Goal: Task Accomplishment & Management: Contribute content

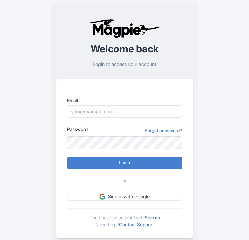
scroll to position [16, 0]
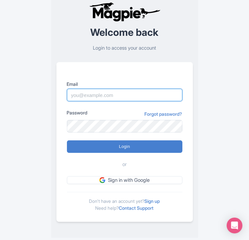
click at [136, 93] on input "Email" at bounding box center [125, 95] width 116 height 12
click at [136, 94] on input "Email" at bounding box center [125, 95] width 116 height 12
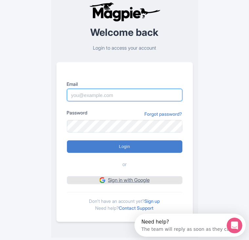
scroll to position [0, 0]
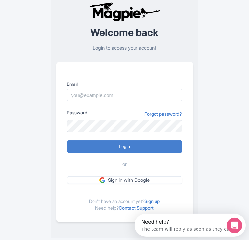
click at [31, 198] on div "Welcome back Login to access your account Email Password Forgot password? Login…" at bounding box center [124, 112] width 189 height 257
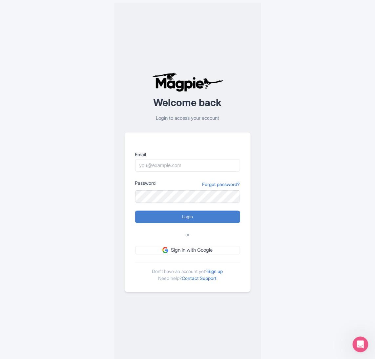
drag, startPoint x: 224, startPoint y: 2, endPoint x: 36, endPoint y: 168, distance: 250.1
click at [36, 168] on div "Welcome back Login to access your account Email Password Forgot password? Login…" at bounding box center [188, 182] width 326 height 365
click at [204, 165] on input "Email" at bounding box center [187, 165] width 105 height 12
paste input "contact@limitlessmoroccotours.com"
type input "contact@limitlessmoroccotours.com"
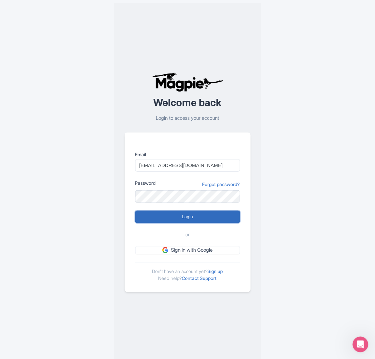
click at [185, 219] on input "Login" at bounding box center [187, 217] width 105 height 12
type input "Logging in..."
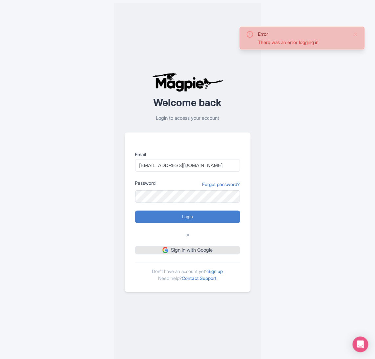
click at [203, 254] on link "Sign in with Google" at bounding box center [187, 250] width 105 height 8
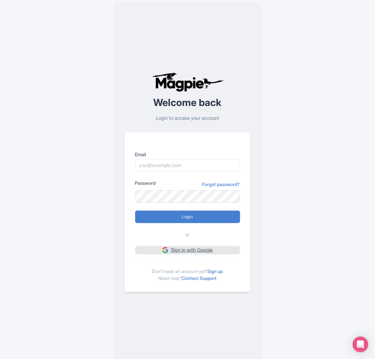
click at [216, 254] on link "Sign in with Google" at bounding box center [187, 250] width 105 height 8
click at [222, 270] on link "Sign up" at bounding box center [215, 272] width 15 height 6
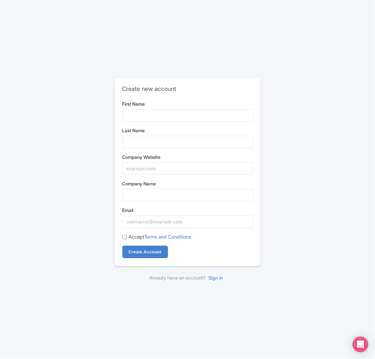
drag, startPoint x: 196, startPoint y: 108, endPoint x: 195, endPoint y: 114, distance: 5.9
click at [195, 114] on div "First Name" at bounding box center [188, 111] width 131 height 21
click at [195, 114] on input "First Name" at bounding box center [188, 115] width 131 height 12
click at [190, 116] on input "First Name" at bounding box center [188, 115] width 131 height 12
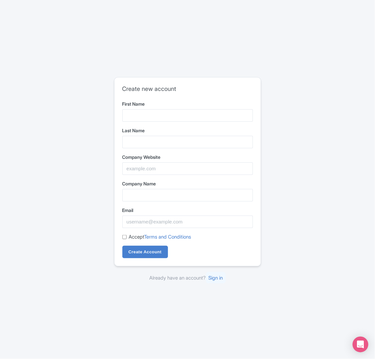
click at [114, 318] on div "Create new account First Name Last Name Company Website Company Name Email Acce…" at bounding box center [187, 179] width 375 height 359
click at [178, 119] on input "First Name" at bounding box center [188, 115] width 131 height 12
type input "Mohamed"
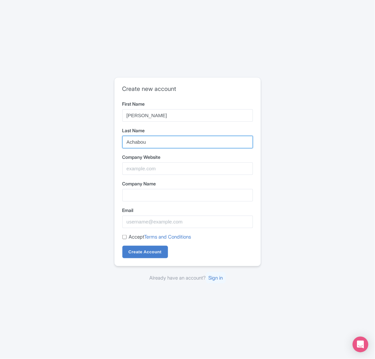
type input "Achabou"
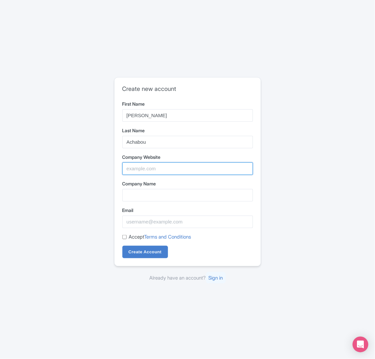
click at [161, 172] on input "Company Website" at bounding box center [188, 169] width 131 height 12
paste input "limitlessmoroccotours.com"
type input "limitlessmoroccotours.com"
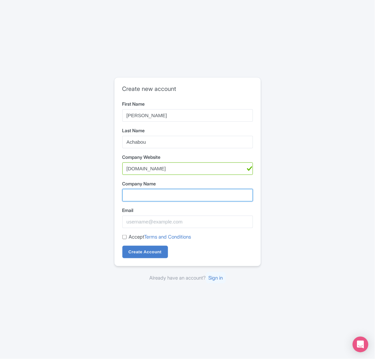
click at [155, 195] on input "Company Name" at bounding box center [188, 195] width 131 height 12
paste input "Limitless Morocco Tours"
type input "Limitless Morocco Tours"
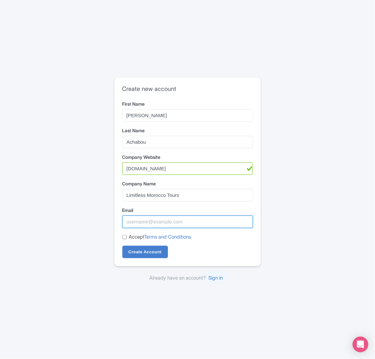
click at [171, 219] on input "Email" at bounding box center [188, 222] width 131 height 12
paste input "Limitless Morocco Tours"
type input "Limitless Morocco Tours"
click at [174, 220] on input "Limitless Morocco Tours" at bounding box center [188, 222] width 131 height 12
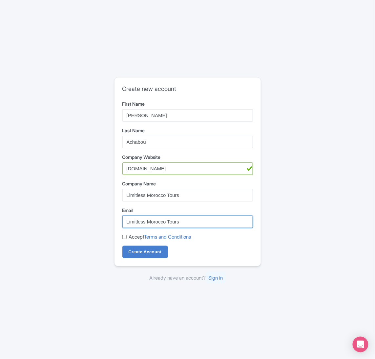
click at [174, 220] on input "Limitless Morocco Tours" at bounding box center [188, 222] width 131 height 12
click at [174, 220] on input "Email" at bounding box center [188, 222] width 131 height 12
type input "contact@limitlessmoroccotours.com"
click at [126, 237] on input "Accept Terms and Conditions" at bounding box center [125, 237] width 4 height 4
checkbox input "true"
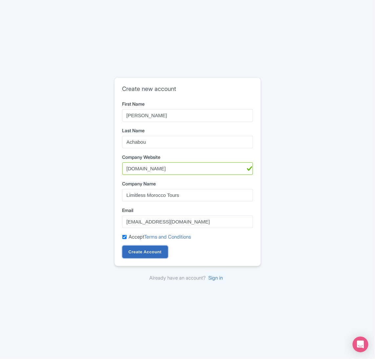
click at [140, 252] on input "Create Account" at bounding box center [146, 252] width 46 height 12
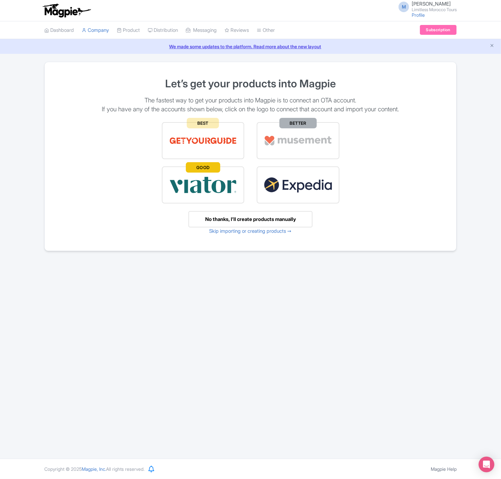
click at [235, 359] on div "M [PERSON_NAME] Limitless Morocco Tours Profile Users Settings Sign out Dashboa…" at bounding box center [250, 229] width 501 height 459
click at [280, 219] on div "No thanks, I’ll create products manually" at bounding box center [251, 219] width 124 height 17
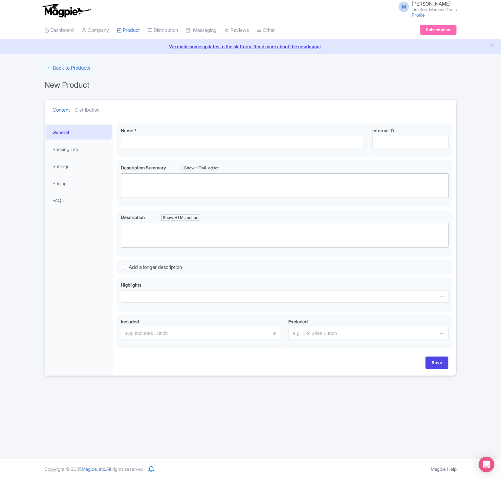
click at [348, 397] on div "M Mohamed Achabou Limitless Morocco Tours Profile Users Settings Sign out Dashb…" at bounding box center [250, 229] width 501 height 459
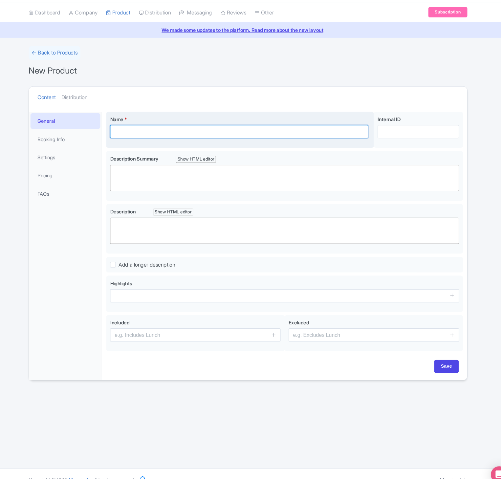
click at [276, 145] on input "Name *" at bounding box center [242, 142] width 243 height 12
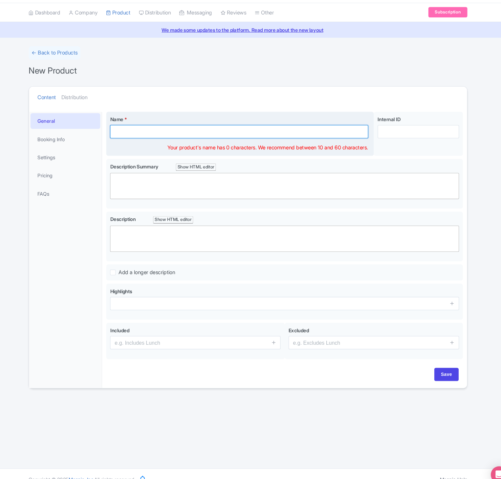
paste input "3 Days Desert Tour from Marrakech to Merzouga"
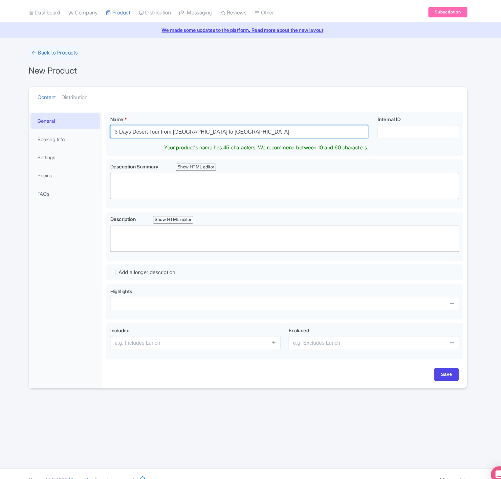
type input "3 Days Desert Tour from Marrakech to Merzouga"
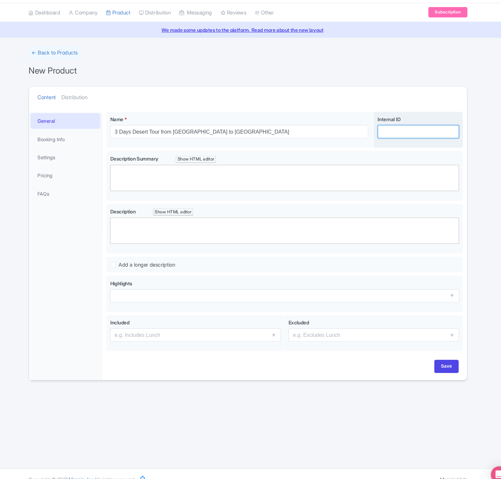
paste input "MKT-MRZ-3D"
click at [398, 138] on input "MKT-MRZ-3D" at bounding box center [410, 142] width 77 height 12
type input "MKT-MRZ-3D"
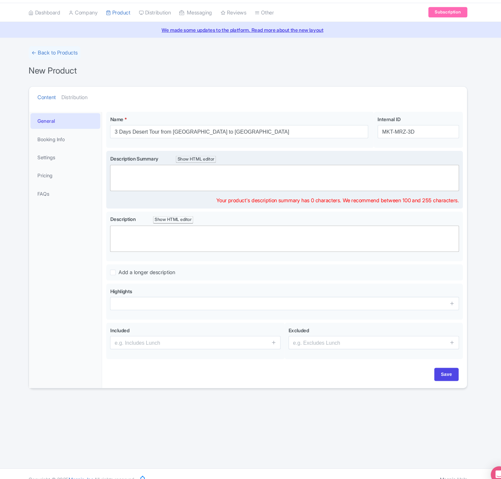
click at [167, 187] on trix-editor at bounding box center [285, 185] width 328 height 25
paste trix-editor "<div>Embark on a breathtaking 3-day journey from Marrakech to the golden dunes …"
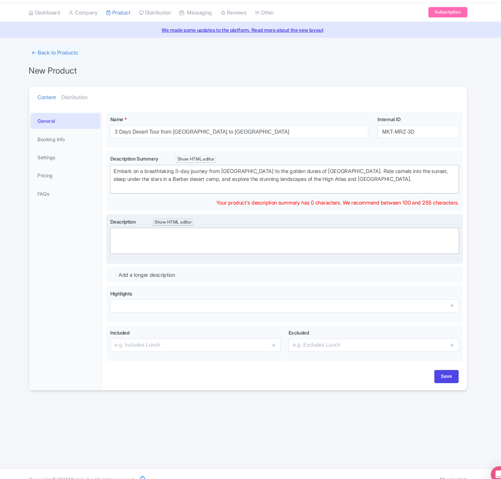
type trix-editor "<div>Embark on a breathtaking 3-day journey from Marrakech to the golden dunes …"
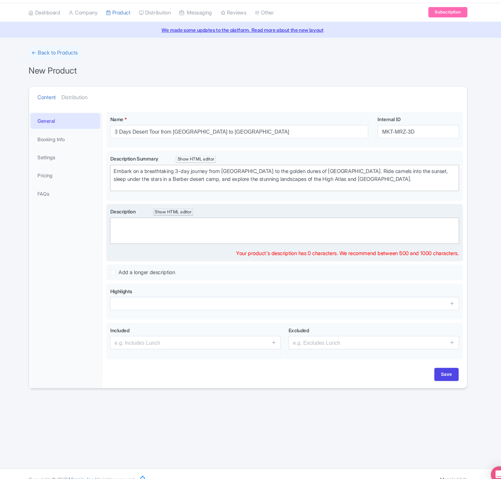
click at [207, 236] on trix-editor at bounding box center [285, 235] width 328 height 25
paste trix-editor "<div>This unforgettable 3-day desert tour takes you from the vibrant streets of…"
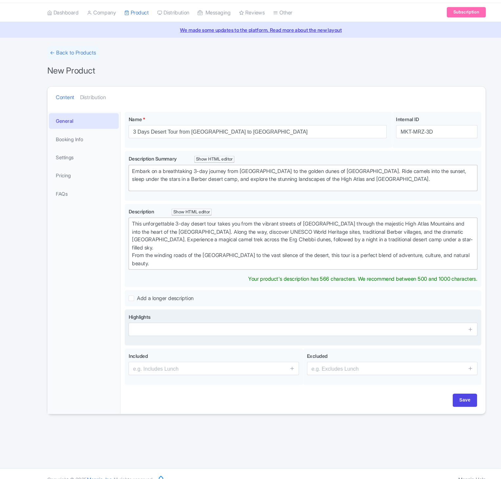
type trix-editor "<div>This unforgettable 3-day desert tour takes you from the vibrant streets of…"
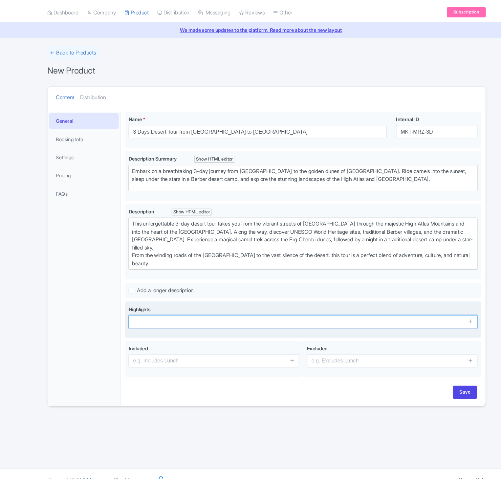
click at [183, 327] on input "text" at bounding box center [285, 321] width 328 height 12
paste input "Scenic drive through the High Atlas Mountains and Tizi n’Tichka pass. Visit the…"
click at [183, 327] on input "Scenic drive through the High Atlas Mountains and Tizi n’Tichka pass. Visit the…" at bounding box center [285, 321] width 328 height 12
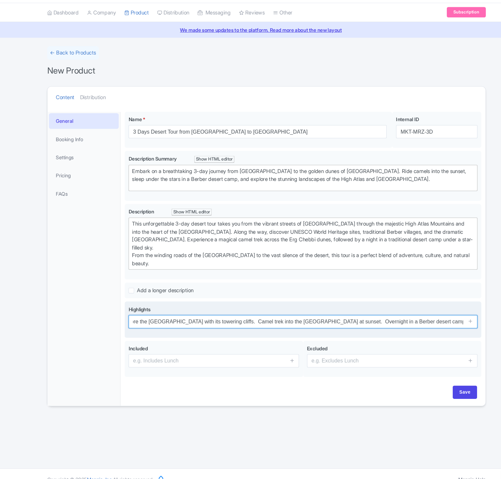
click at [183, 327] on input "Scenic drive through the High Atlas Mountains and Tizi n’Tichka pass. Visit the…" at bounding box center [285, 321] width 328 height 12
click at [200, 324] on input "Scenic drive through the High Atlas Mountains and Tizi n’Tichka pass. Visit the…" at bounding box center [285, 321] width 328 height 12
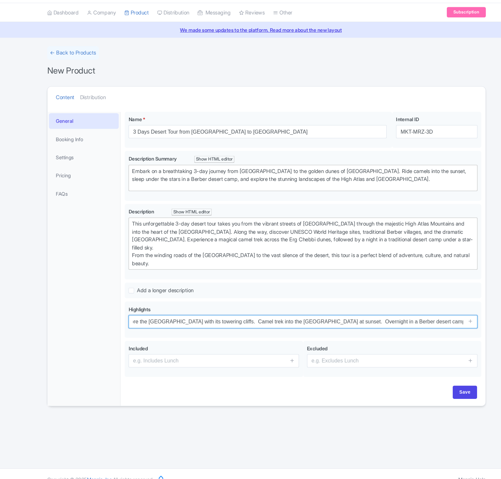
type input "Scenic drive through the High Atlas Mountains and Tizi n’Tichka pass. Visit the…"
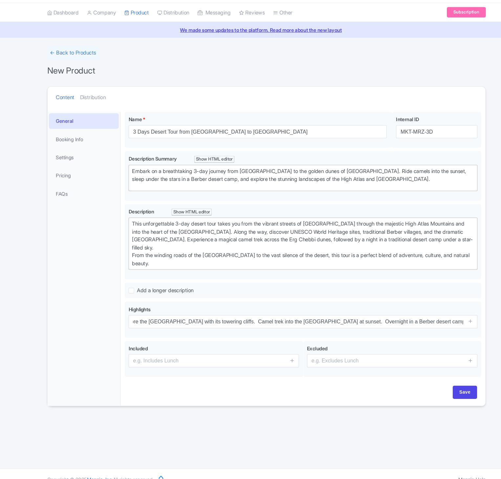
scroll to position [0, 0]
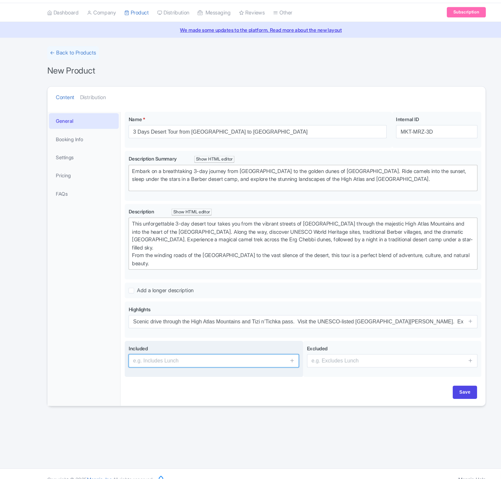
click at [180, 360] on input "text" at bounding box center [201, 357] width 160 height 12
paste input "Private transportation in an air-conditioned vehicle. English/French-speaking d…"
type input "Private transportation in an air-conditioned vehicle. English/French-speaking d…"
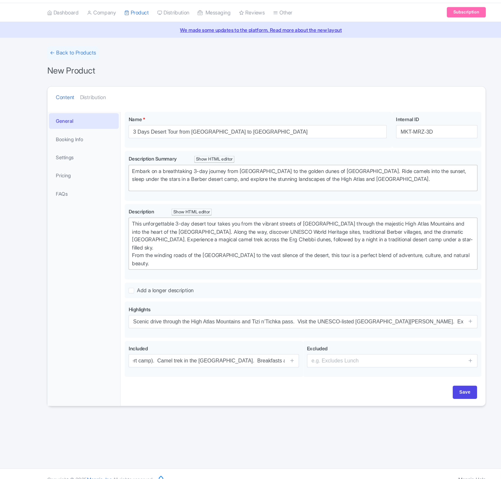
scroll to position [0, 0]
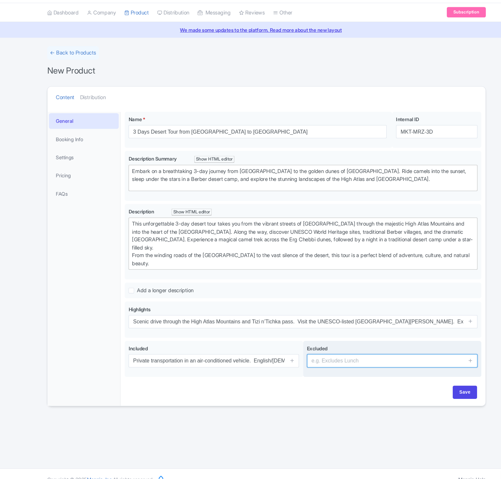
click at [340, 357] on input "text" at bounding box center [369, 357] width 160 height 12
paste input "Lunches and drinks. Entrance fees to monuments (optional). Personal expenses an…"
type input "Lunches and drinks. Entrance fees to monuments (optional). Personal expenses an…"
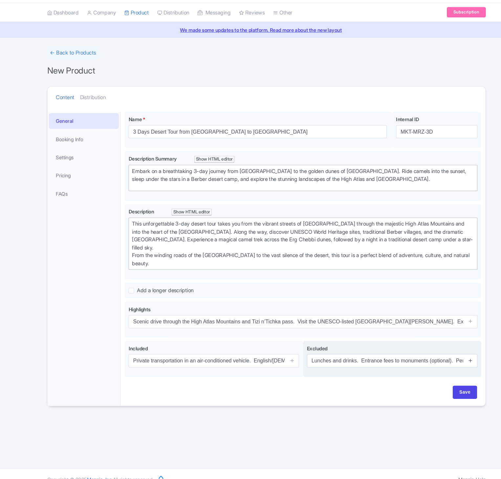
click at [444, 359] on icon at bounding box center [442, 357] width 5 height 5
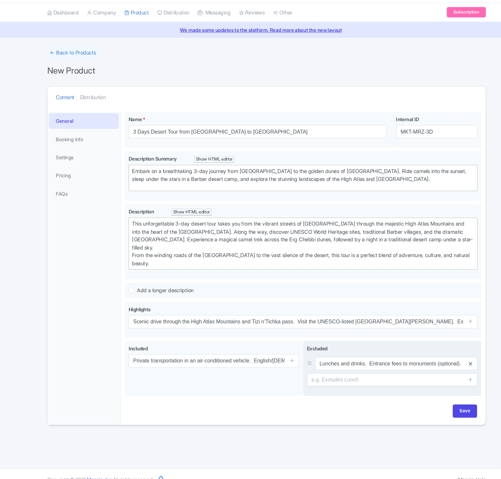
click at [441, 363] on icon at bounding box center [442, 360] width 3 height 5
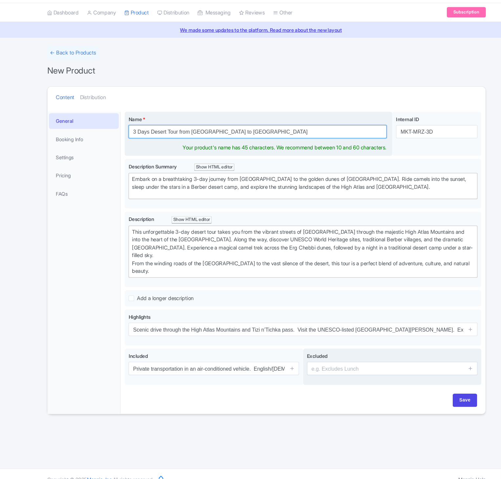
click at [171, 147] on input "3 Days Desert Tour from Marrakech to Merzouga" at bounding box center [242, 142] width 243 height 12
paste input "3 Days Marrakech Desert Tour to [GEOGRAPHIC_DATA]"
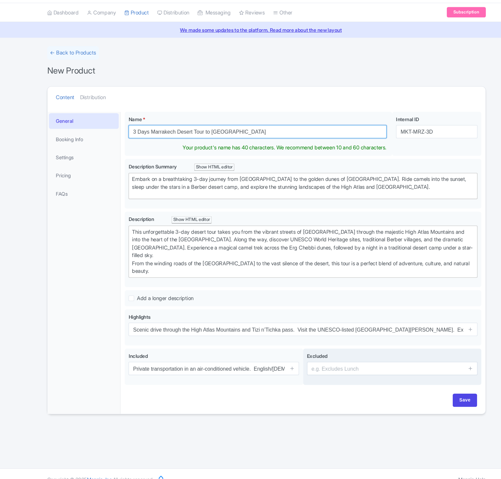
type input "3 Days Marrakech Desert Tour to [GEOGRAPHIC_DATA]"
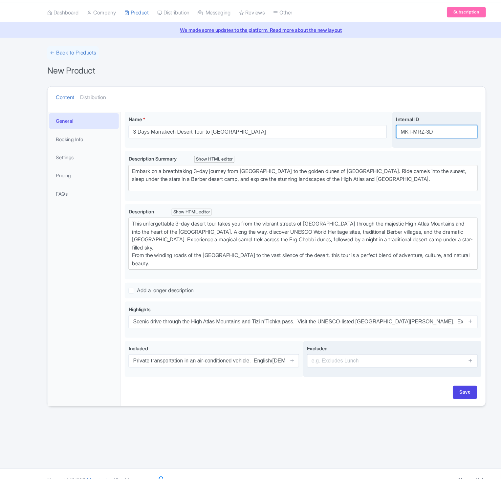
click at [392, 146] on input "MKT-MRZ-3D" at bounding box center [410, 142] width 77 height 12
paste input "MKT-MRZ-3D"
type input "MKT-MRZ-3D"
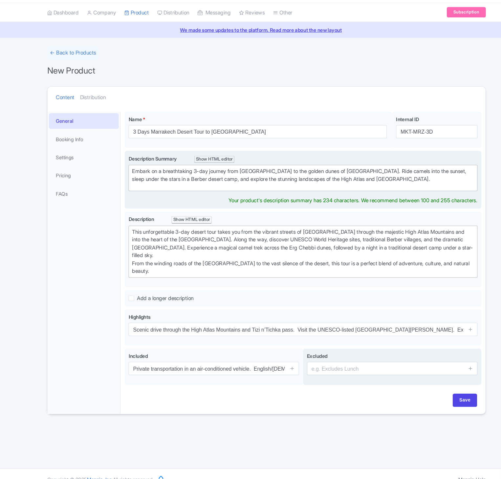
click at [206, 188] on div "Embark on a breathtaking 3-day journey from Marrakech to the golden dunes of Me…" at bounding box center [285, 183] width 322 height 15
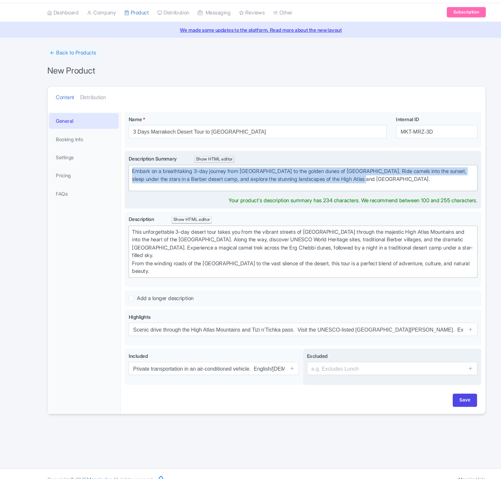
click at [206, 188] on div "Embark on a breathtaking 3-day journey from Marrakech to the golden dunes of Me…" at bounding box center [285, 183] width 322 height 15
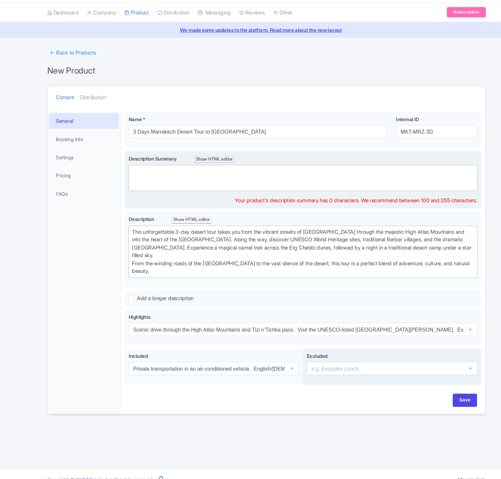
paste trix-editor "<div>This 3-day Marrakech desert tour to Merzouga takes you on a breathtaking j…"
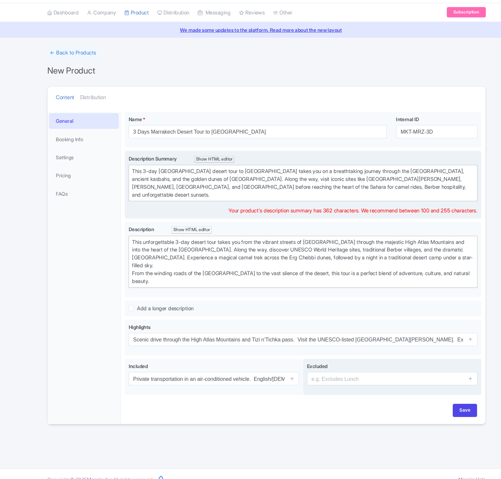
type trix-editor "<div>This 3-day Marrakech desert tour to Merzouga takes you on a breathtaking j…"
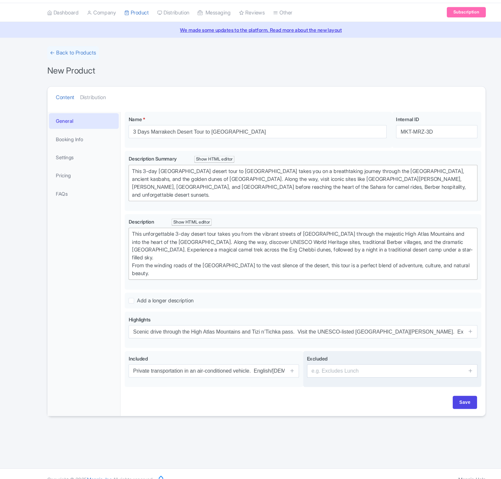
click at [249, 189] on div "This 3-day Marrakech desert tour to Merzouga takes you on a breathtaking journe…" at bounding box center [285, 191] width 322 height 30
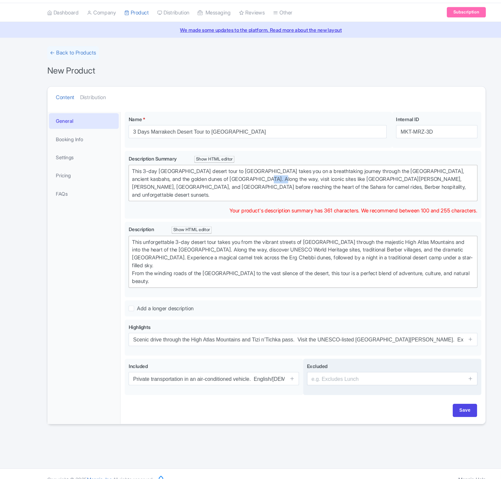
click at [249, 189] on div "This 3-day Marrakech desert tour to Merzouga takes you on a breathtaking journe…" at bounding box center [285, 191] width 322 height 30
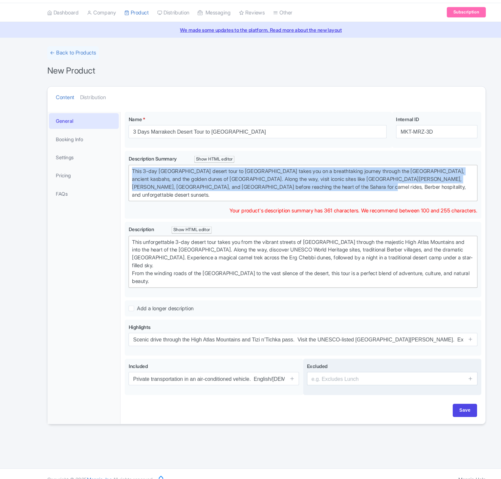
click at [249, 189] on div "This 3-day Marrakech desert tour to Merzouga takes you on a breathtaking journe…" at bounding box center [285, 191] width 322 height 30
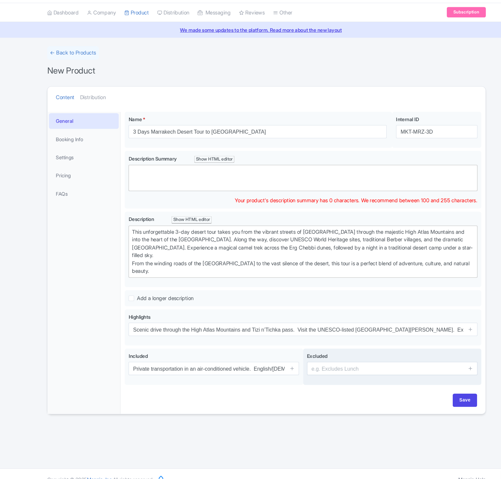
paste trix-editor "<div>Embark on a breathtaking 3-day journey from Marrakech to the golden dunes …"
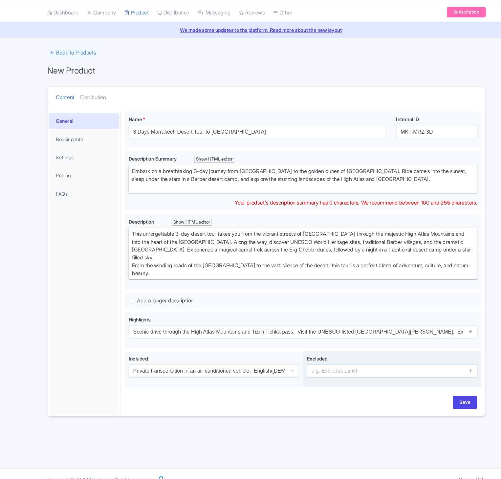
type trix-editor "<div>Embark on a breathtaking 3-day journey from Marrakech to the golden dunes …"
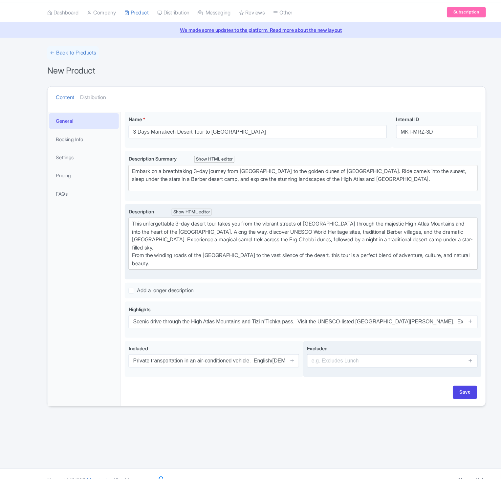
click at [234, 237] on div "This unforgettable 3-day desert tour takes you from the vibrant streets of Marr…" at bounding box center [285, 247] width 322 height 44
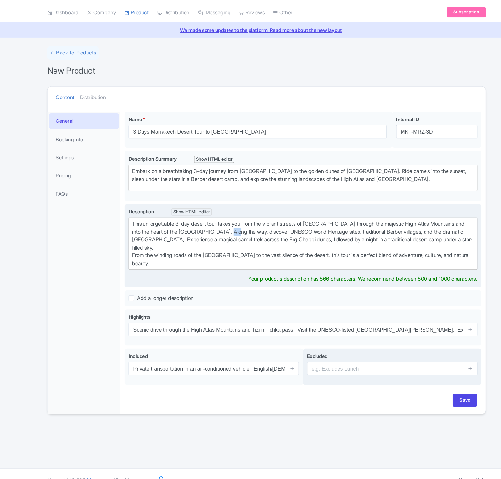
click at [234, 237] on div "This unforgettable 3-day desert tour takes you from the vibrant streets of Marr…" at bounding box center [285, 247] width 322 height 44
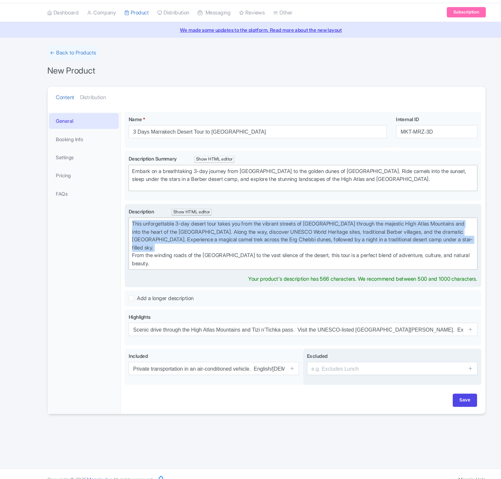
click at [234, 237] on div "This unforgettable 3-day desert tour takes you from the vibrant streets of Marr…" at bounding box center [285, 247] width 322 height 44
type trix-editor "<div>&nbsp;From the winding roads of the Dades Valley to the vast silence of th…"
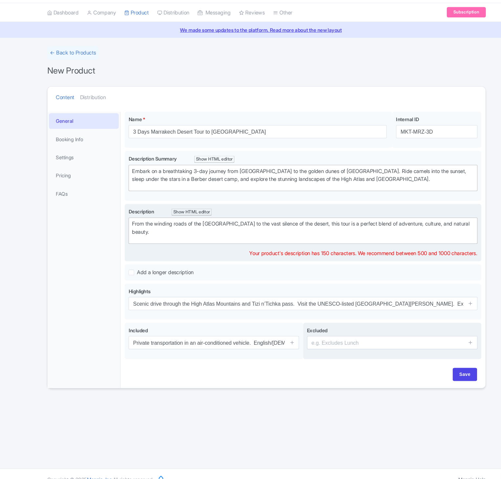
click at [234, 237] on div "From the winding roads of the Dades Valley to the vast silence of the desert, t…" at bounding box center [285, 232] width 322 height 15
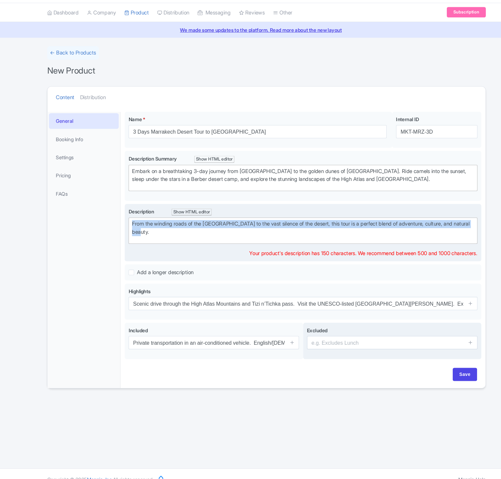
click at [234, 237] on div "From the winding roads of the Dades Valley to the vast silence of the desert, t…" at bounding box center [285, 232] width 322 height 15
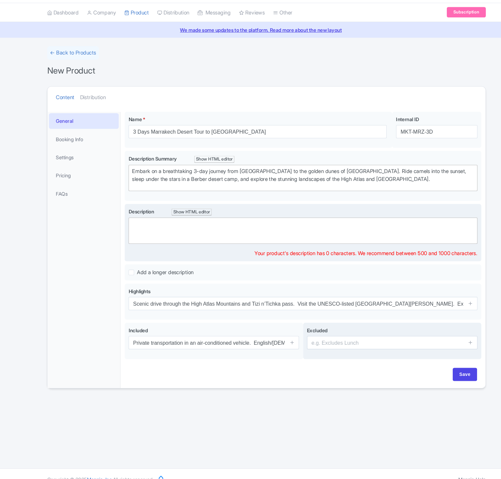
paste trix-editor "<div><strong>Day 1:</strong> Marrakech – High Atlas Mountains – Ait Ben Haddou …"
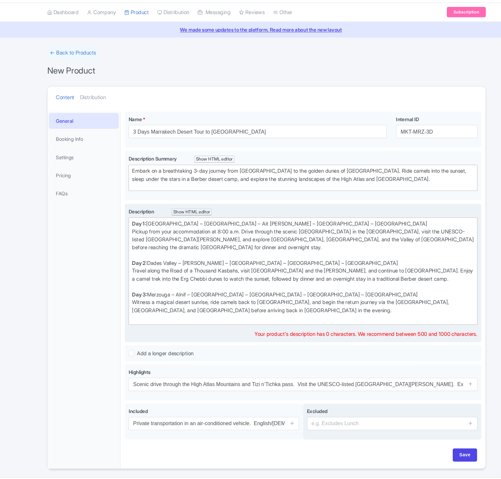
type trix-editor "<div><strong>Day 1:</strong> Marrakech – High Atlas Mountains – Ait Ben Haddou …"
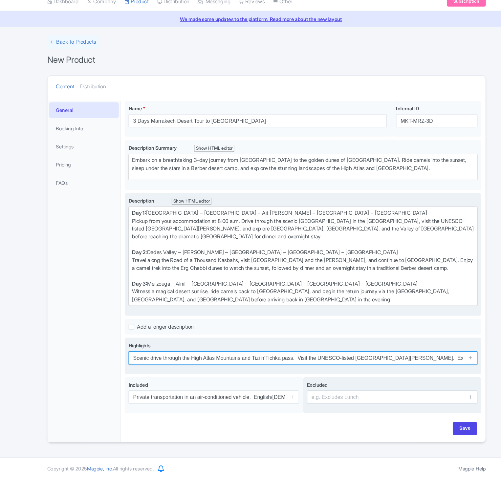
click at [162, 366] on input "Scenic drive through the High Atlas Mountains and Tizi n’Tichka pass. Visit the…" at bounding box center [285, 365] width 328 height 12
paste input "Camel trek in the Sahara Desert at sunset. Overnight stay in a Berber desert ca…"
type input "Camel trek in the Sahara Desert at sunset. Overnight stay in a Berber desert ca…"
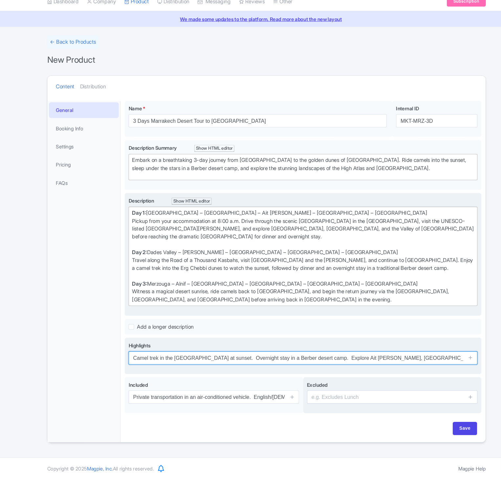
scroll to position [0, 190]
click at [347, 365] on input "Camel trek in the Sahara Desert at sunset. Overnight stay in a Berber desert ca…" at bounding box center [285, 365] width 328 height 12
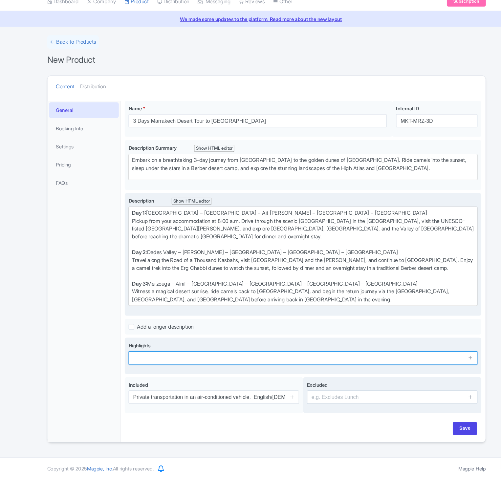
scroll to position [0, 0]
click at [232, 366] on input "text" at bounding box center [285, 365] width 328 height 12
paste input "Camel trek in the Sahara Desert at sunset."
type input "Camel trek in the Sahara Desert at sunset."
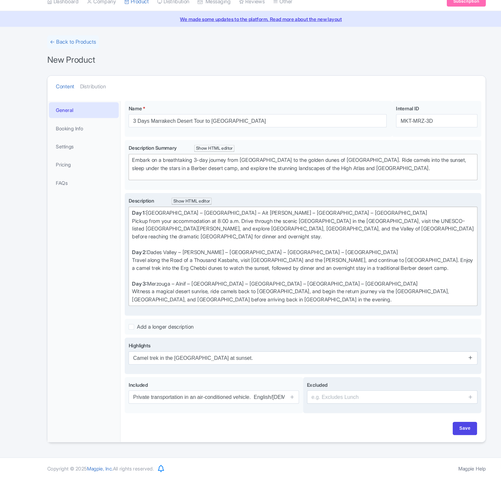
click at [444, 367] on icon at bounding box center [442, 364] width 5 height 5
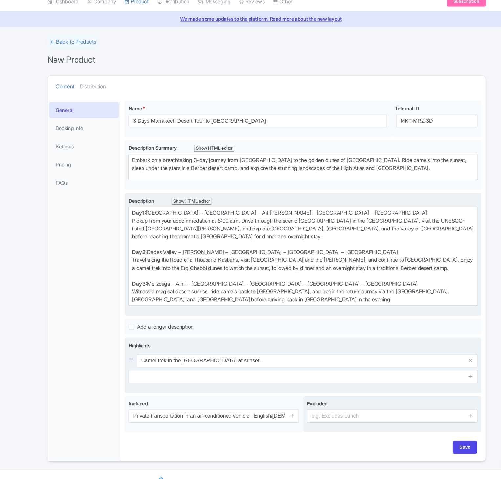
scroll to position [15, 0]
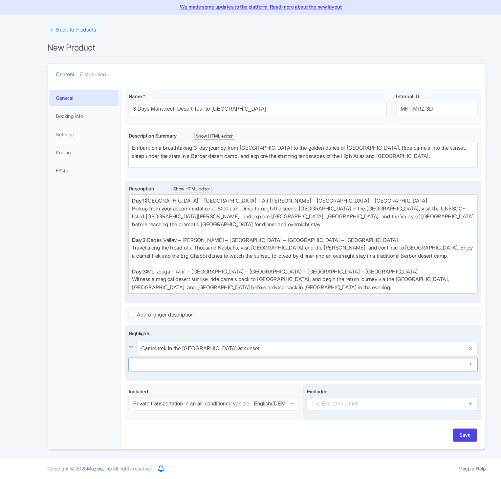
click at [222, 369] on input "text" at bounding box center [285, 371] width 328 height 12
paste input "Overnight stay in a Berber desert camp."
click at [150, 370] on input "Overnight stay in a Berber desert camp." at bounding box center [285, 371] width 328 height 12
type input "Overnight stay in a Berber desert camp."
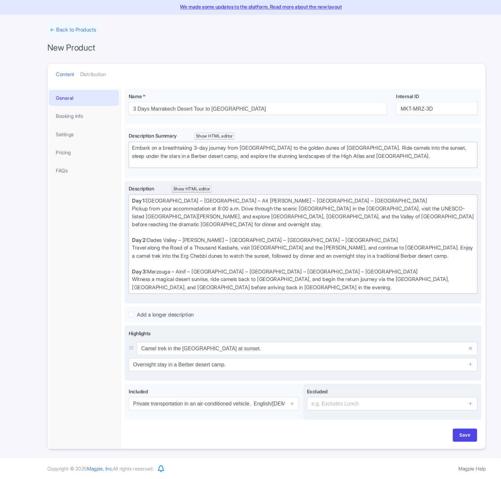
click at [445, 370] on span at bounding box center [442, 371] width 13 height 12
click at [444, 369] on icon at bounding box center [442, 371] width 5 height 5
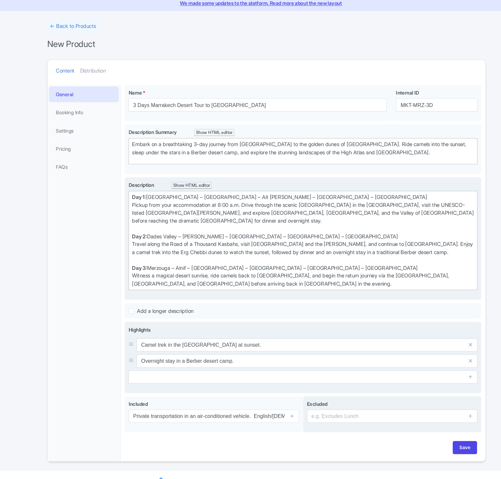
scroll to position [30, 0]
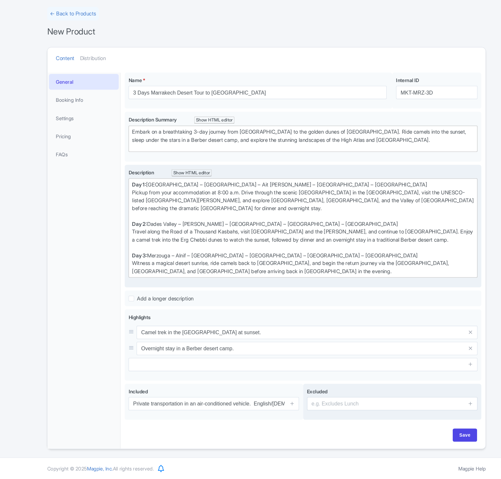
click at [24, 391] on div "← Back to Products New Product Content Distribution Confirm Copy Operation Yes,…" at bounding box center [250, 243] width 501 height 416
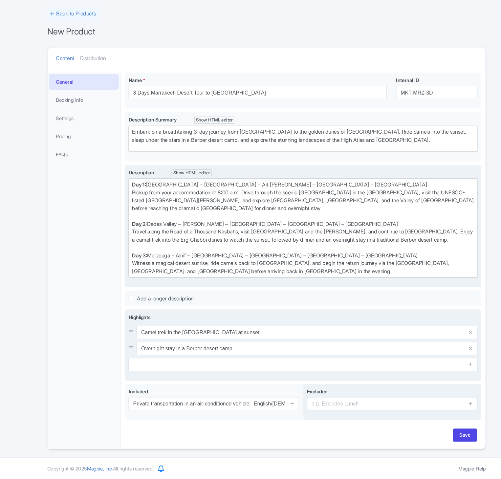
click at [446, 369] on span at bounding box center [442, 371] width 13 height 12
click at [442, 369] on icon at bounding box center [442, 371] width 5 height 5
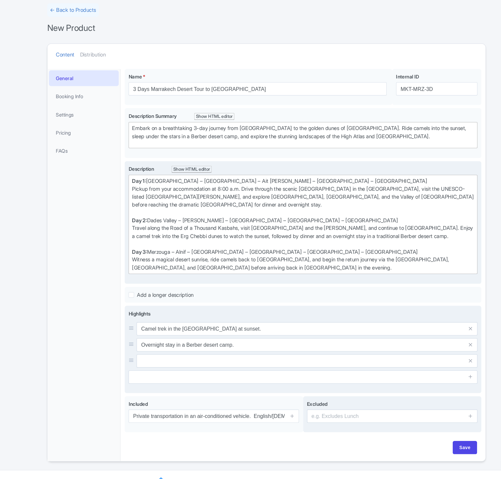
scroll to position [45, 0]
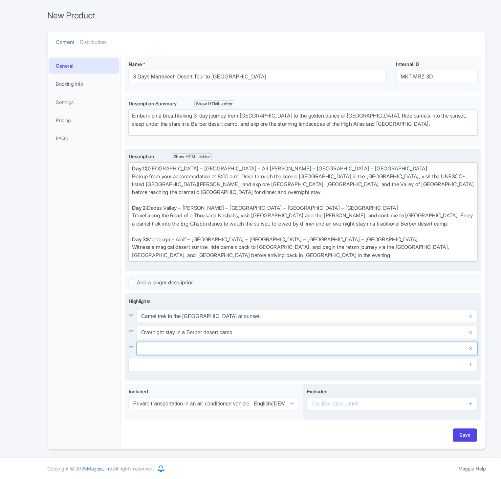
paste input "Explore the UNESCO-listed Ait Ben Haddou."
click at [262, 332] on input "Explore the UNESCO-listed Ait [PERSON_NAME]." at bounding box center [288, 326] width 321 height 12
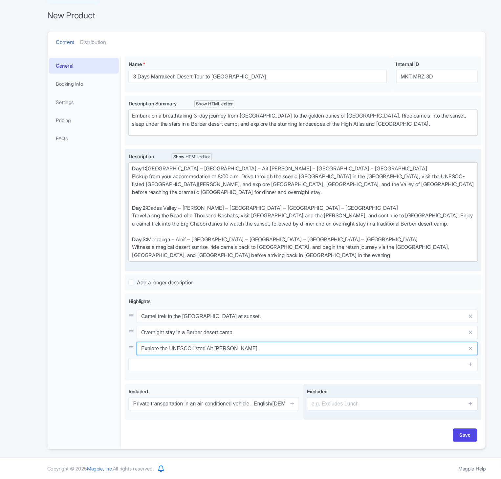
type input "Explore the UNESCO-listed Ait [PERSON_NAME]."
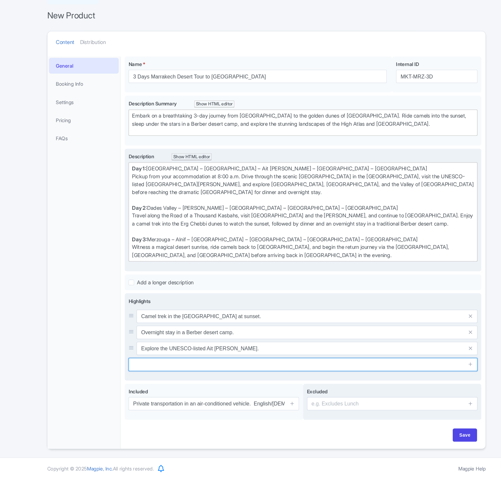
paste input "Visit Todra Gorge and [GEOGRAPHIC_DATA]."
click at [185, 373] on input "Visit Todra Gorge and [GEOGRAPHIC_DATA]." at bounding box center [285, 371] width 328 height 12
type input "Visit Todra Gorge and [GEOGRAPHIC_DATA]."
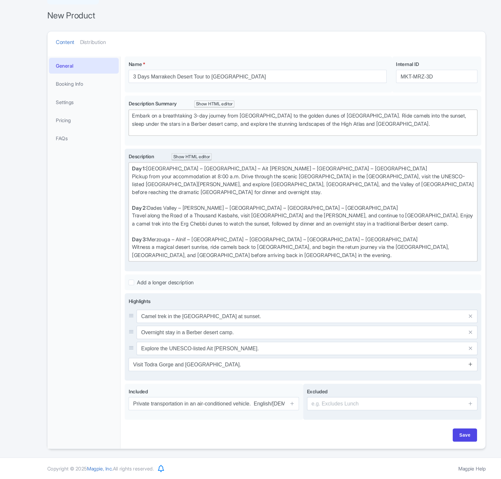
click at [441, 369] on icon at bounding box center [442, 371] width 5 height 5
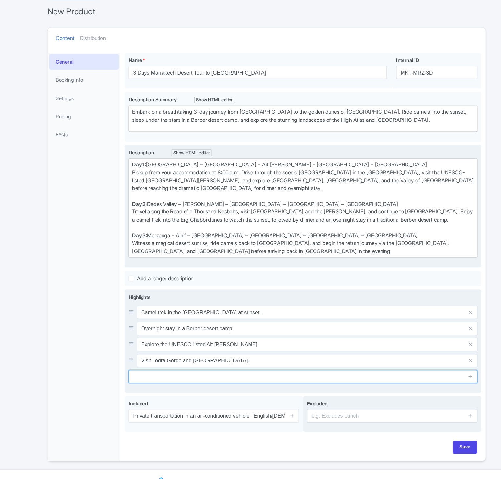
click at [175, 380] on input "text" at bounding box center [285, 383] width 328 height 12
paste input "Scenic drive through the [GEOGRAPHIC_DATA]."
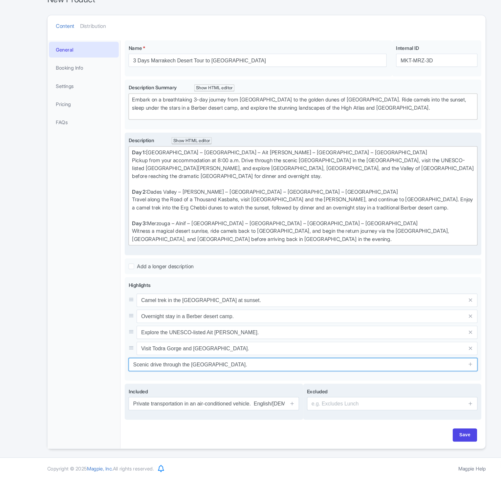
type input "Scenic drive through the [GEOGRAPHIC_DATA]."
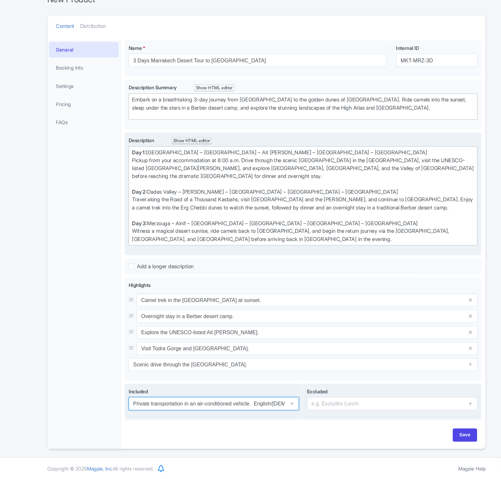
click at [232, 413] on input "Private transportation in an air-conditioned vehicle. English/French-speaking d…" at bounding box center [201, 408] width 160 height 12
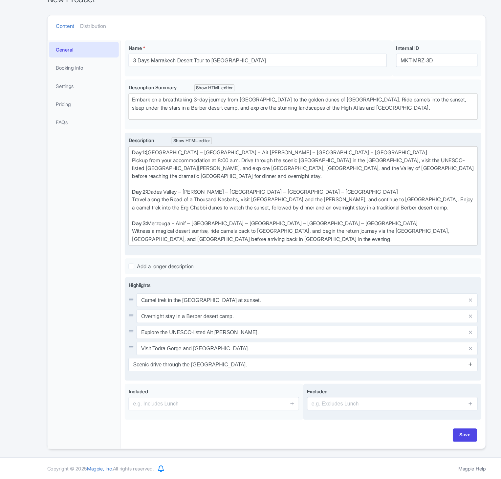
click at [443, 371] on icon at bounding box center [442, 371] width 5 height 5
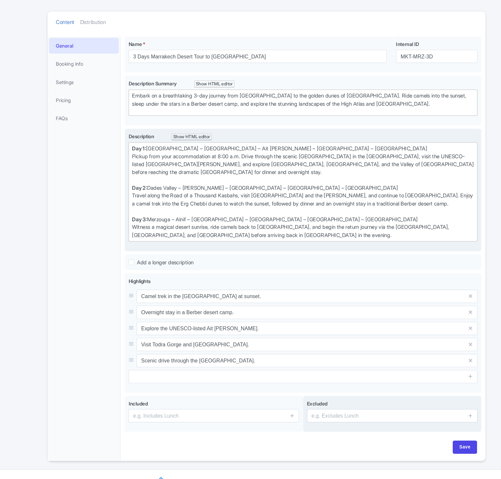
scroll to position [75, 0]
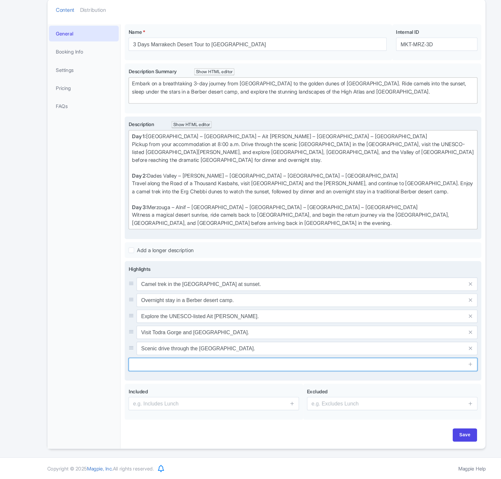
click at [144, 371] on input "text" at bounding box center [285, 371] width 328 height 12
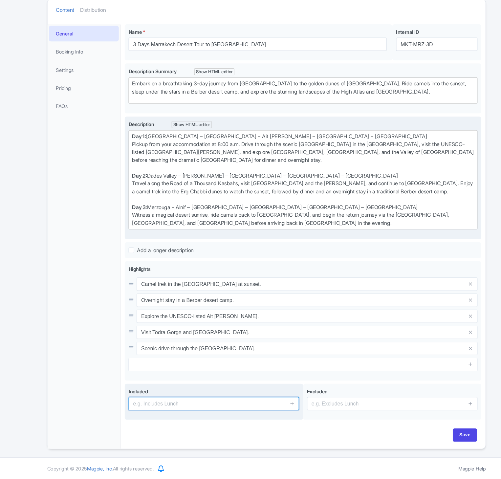
click at [163, 407] on input "text" at bounding box center [201, 408] width 160 height 12
paste input "Private transportation in an air-conditioned vehicle."
click at [173, 413] on input "text" at bounding box center [201, 408] width 160 height 12
type input "Private transportation in an air-conditioned vehicle."
click at [277, 408] on icon at bounding box center [274, 408] width 5 height 5
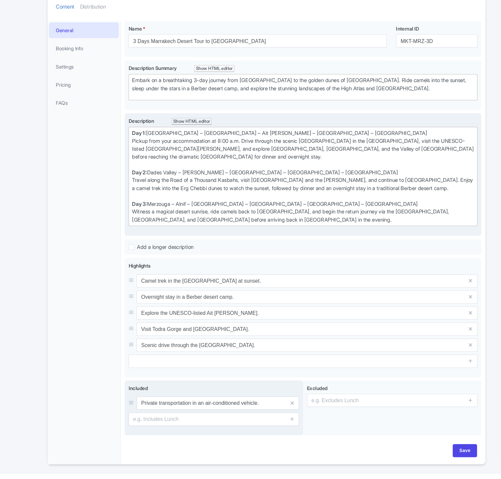
click at [277, 426] on span at bounding box center [274, 422] width 13 height 12
click at [275, 423] on icon at bounding box center [274, 422] width 5 height 5
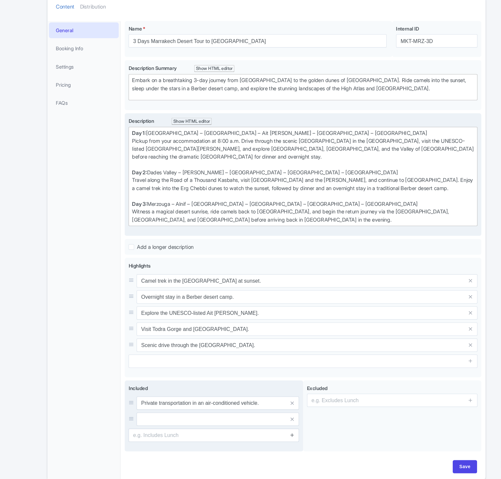
click at [275, 440] on icon at bounding box center [274, 437] width 5 height 5
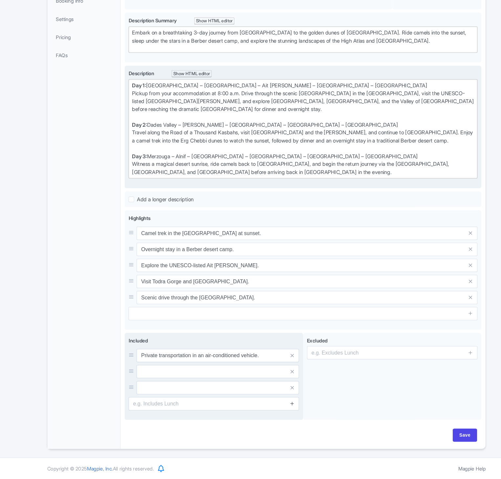
click at [274, 408] on icon at bounding box center [274, 408] width 5 height 5
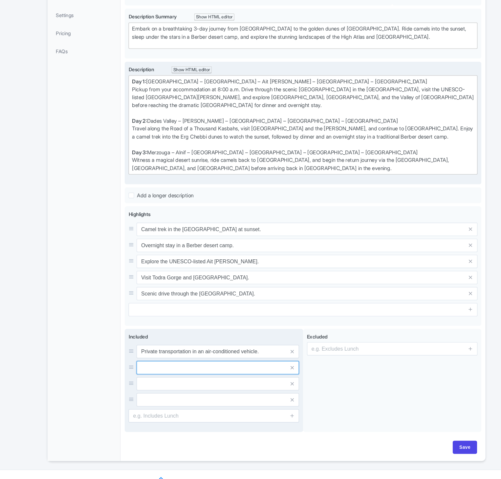
paste input "English/[DEMOGRAPHIC_DATA]-speaking driver/guide."
click at [160, 366] on input "English/[DEMOGRAPHIC_DATA]-speaking driver/guide." at bounding box center [204, 359] width 153 height 12
type input "English/[DEMOGRAPHIC_DATA]-speaking driver/guide."
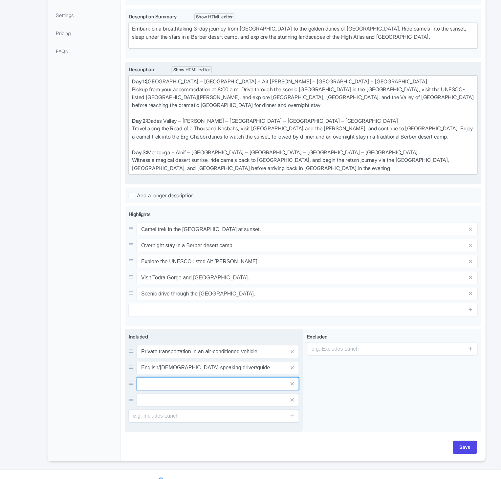
paste input "2 nights accommodation (hotel/[GEOGRAPHIC_DATA])."
click at [145, 366] on input "2 nights accommodation (hotel/[GEOGRAPHIC_DATA])." at bounding box center [204, 359] width 153 height 12
type input "2 nights accommodation (hotel/[GEOGRAPHIC_DATA])."
paste input "Breakfasts and dinners per itinerary."
click at [150, 366] on input "Breakfasts and dinners per itinerary." at bounding box center [204, 359] width 153 height 12
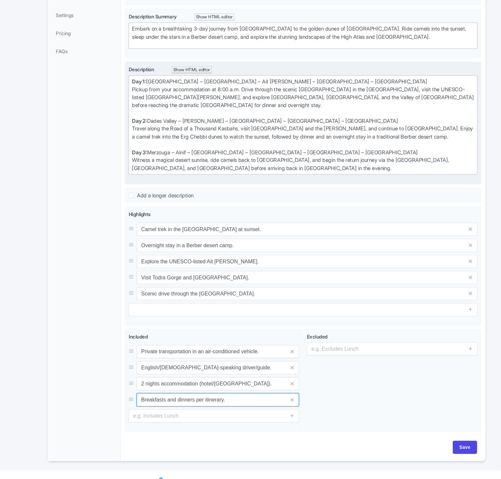
type input "Breakfasts and dinners per itinerary."
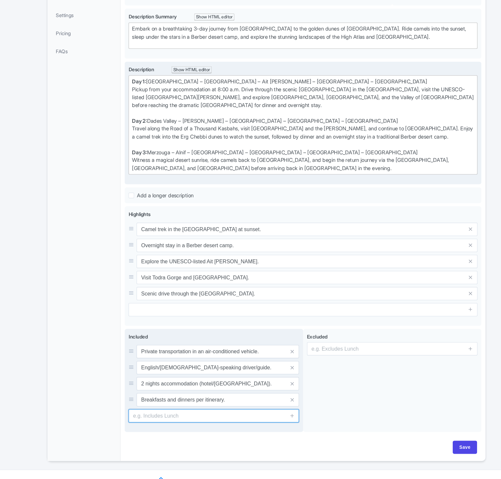
paste input "Camel ride in the [GEOGRAPHIC_DATA]."
click at [164, 420] on input "Camel ride in the [GEOGRAPHIC_DATA]." at bounding box center [201, 420] width 160 height 12
type input "Camel ride in the [GEOGRAPHIC_DATA]."
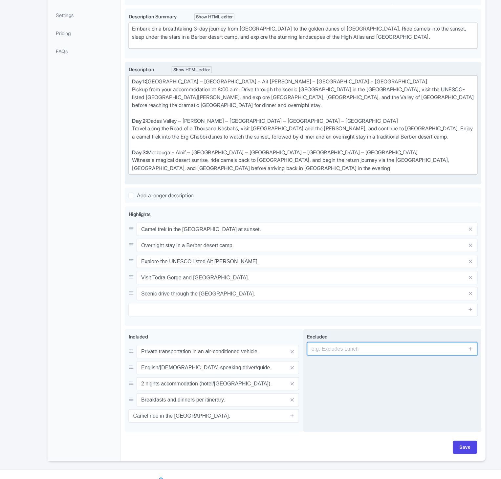
paste input "Drinks and lunches."
click at [356, 363] on input "Drinks and lunches." at bounding box center [369, 356] width 160 height 12
type input "Drinks and lunches."
click at [442, 359] on icon at bounding box center [442, 356] width 5 height 5
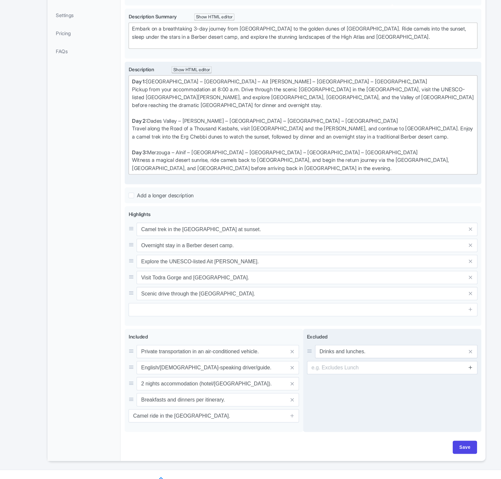
click at [442, 359] on link at bounding box center [442, 360] width 3 height 8
click at [442, 358] on icon at bounding box center [442, 356] width 5 height 5
click at [444, 377] on icon at bounding box center [442, 374] width 5 height 5
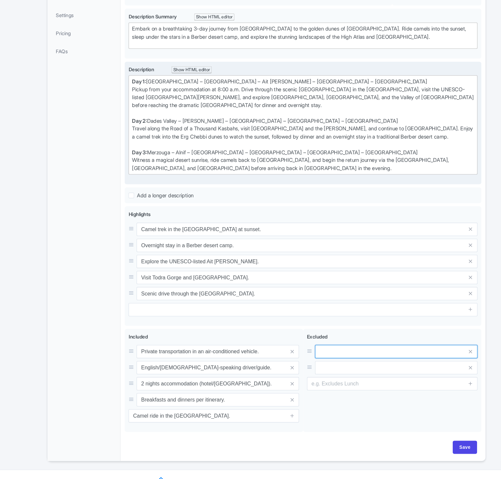
click at [356, 360] on input "text" at bounding box center [372, 359] width 153 height 12
paste input "Drinks and lunches."
type input "Drinks and lunches."
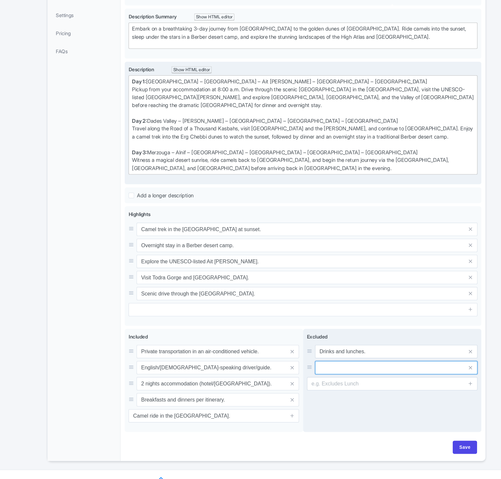
paste input "Entrance fees to monuments."
click at [316, 366] on input "Entrance fees to monuments." at bounding box center [372, 359] width 153 height 12
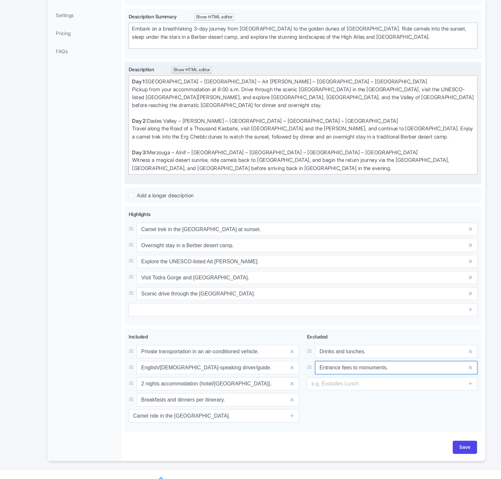
type input "Entrance fees to monuments."
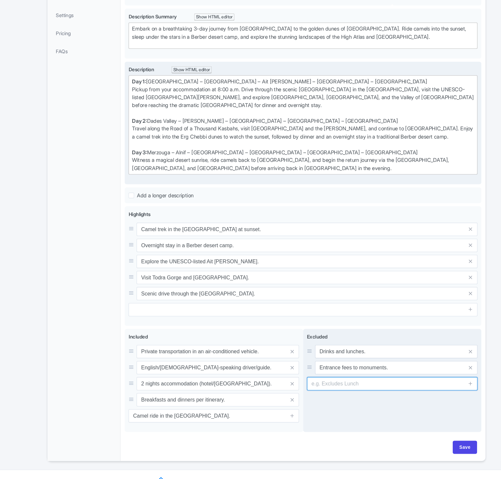
click at [363, 392] on input "text" at bounding box center [369, 389] width 160 height 12
paste input "Personal expenses."
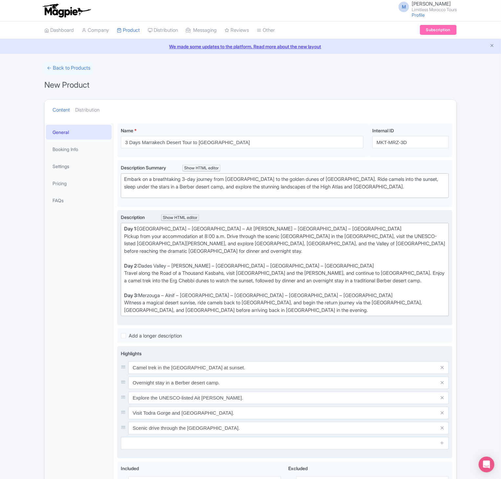
scroll to position [0, 0]
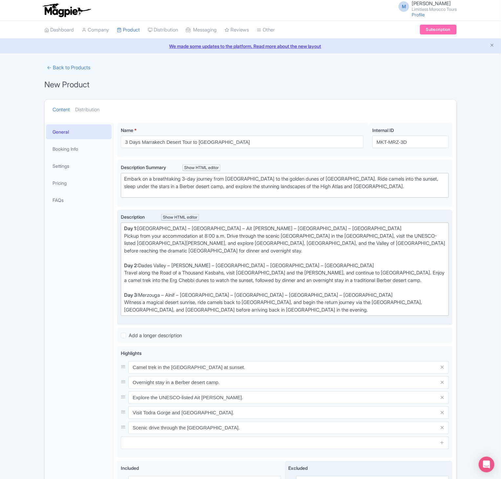
type input "Personal expenses."
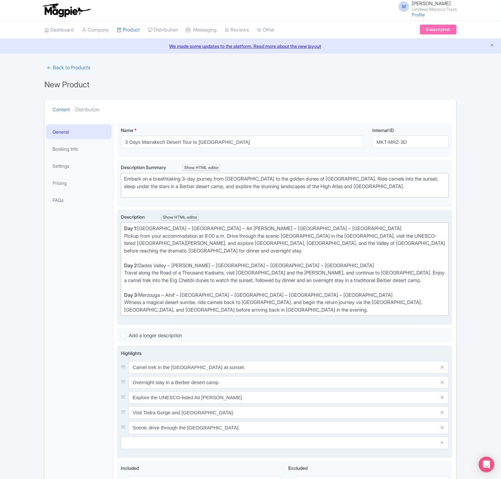
scroll to position [138, 0]
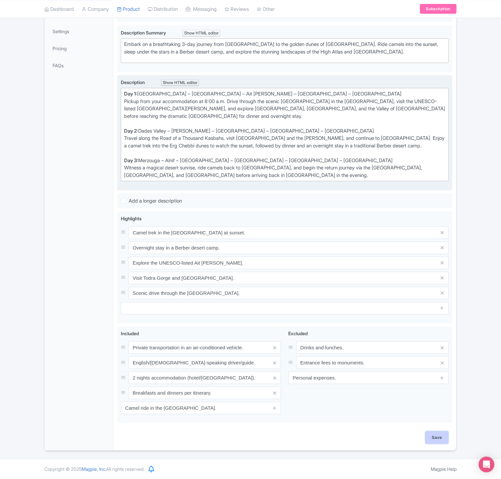
click at [436, 434] on input "Save" at bounding box center [437, 438] width 23 height 12
type input "Saving..."
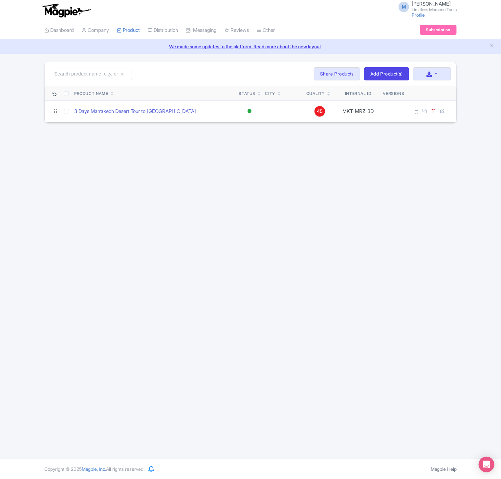
click at [214, 364] on div "M [PERSON_NAME] Limitless Morocco Tours Profile Users Settings Sign out Dashboa…" at bounding box center [250, 229] width 501 height 459
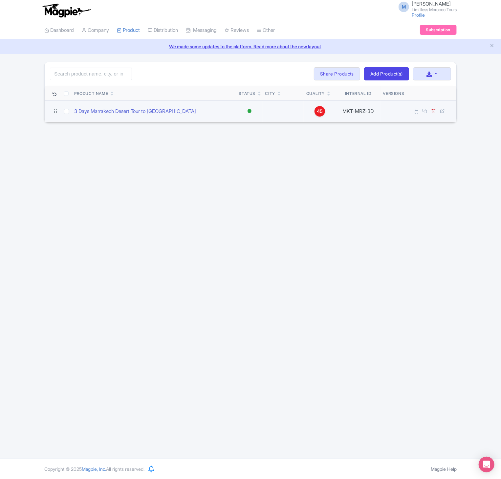
click at [240, 111] on td "Active Inactive Building Archived" at bounding box center [249, 111] width 26 height 21
click at [177, 112] on div "3 Days Marrakech Desert Tour to [GEOGRAPHIC_DATA]" at bounding box center [154, 112] width 160 height 8
click at [156, 115] on link "3 Days Marrakech Desert Tour to [GEOGRAPHIC_DATA]" at bounding box center [135, 112] width 122 height 8
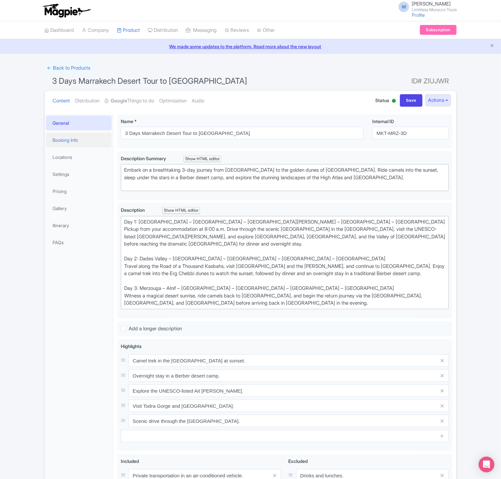
click at [61, 141] on link "Booking Info" at bounding box center [79, 140] width 66 height 15
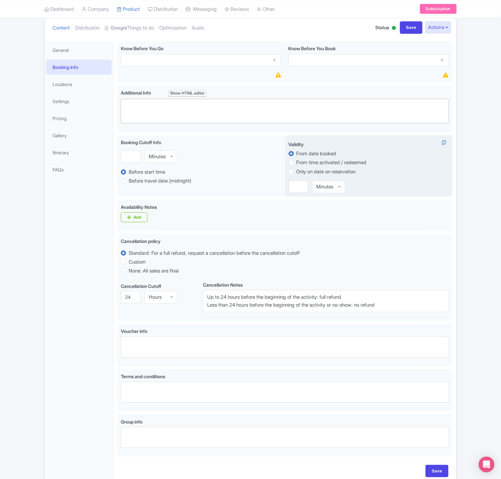
scroll to position [72, 0]
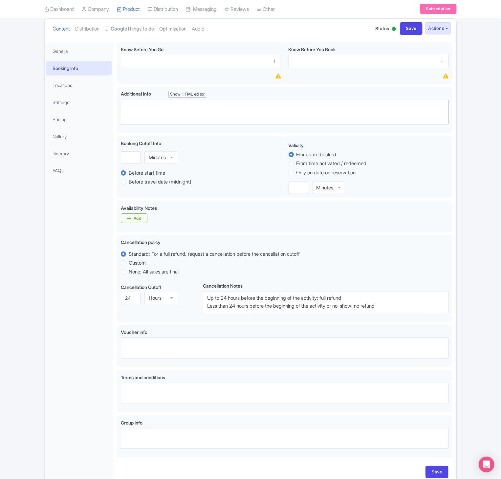
click at [459, 186] on div "← Back to Products 3 Days Marrakech Desert Tour to [GEOGRAPHIC_DATA] ID# [GEOGR…" at bounding box center [250, 238] width 420 height 496
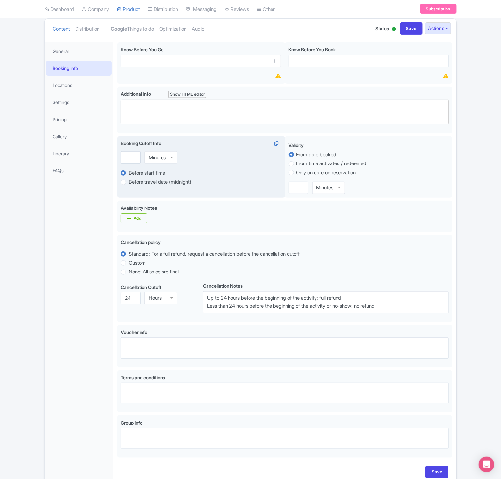
scroll to position [0, 0]
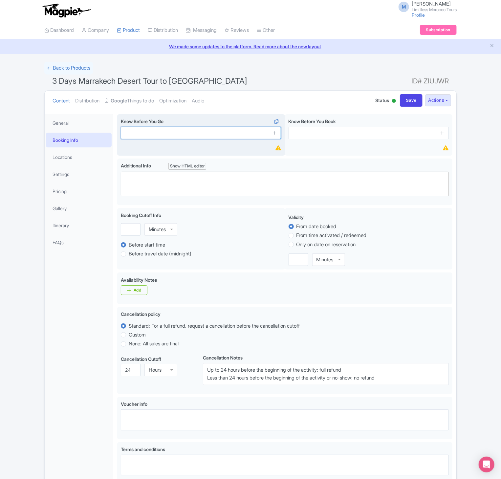
click at [145, 136] on input "text" at bounding box center [201, 133] width 160 height 12
click at [227, 132] on input "text" at bounding box center [201, 133] width 160 height 12
paste input "Wear comfortable clothing and walking shoes."
type input "Wear comfortable clothing and walking shoes."
click at [275, 135] on icon at bounding box center [274, 132] width 5 height 5
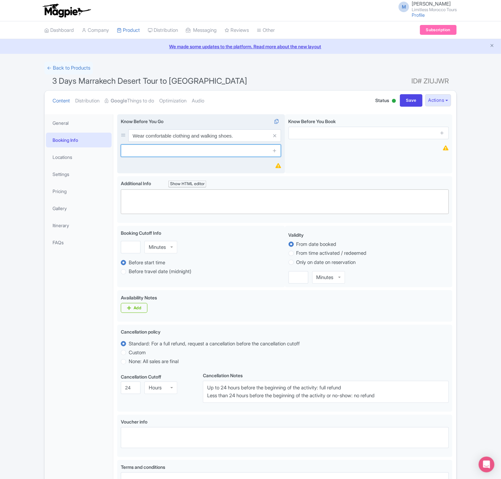
paste input "Bring sunglasses, sunscreen, and a hat."
click at [202, 153] on input "Bring sunglasses, sunscreen, and a hat." at bounding box center [201, 151] width 160 height 12
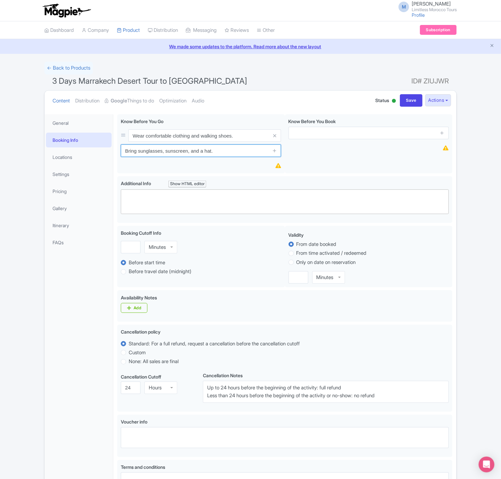
type input "Bring sunglasses, sunscreen, and a hat."
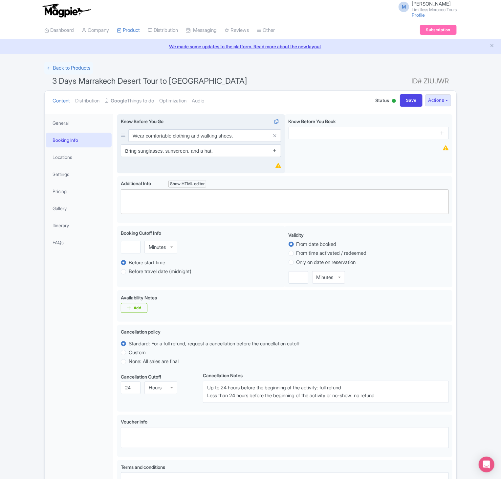
click at [274, 151] on icon at bounding box center [274, 150] width 5 height 5
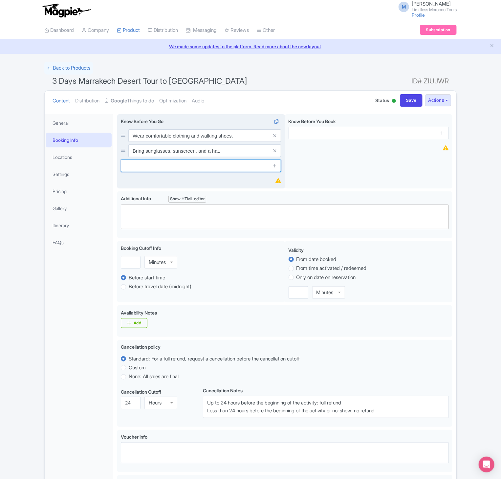
click at [184, 167] on input "text" at bounding box center [201, 166] width 160 height 12
paste input "Overnight stays in desert camps may be cold at night, especially in winter—pack…"
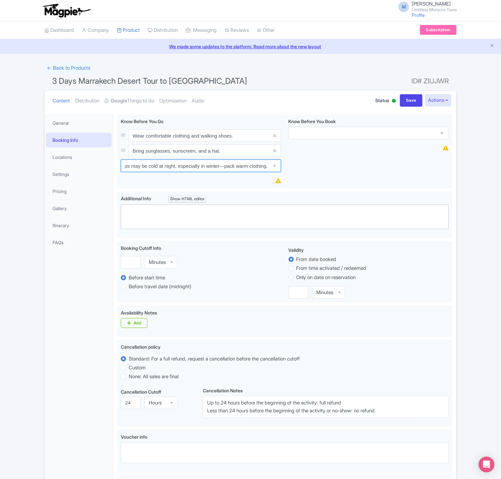
type input "Overnight stays in desert camps may be cold at night, especially in winter—pack…"
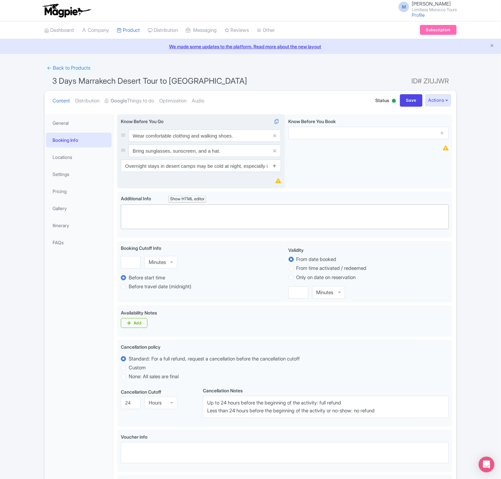
click at [274, 168] on icon at bounding box center [274, 165] width 5 height 5
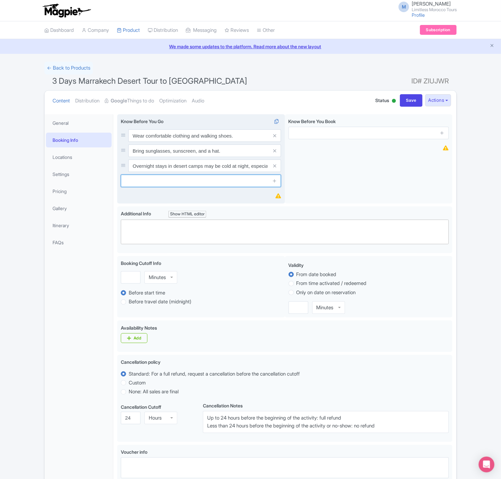
click at [204, 186] on input "text" at bounding box center [201, 181] width 160 height 12
paste input "Vegetarian and vegan meal options are available upon request."
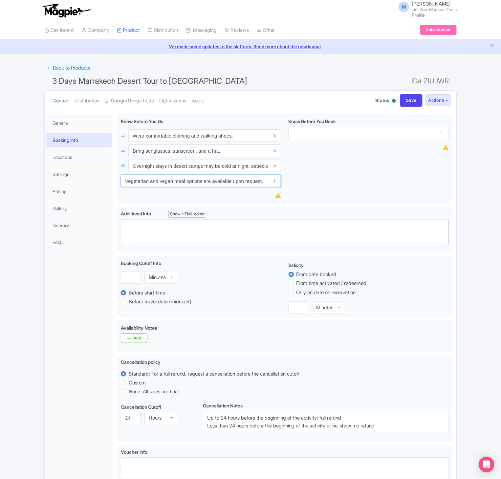
type input "Vegetarian and vegan meal options are available upon request."
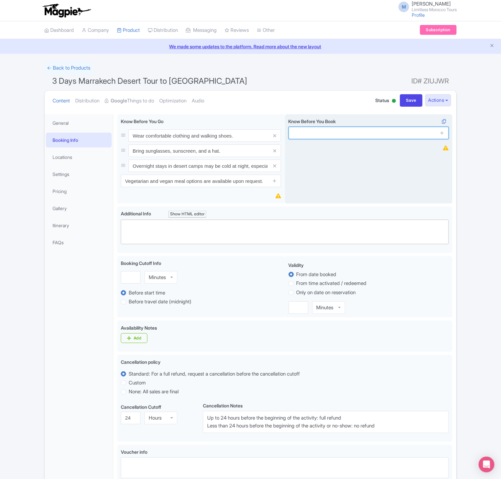
paste input "Confirmation will be received at the time of booking."
click at [390, 131] on input "Confirmation will be received at the time of booking." at bounding box center [369, 133] width 160 height 12
type input "Confirmation will be received at the time of booking."
click at [441, 135] on icon at bounding box center [442, 132] width 5 height 5
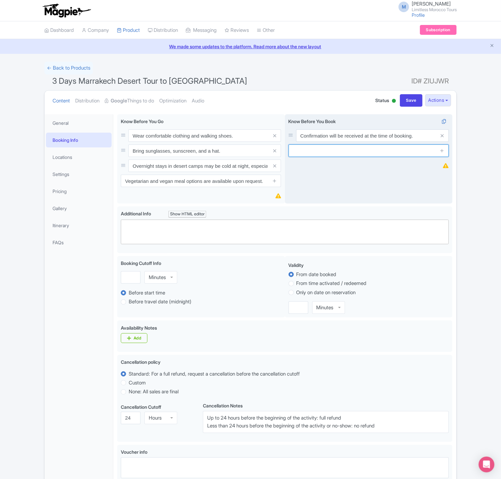
click at [370, 148] on input "text" at bounding box center [369, 151] width 160 height 12
paste input "Children must be accompanied by an adult."
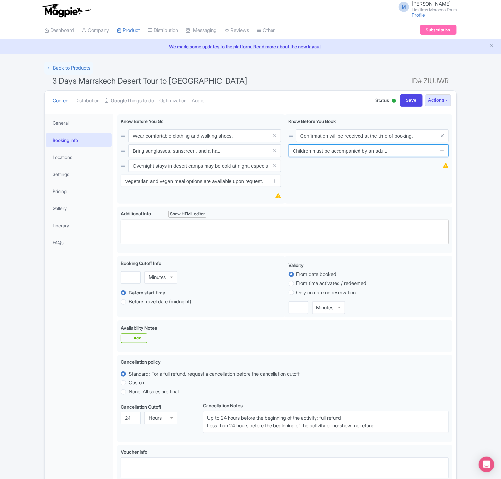
type input "Children must be accompanied by an adult."
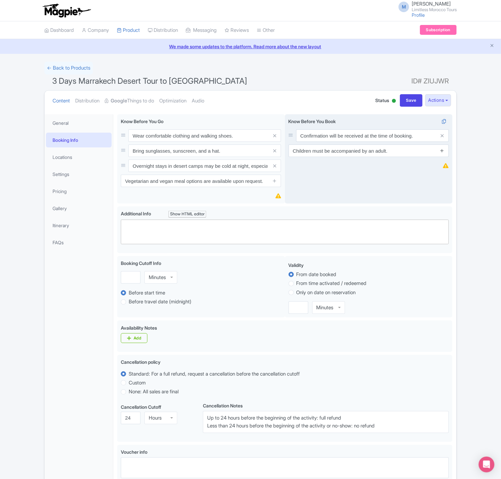
click at [442, 152] on icon at bounding box center [442, 150] width 5 height 5
paste input "Infant seats are available upon request."
click at [349, 171] on input "Infant seats are available upon request." at bounding box center [369, 166] width 160 height 12
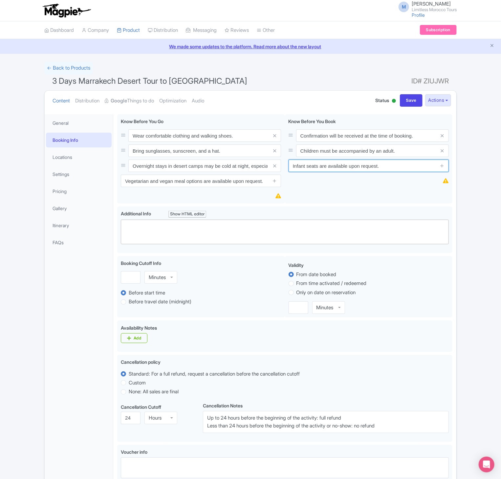
type input "Infant seats are available upon request."
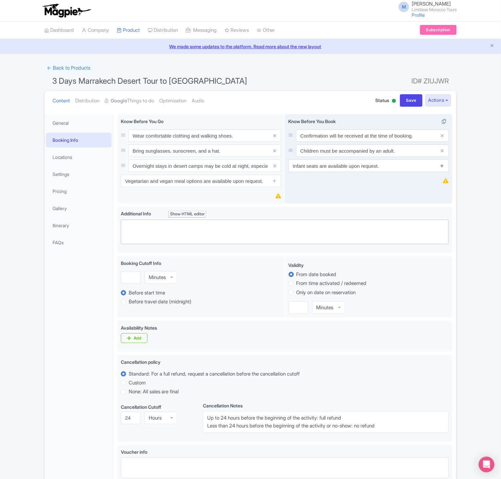
click at [444, 167] on icon at bounding box center [442, 165] width 5 height 5
click at [382, 185] on input "text" at bounding box center [369, 181] width 160 height 12
paste input "Not recommended for travelers with back problems, heart conditions, or other se…"
type input "Not recommended for travelers with back problems, heart conditions, or other se…"
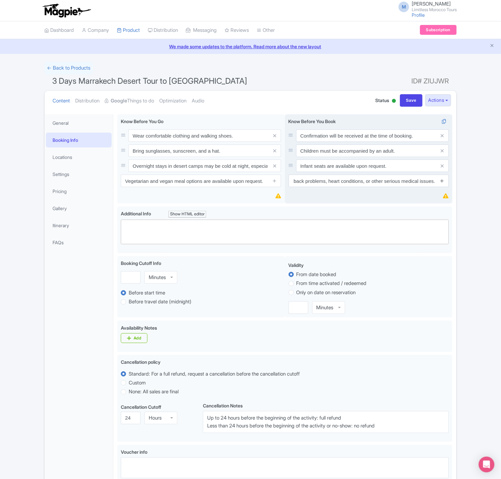
scroll to position [0, 0]
click at [441, 185] on link at bounding box center [442, 181] width 5 height 8
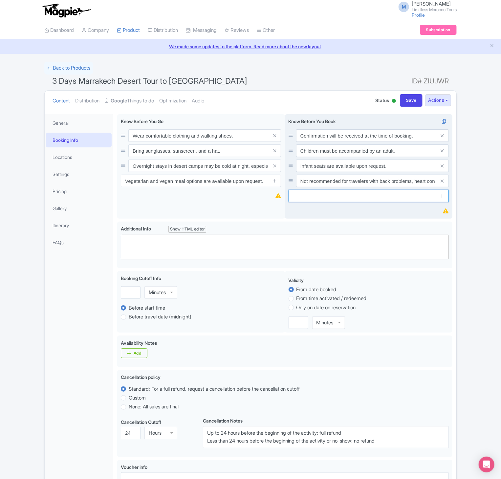
paste input "This tour is not wheelchair accessible."
click at [348, 202] on input "text" at bounding box center [369, 196] width 160 height 12
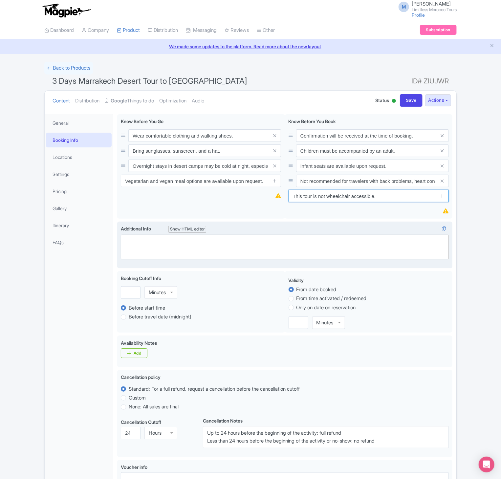
type input "This tour is not wheelchair accessible."
click at [155, 252] on trix-editor at bounding box center [285, 247] width 328 height 25
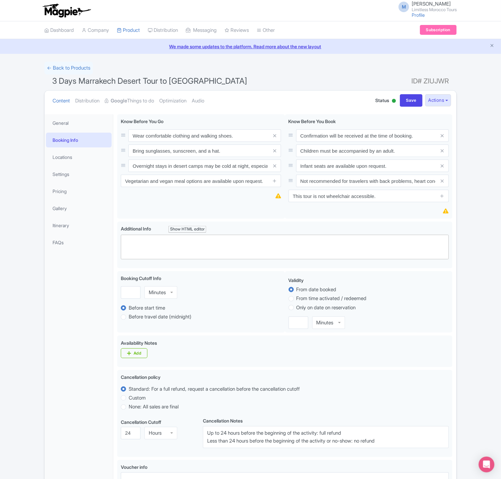
click at [483, 323] on div "← Back to Products 3 Days Marrakech Desert Tour to Merzouga ID# ZIUJWR Content …" at bounding box center [250, 341] width 501 height 559
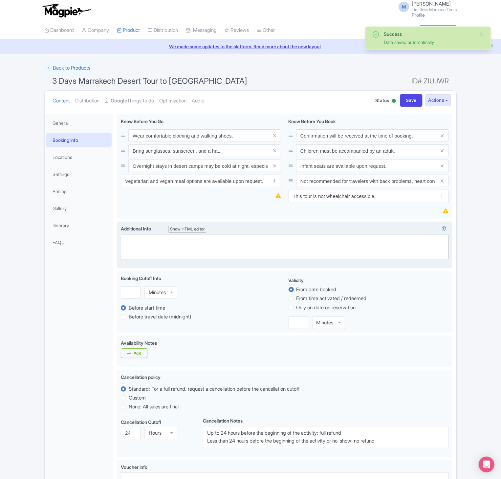
paste trix-editor "<div>The tour operates in all weather conditions, please dress appropriately.<b…"
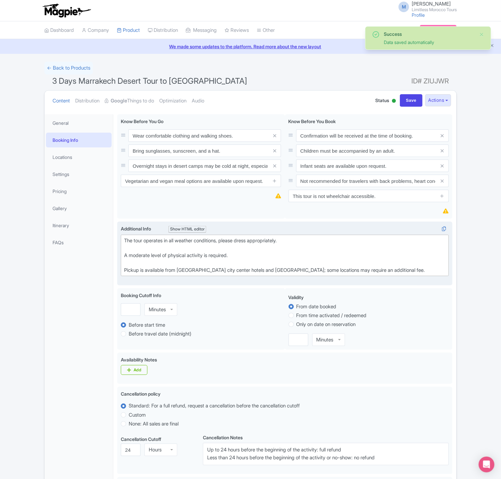
click at [298, 250] on trix-editor "The tour operates in all weather conditions, please dress appropriately. A mode…" at bounding box center [285, 256] width 328 height 42
type trix-editor "<div>The tour operates in all weather conditions, please dress appropriately.<b…"
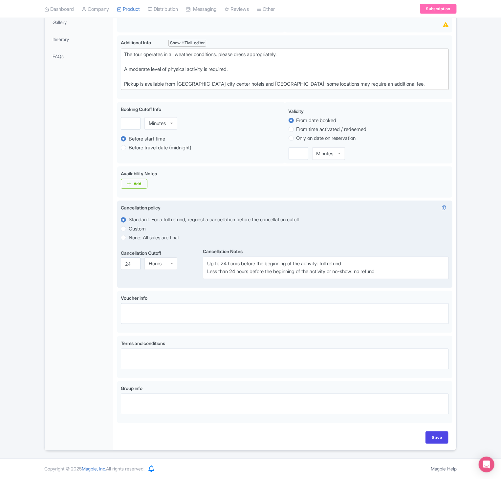
scroll to position [189, 0]
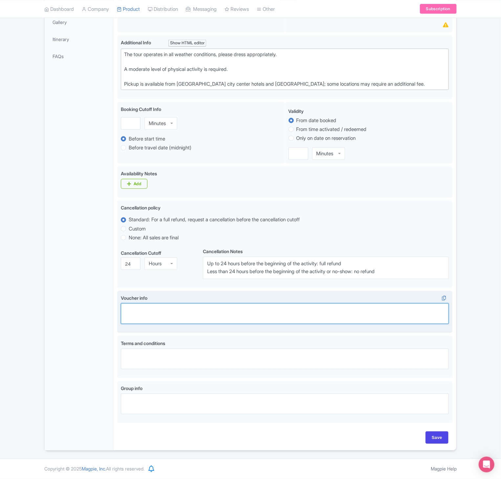
click at [190, 317] on textarea "Voucher info i" at bounding box center [285, 313] width 328 height 21
click at [219, 319] on textarea "Voucher info i" at bounding box center [285, 313] width 328 height 21
paste textarea "Mobile and paper vouchers are accepted. Please present your voucher to the driv…"
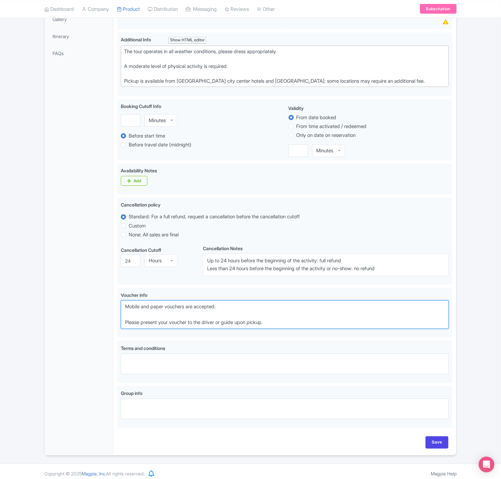
type textarea "Mobile and paper vouchers are accepted. Please present your voucher to the driv…"
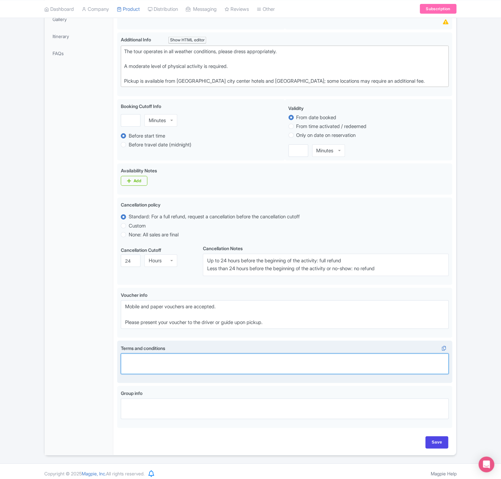
click at [166, 365] on textarea "Terms and conditions i" at bounding box center [285, 364] width 328 height 21
paste textarea "By booking this tour, you agree to our terms and conditions and cancellation po…"
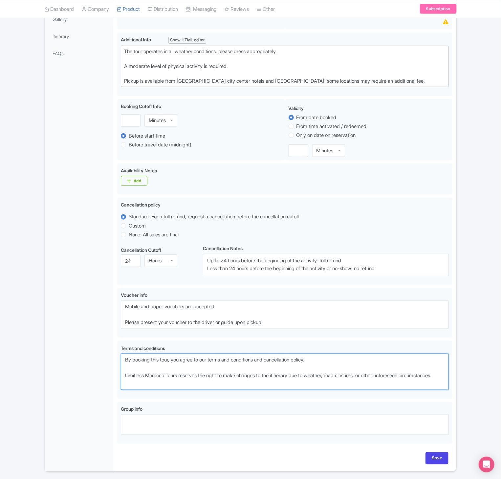
type textarea "By booking this tour, you agree to our terms and conditions and cancellation po…"
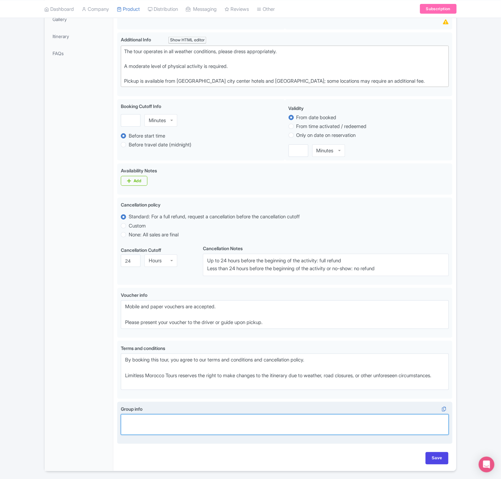
paste textarea "Group discounts are available for 6 travelers or more. Private tours can be arr…"
click at [163, 434] on textarea "Group discounts are available for 6 travelers or more. Private tours can be arr…" at bounding box center [285, 424] width 328 height 21
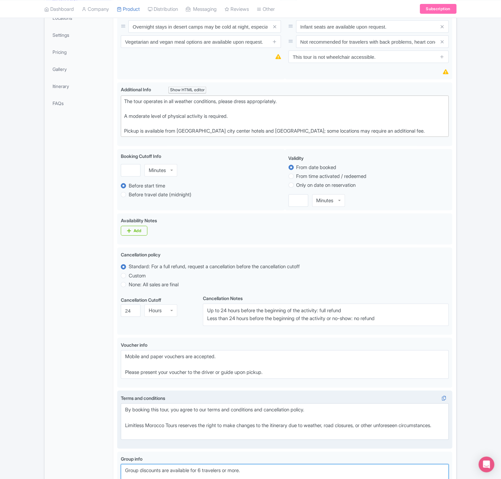
scroll to position [138, 0]
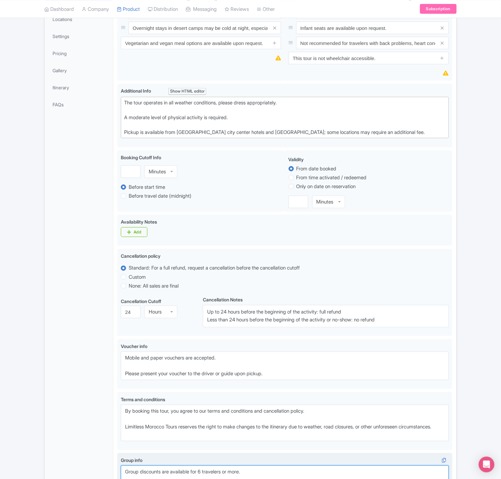
type textarea "Group discounts are available for 6 travelers or more. Private tours can be arr…"
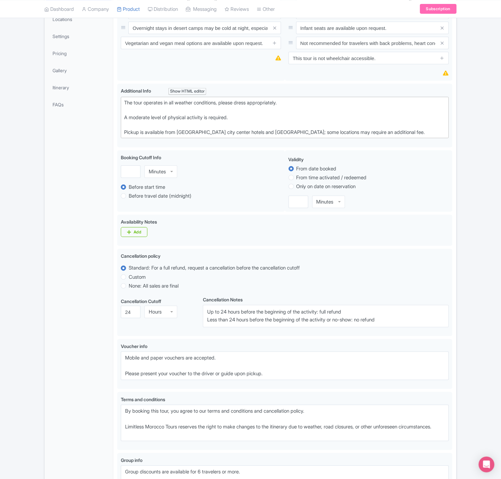
click at [484, 186] on div "Success Data saved automatically ← Back to Products 3 Days Marrakech Desert Tou…" at bounding box center [250, 227] width 501 height 607
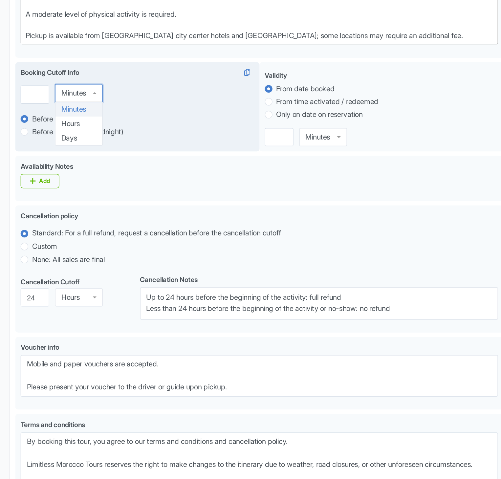
click at [157, 174] on div "Minutes" at bounding box center [157, 172] width 17 height 6
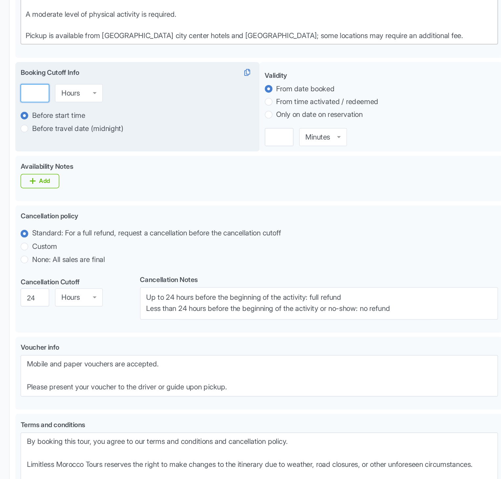
click at [131, 174] on input "number" at bounding box center [131, 172] width 20 height 12
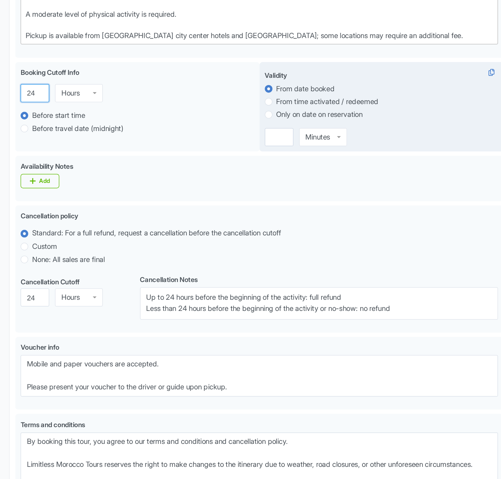
type input "24"
click at [297, 189] on label "Only on date on reservation" at bounding box center [326, 187] width 59 height 8
click at [297, 189] on input "Only on date on reservation" at bounding box center [300, 186] width 7 height 7
radio input "true"
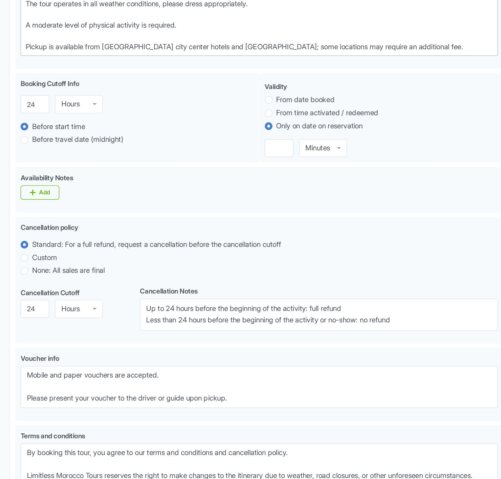
scroll to position [127, 0]
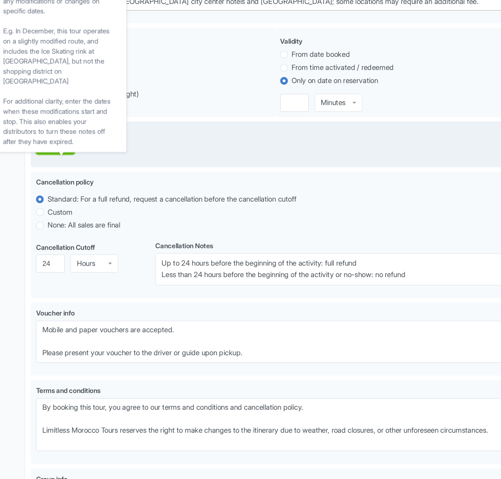
click at [136, 251] on div "Add" at bounding box center [138, 250] width 8 height 5
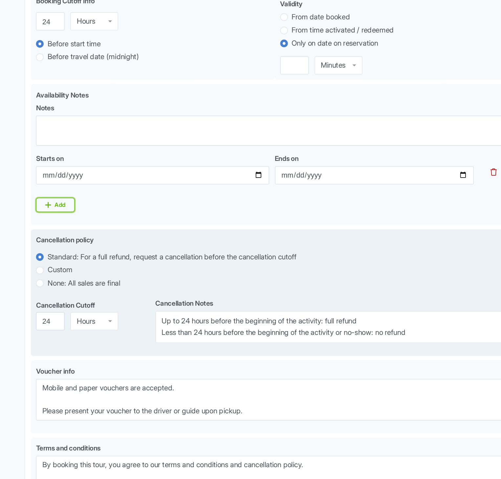
scroll to position [154, 0]
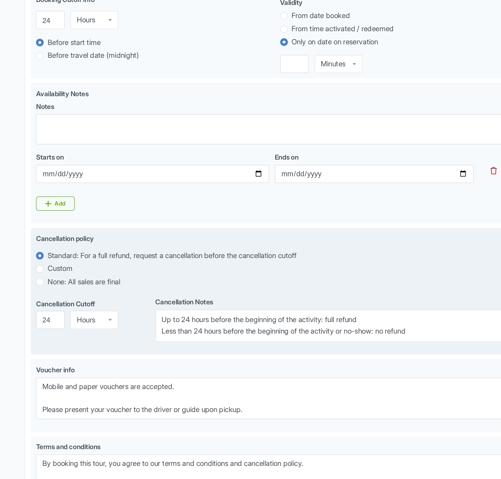
click at [404, 347] on label "None: All sales are final" at bounding box center [285, 344] width 328 height 8
click at [135, 346] on input "None: All sales are final" at bounding box center [132, 343] width 7 height 7
radio input "true"
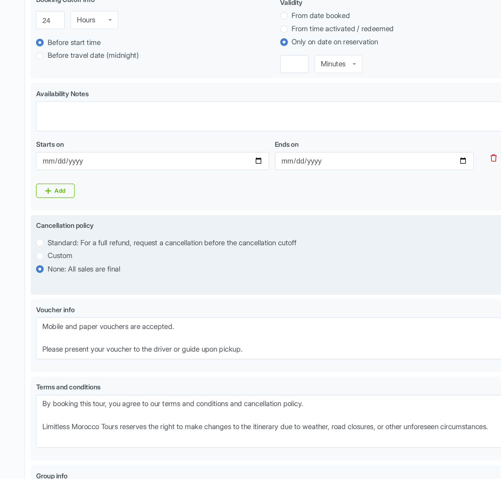
click at [279, 347] on div "Cancellation policy i Standard: For a full refund, request a cancellation befor…" at bounding box center [284, 325] width 335 height 55
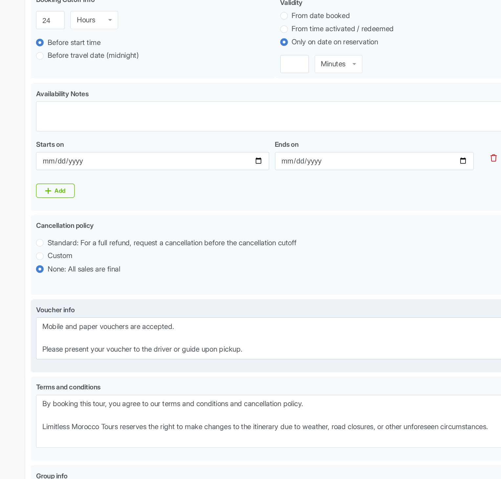
scroll to position [174, 0]
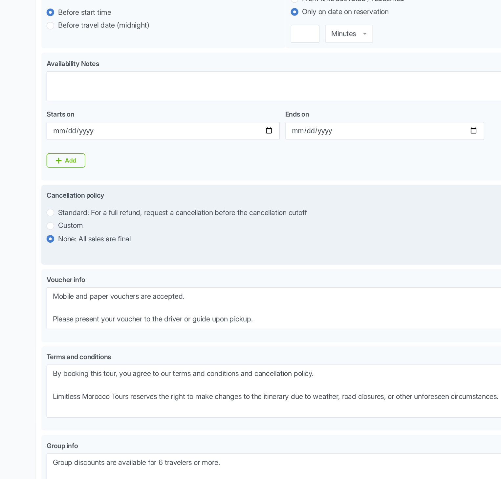
click at [167, 297] on label "Standard: For a full refund, request a cancellation before the cancellation cut…" at bounding box center [214, 296] width 171 height 8
click at [135, 297] on input "Standard: For a full refund, request a cancellation before the cancellation cut…" at bounding box center [132, 295] width 7 height 7
radio input "true"
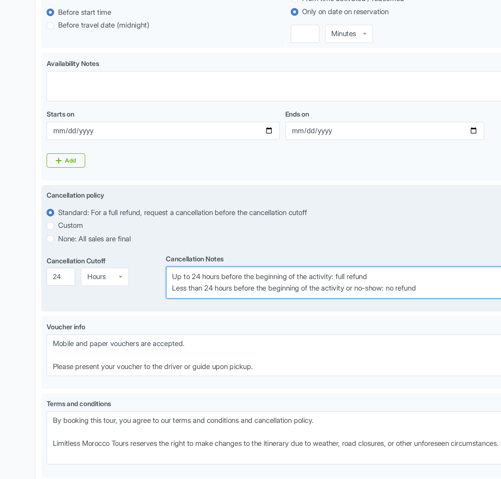
click at [269, 352] on textarea "Up to 24 hours before the beginning of the activity: full refund Less than 24 h…" at bounding box center [326, 344] width 246 height 22
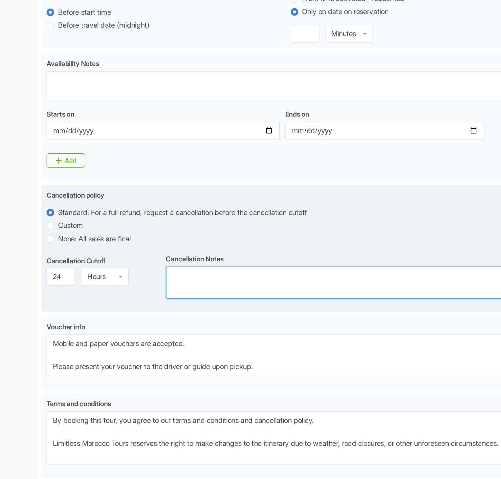
paste textarea "Cancellations made up to 24 hours before the tour start time will receive a ful…"
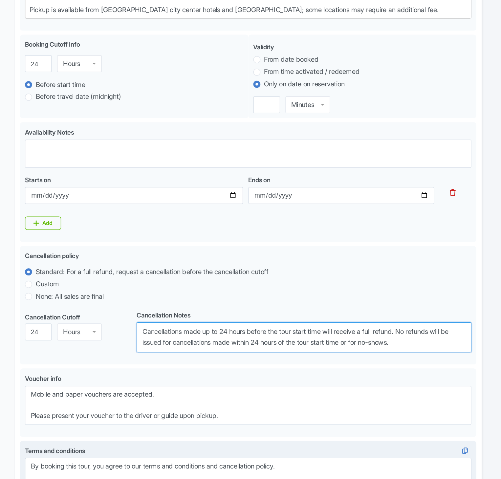
type textarea "Cancellations made up to 24 hours before the tour start time will receive a ful…"
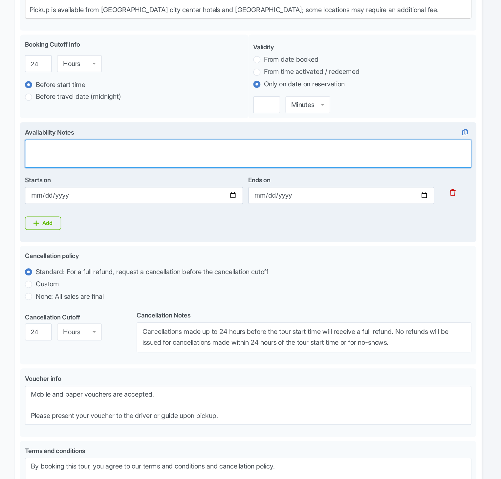
click at [282, 215] on textarea "Availability Notes" at bounding box center [285, 209] width 328 height 21
paste textarea "This tour operates year-round. Please book at least 24 hours in advance."
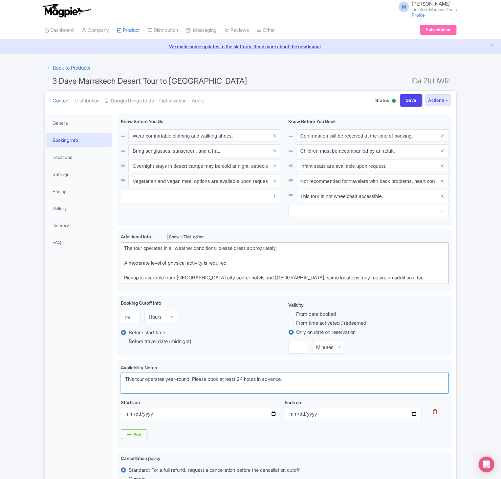
scroll to position [287, 0]
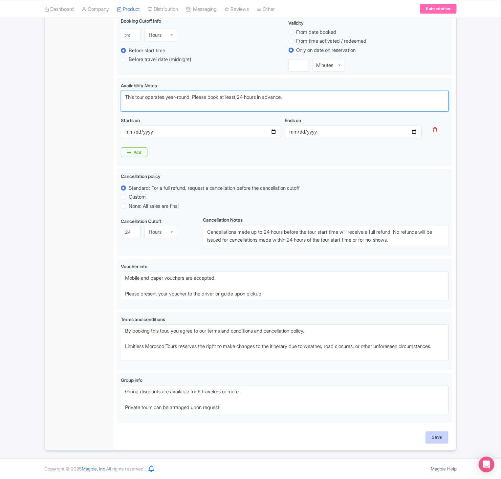
type textarea "This tour operates year-round. Please book at least 24 hours in advance."
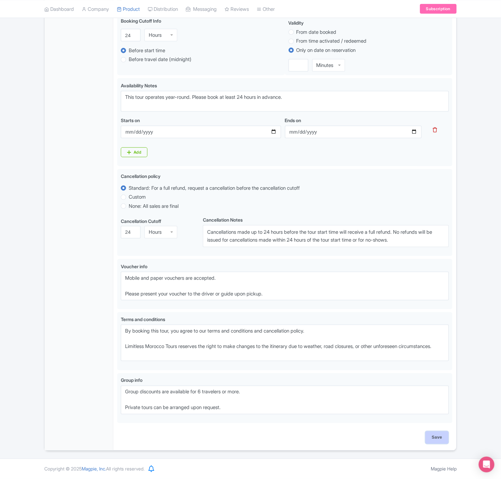
click at [430, 441] on input "Save" at bounding box center [437, 438] width 23 height 12
type input "Update Product"
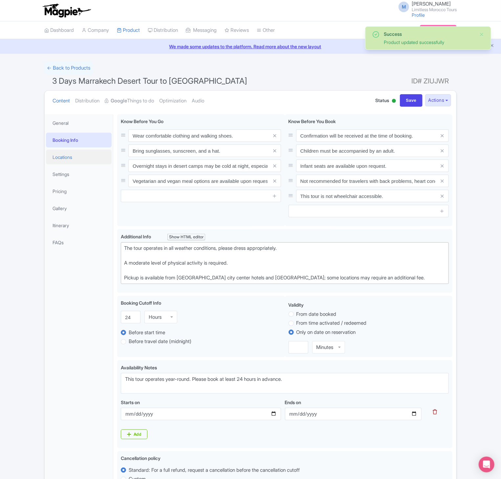
click at [72, 159] on link "Locations" at bounding box center [79, 157] width 66 height 15
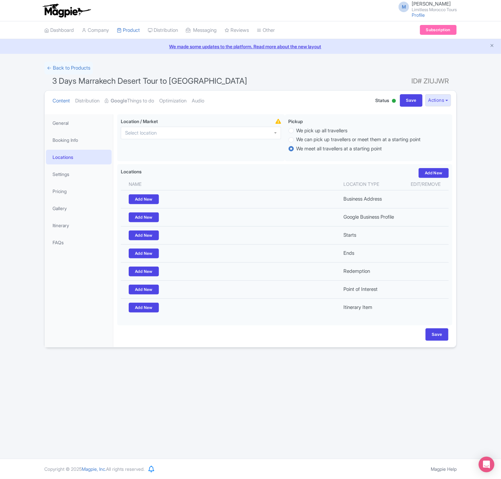
click at [296, 417] on div "M Mohamed Achabou Limitless Morocco Tours Profile Users Settings Sign out Dashb…" at bounding box center [250, 229] width 501 height 459
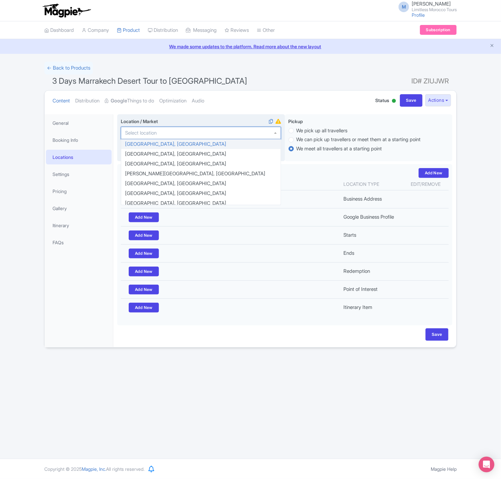
click at [147, 132] on input "Location / Market i" at bounding box center [142, 133] width 35 height 6
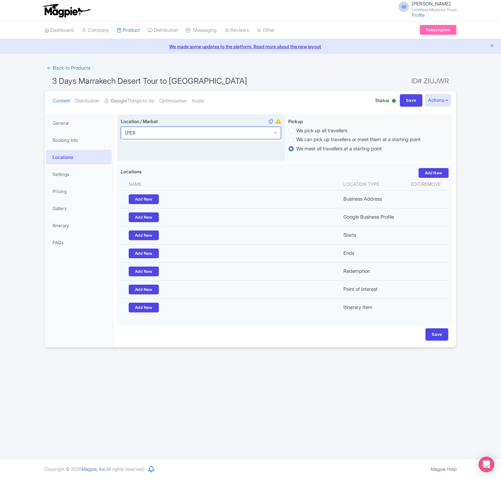
type input "marra"
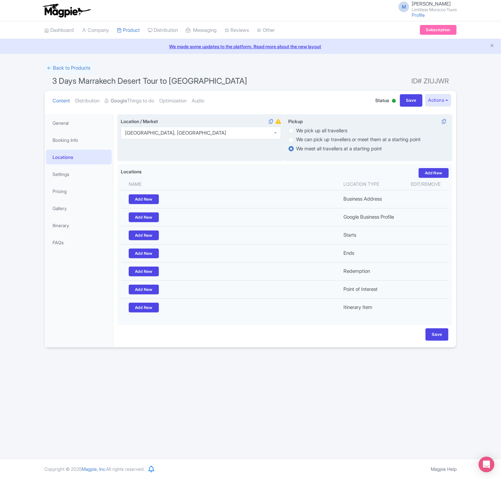
click at [290, 134] on label "We pick up all travellers" at bounding box center [369, 131] width 160 height 8
click at [297, 133] on input "We pick up all travellers" at bounding box center [300, 130] width 7 height 7
radio input "true"
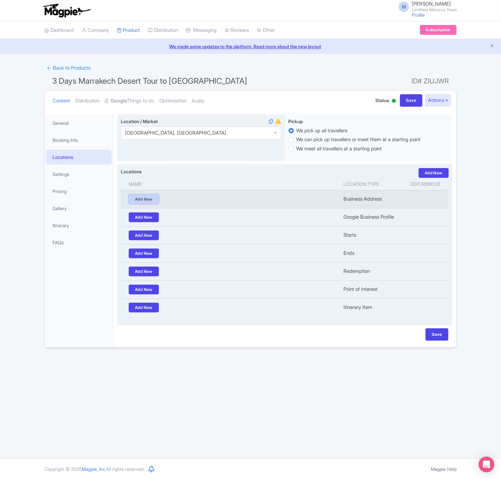
click at [153, 204] on link "Add New" at bounding box center [144, 199] width 30 height 10
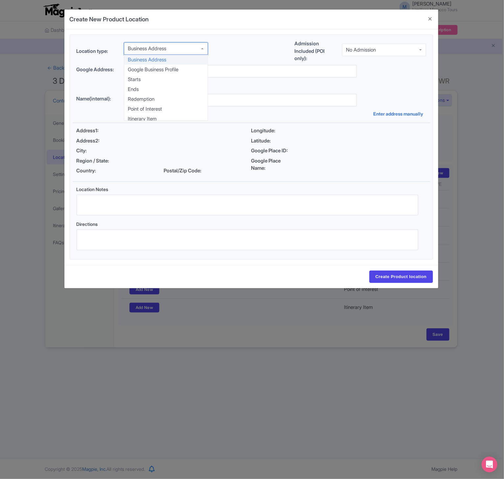
click at [170, 54] on div "Business Address" at bounding box center [166, 48] width 84 height 12
click at [170, 53] on div "Business Address" at bounding box center [166, 50] width 84 height 12
click at [427, 15] on button "Close" at bounding box center [430, 19] width 16 height 19
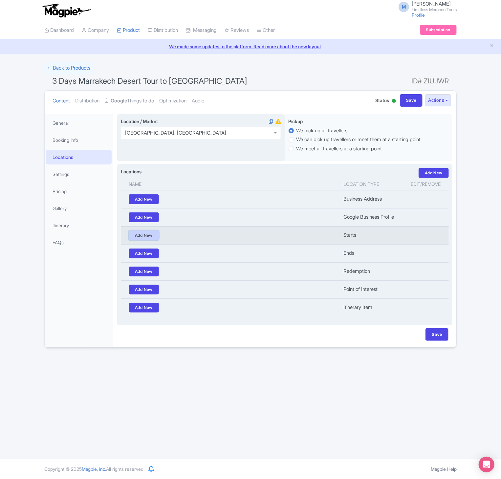
click at [133, 240] on link "Add New" at bounding box center [144, 236] width 30 height 10
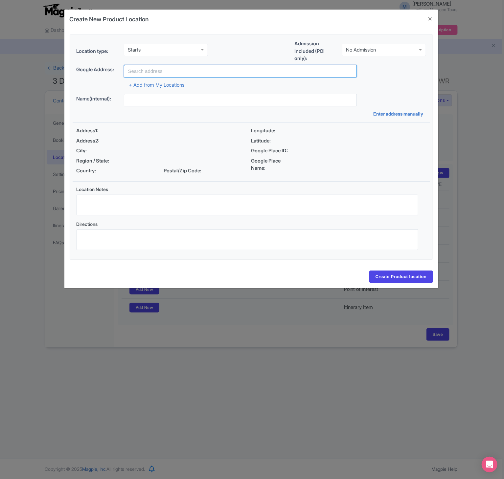
click at [190, 74] on input "text" at bounding box center [240, 71] width 233 height 12
click at [428, 25] on button "Close" at bounding box center [430, 19] width 16 height 19
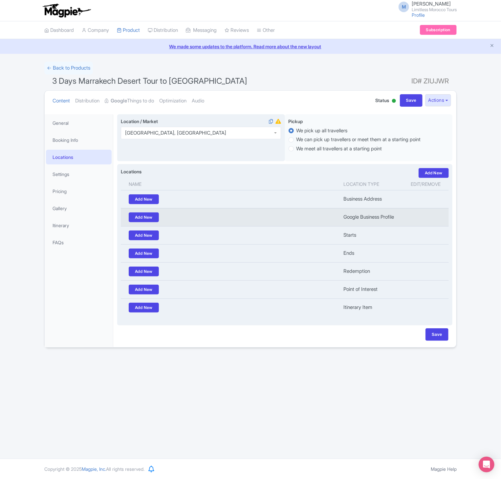
click at [335, 219] on td "Add New" at bounding box center [230, 217] width 219 height 18
click at [146, 220] on link "Add New" at bounding box center [144, 217] width 30 height 10
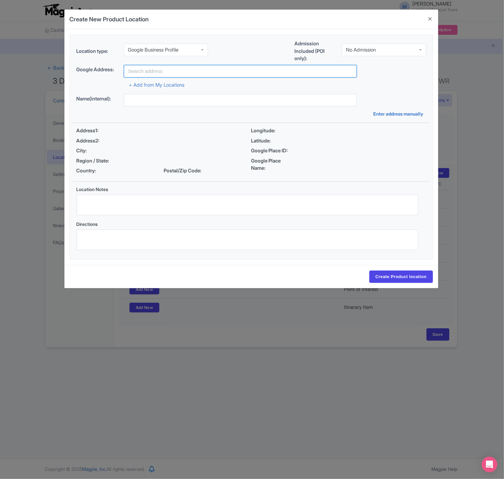
click at [182, 69] on input "text" at bounding box center [240, 71] width 233 height 12
type input "Rue Bab Agnaou, Marrakech, 40000, Morocco"
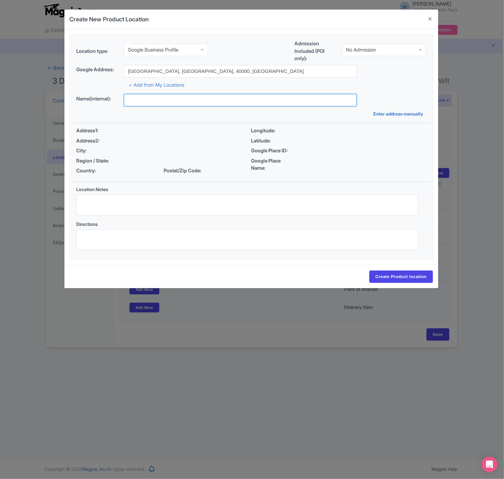
type input "Morocco Tours"
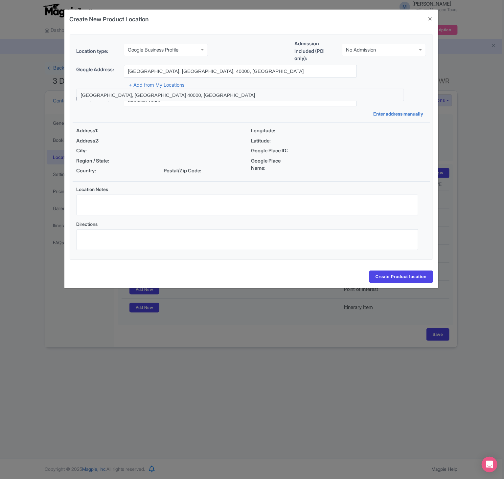
click at [208, 124] on div "Address1: Address2: City: Region / State: Country: Postal/Zip Code: Longitude: …" at bounding box center [251, 152] width 357 height 58
click at [187, 104] on input "Morocco Tours" at bounding box center [240, 100] width 233 height 12
click at [282, 122] on div "Location type: Google Business Profile Google Business Profile Admission Includ…" at bounding box center [251, 147] width 357 height 225
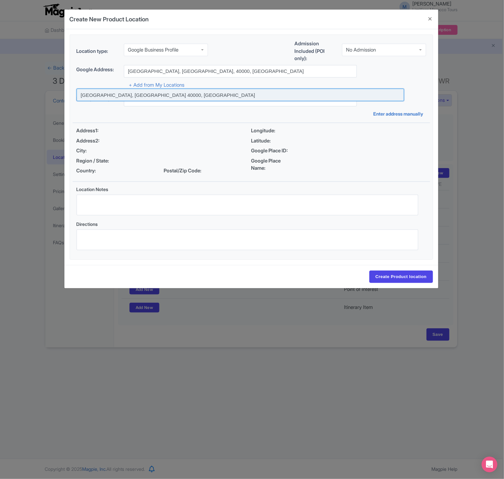
click at [312, 101] on input at bounding box center [240, 95] width 327 height 12
type input "Rue Bab Agnaou, Marrakech 40000, Morocco"
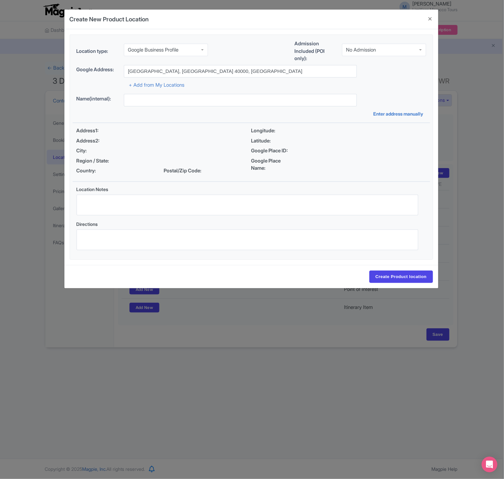
type input "[GEOGRAPHIC_DATA], [GEOGRAPHIC_DATA], [GEOGRAPHIC_DATA] 40000, [GEOGRAPHIC_DATA]"
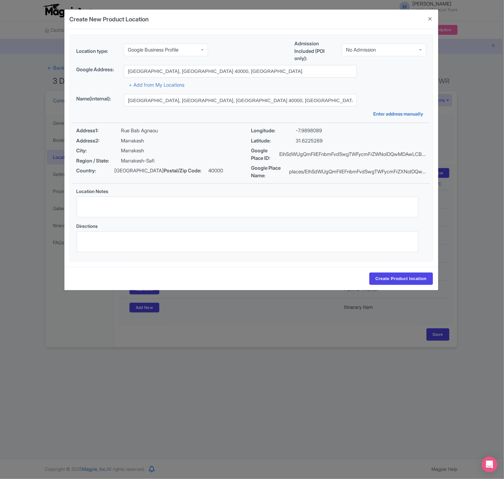
click at [281, 107] on div "Name(internal): Rue Bab Agnaou, Rue Bab Agnaou, Marrakesh 40000, Morocco Enter …" at bounding box center [251, 105] width 357 height 23
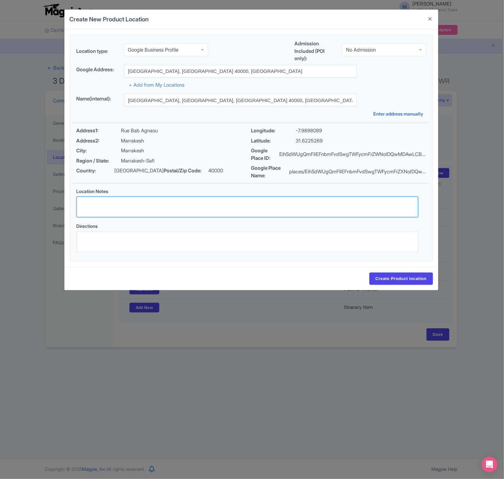
click at [219, 208] on textarea "Location Notes" at bounding box center [248, 207] width 342 height 21
paste textarea ""We offer pickup from any location in Marrakech including hotels, riads, and Ma…"
click at [87, 203] on textarea ""We offer pickup from any location in Marrakech including hotels, riads, and Ma…" at bounding box center [248, 207] width 342 height 21
type textarea "We offer pickup from any location in Marrakech including hotels, riads, and Mar…"
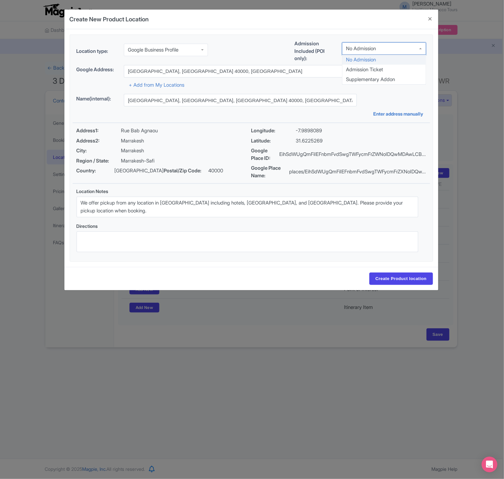
click at [377, 50] on input "select-one" at bounding box center [376, 49] width 1 height 6
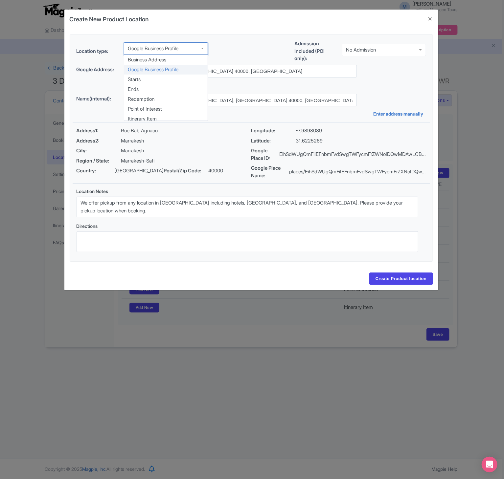
click at [179, 48] on div "Google Business Profile" at bounding box center [153, 49] width 51 height 6
click at [159, 51] on div "Business Address" at bounding box center [147, 50] width 38 height 6
click at [159, 49] on div "Google Business Profile" at bounding box center [153, 49] width 51 height 6
click at [156, 54] on div "Starts" at bounding box center [166, 48] width 84 height 12
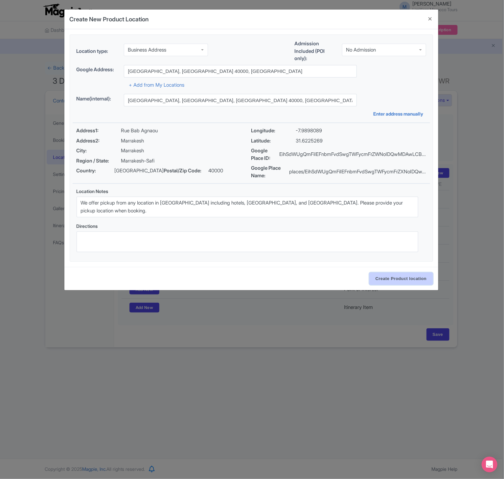
click at [382, 281] on input "Create Product location" at bounding box center [401, 279] width 64 height 12
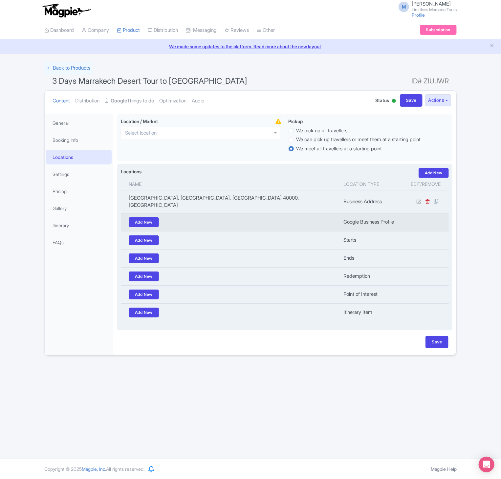
click at [358, 217] on td "Google Business Profile" at bounding box center [372, 222] width 64 height 18
click at [145, 222] on link "Add New" at bounding box center [144, 222] width 30 height 10
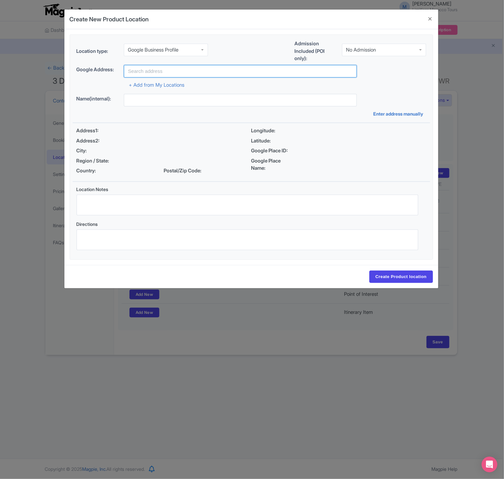
click at [194, 73] on input "text" at bounding box center [240, 71] width 233 height 12
type input "Rue Bab Agnaou, Marrakech, 40000, Morocco"
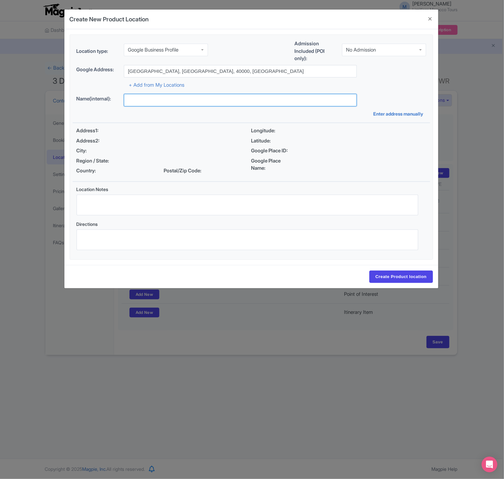
type input "Morocco Tours"
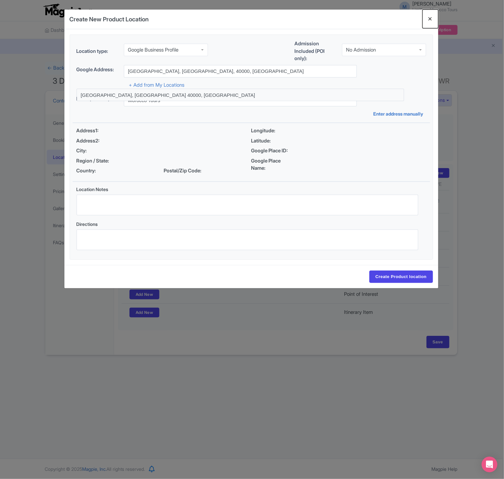
click at [431, 23] on button "Close" at bounding box center [430, 19] width 16 height 19
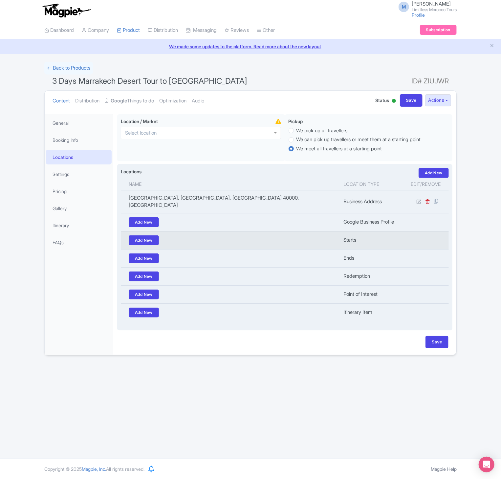
click at [331, 232] on td "Add New" at bounding box center [230, 240] width 219 height 18
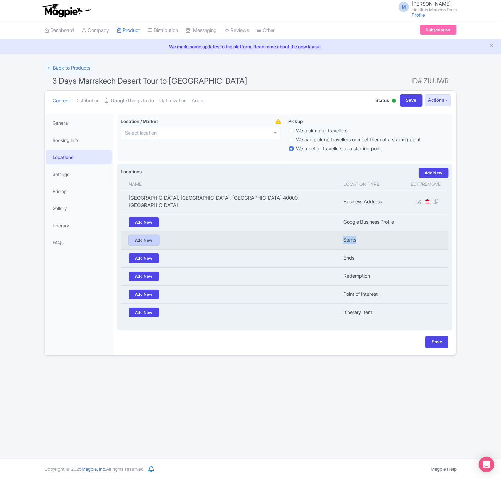
click at [151, 238] on link "Add New" at bounding box center [144, 240] width 30 height 10
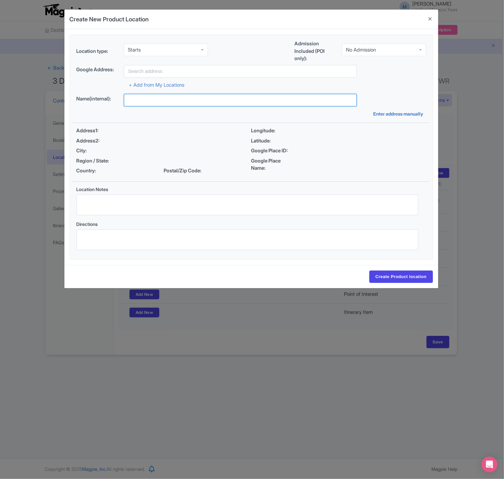
click at [205, 101] on input "text" at bounding box center [240, 100] width 233 height 12
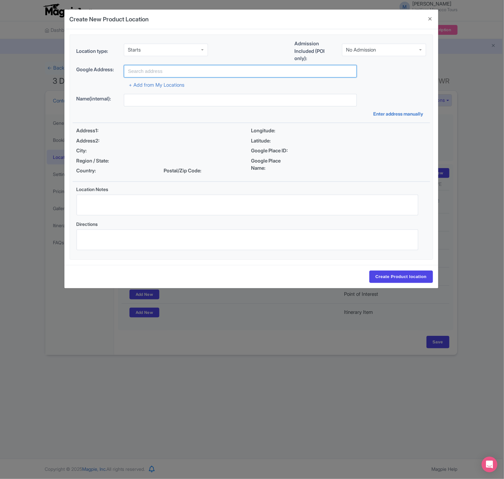
click at [167, 72] on input "text" at bounding box center [240, 71] width 233 height 12
paste input "arrakech, Morocco"
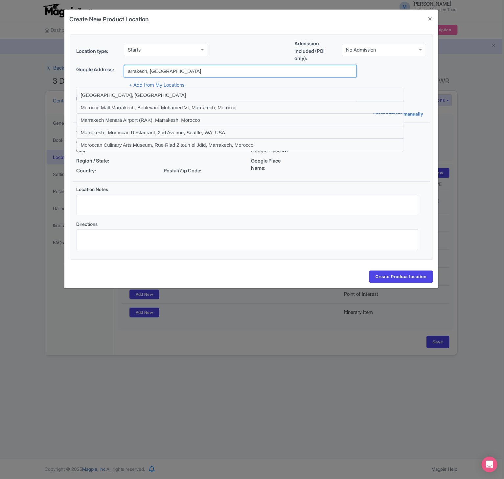
click at [175, 72] on input "arrakech, Morocco" at bounding box center [240, 71] width 233 height 12
click at [130, 69] on input "arrakech, Morocco" at bounding box center [240, 71] width 233 height 12
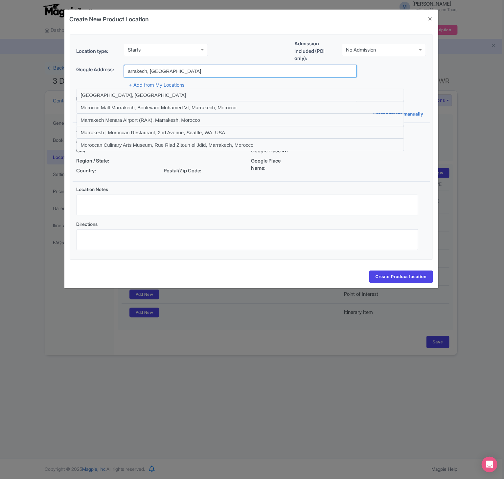
click at [150, 75] on input "arrakech, Morocco" at bounding box center [240, 71] width 233 height 12
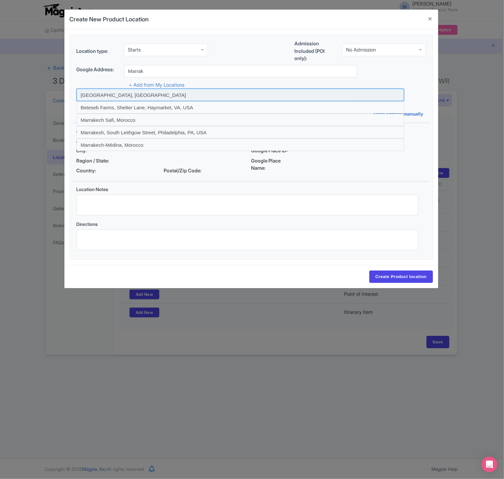
click at [135, 96] on input at bounding box center [240, 95] width 327 height 12
type input "Marrakesh, Morocco"
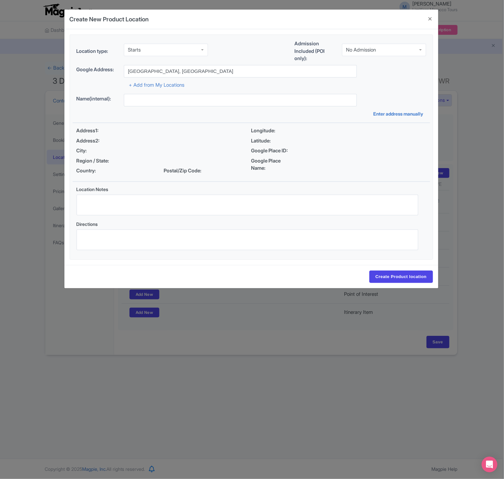
type input "Marrakesh, [GEOGRAPHIC_DATA], [GEOGRAPHIC_DATA]"
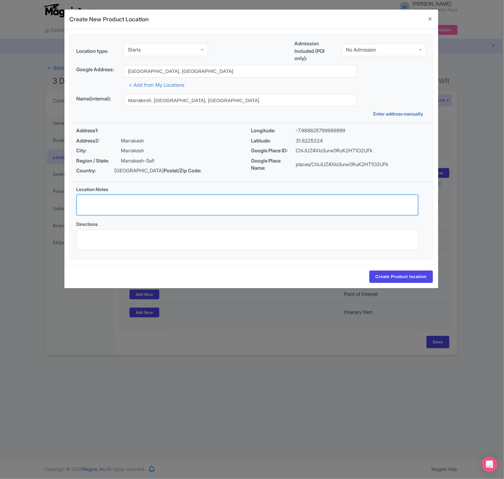
click at [202, 208] on textarea "Location Notes" at bounding box center [248, 205] width 342 height 21
paste textarea "We offer pickup from any location in Marrakech including hotels, riads, and Mar…"
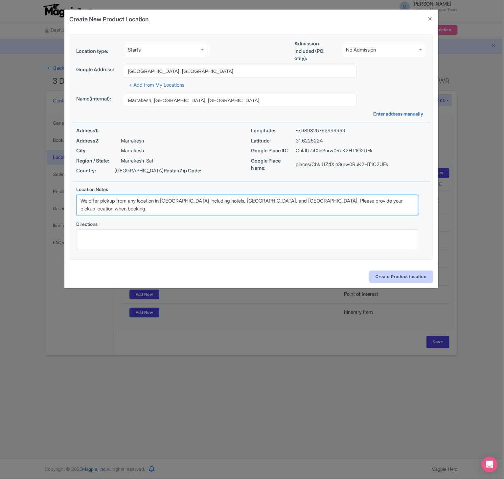
type textarea "We offer pickup from any location in Marrakech including hotels, riads, and Mar…"
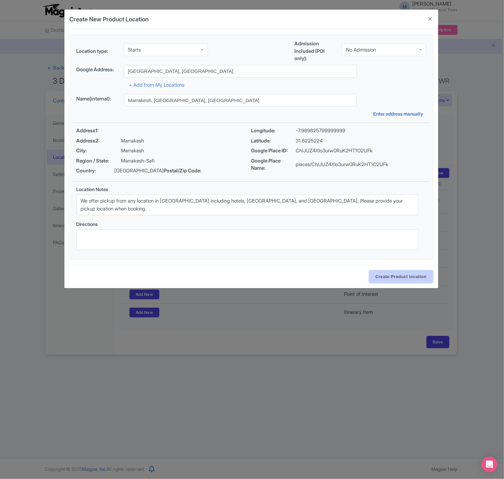
click at [395, 280] on input "Create Product location" at bounding box center [401, 277] width 64 height 12
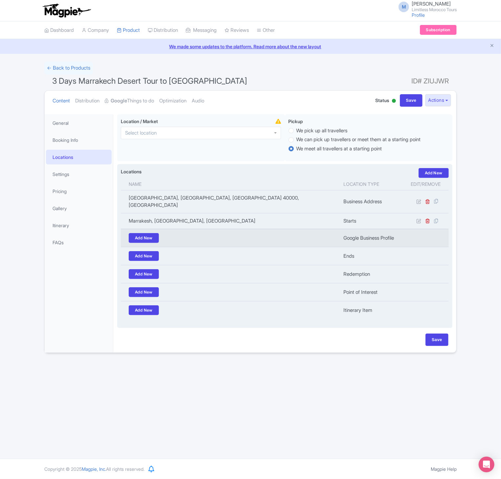
click at [388, 231] on td "Google Business Profile" at bounding box center [372, 238] width 64 height 18
click at [145, 233] on link "Add New" at bounding box center [144, 238] width 30 height 10
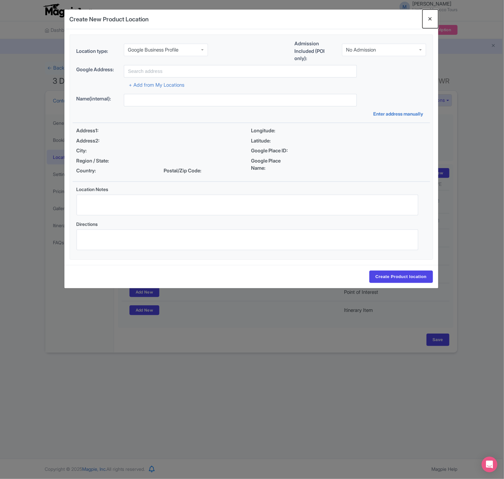
click at [435, 19] on button "Close" at bounding box center [430, 19] width 16 height 19
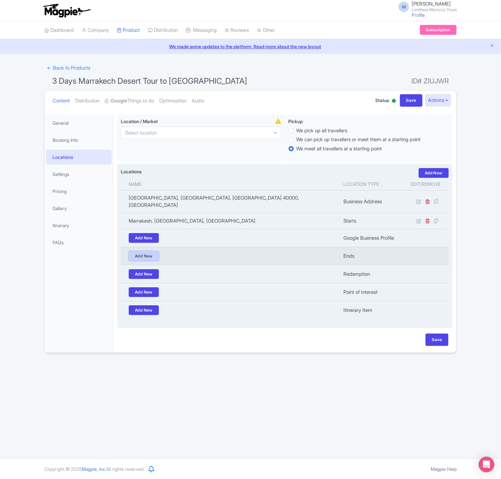
click at [147, 254] on link "Add New" at bounding box center [144, 256] width 30 height 10
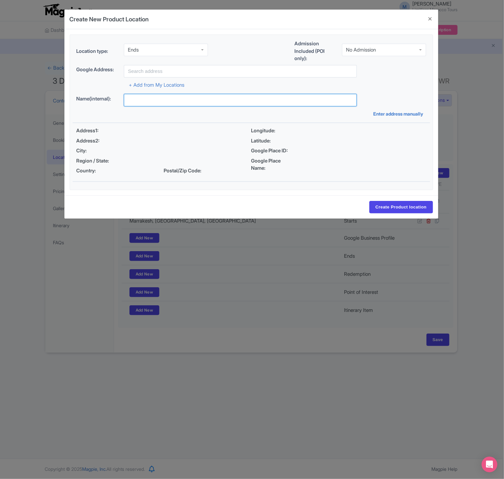
click at [211, 98] on input "text" at bounding box center [240, 100] width 233 height 12
paste input "Drop-off Anywhere in Marrakech"
type input "Drop-off Anywhere in Marrakech"
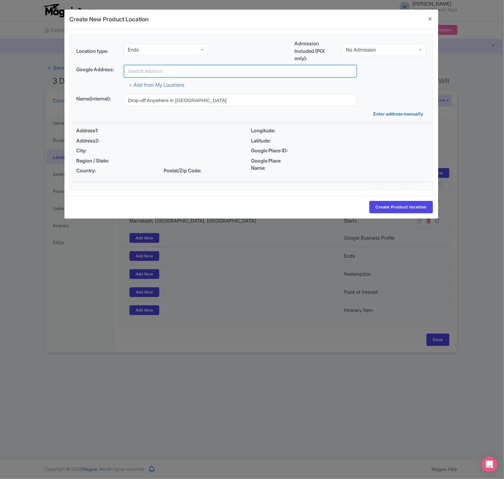
click at [159, 73] on input "text" at bounding box center [240, 71] width 233 height 12
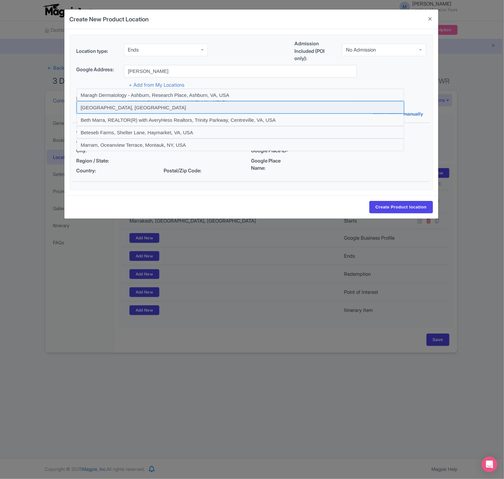
click at [147, 107] on input at bounding box center [240, 107] width 327 height 12
type input "Marrakesh, Morocco"
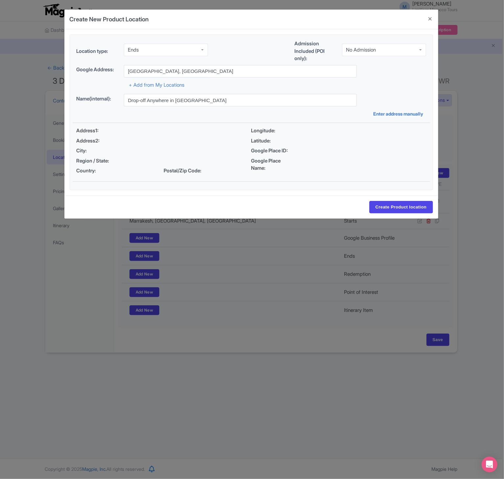
type input "Marrakesh, Marrakesh, Morocco"
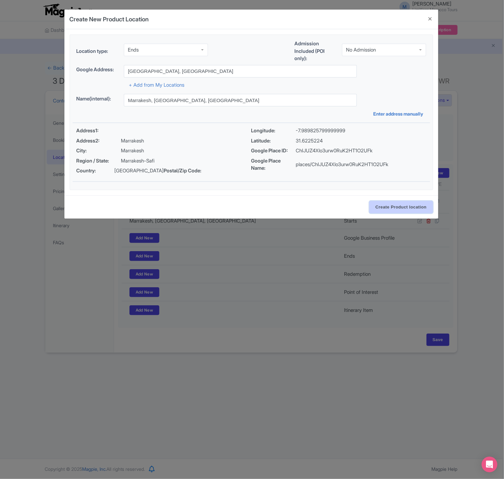
click at [390, 210] on input "Create Product location" at bounding box center [401, 207] width 64 height 12
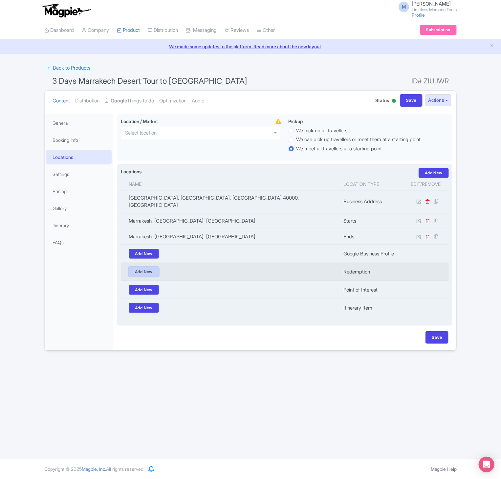
click at [152, 271] on link "Add New" at bounding box center [144, 272] width 30 height 10
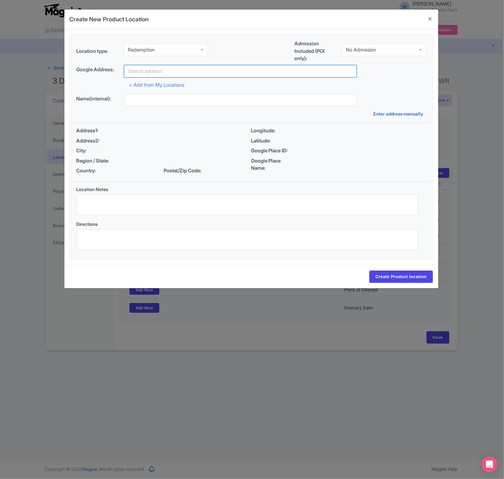
click at [187, 73] on input "text" at bounding box center [240, 71] width 233 height 12
paste input "Online Booking Only"
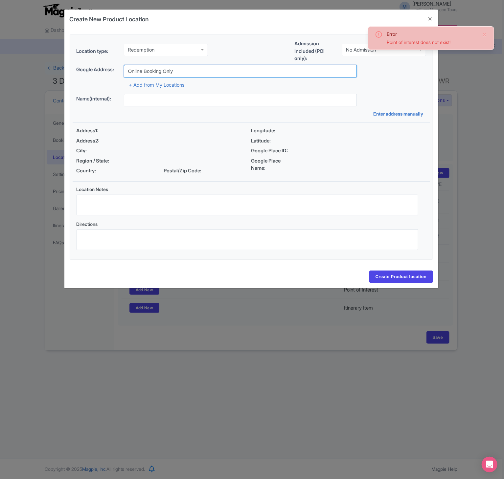
type input "Online Booking Only"
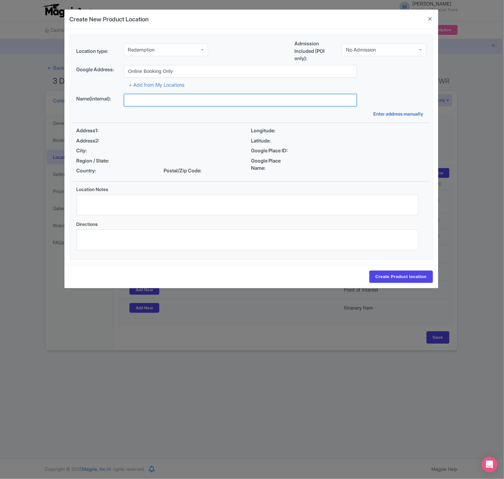
paste input "Online Booking Confirmation"
click at [180, 102] on input "text" at bounding box center [240, 100] width 233 height 12
type input "Online Booking Confirmation"
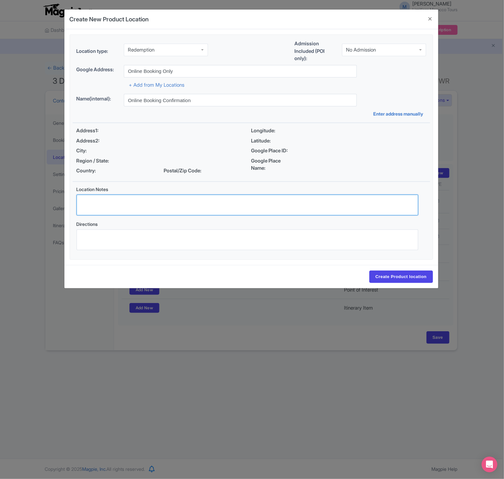
click at [187, 202] on textarea "Location Notes" at bounding box center [248, 205] width 342 height 21
paste textarea "Bookings are confirmed online via our website. No physical ticket collection is…"
type textarea "Bookings are confirmed online via our website. No physical ticket collection is…"
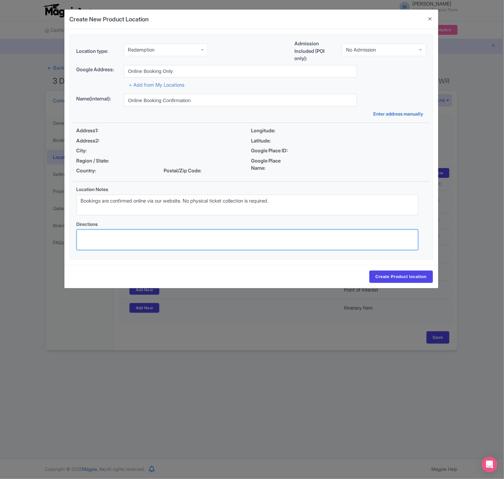
paste textarea "Please present your booking confirmation email to the driver/guide at pickup."
click at [139, 246] on textarea "Please present your booking confirmation email to the driver/guide at pickup." at bounding box center [248, 240] width 342 height 21
type textarea "Please present your booking confirmation email to the driver/guide at pickup."
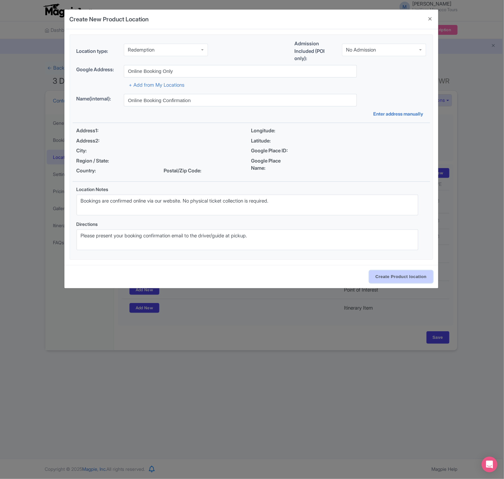
click at [414, 280] on input "Create Product location" at bounding box center [401, 277] width 64 height 12
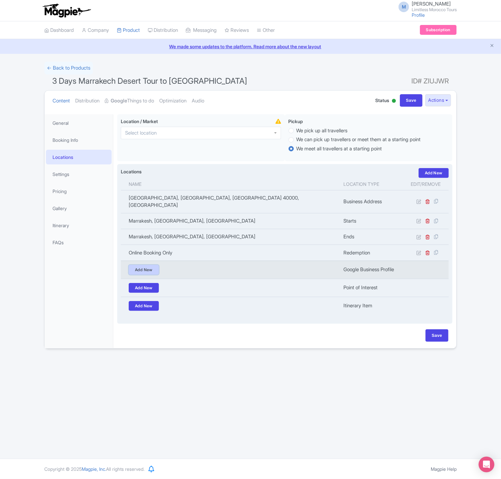
click at [151, 269] on link "Add New" at bounding box center [144, 270] width 30 height 10
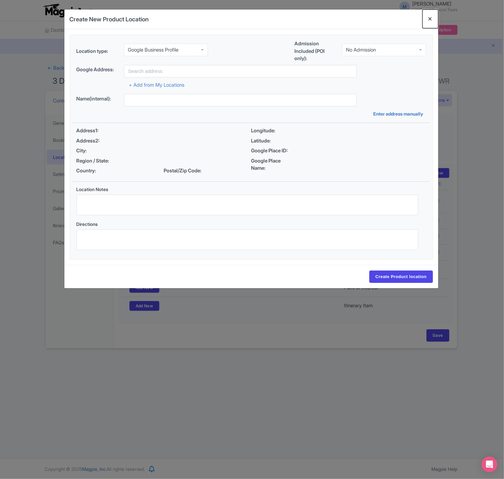
click at [427, 16] on button "Close" at bounding box center [430, 19] width 16 height 19
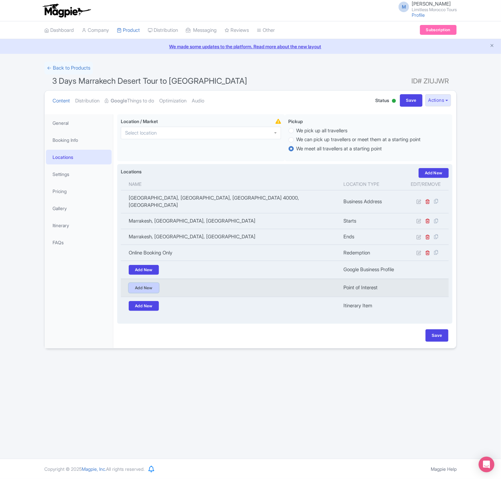
click at [141, 283] on link "Add New" at bounding box center [144, 288] width 30 height 10
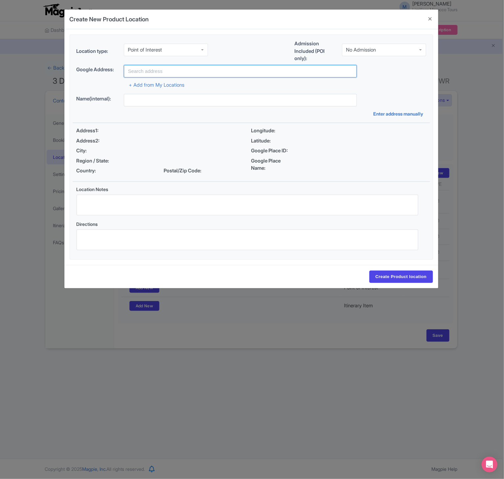
click at [196, 69] on input "text" at bounding box center [240, 71] width 233 height 12
paste input "Aït Benhaddou, Morocco"
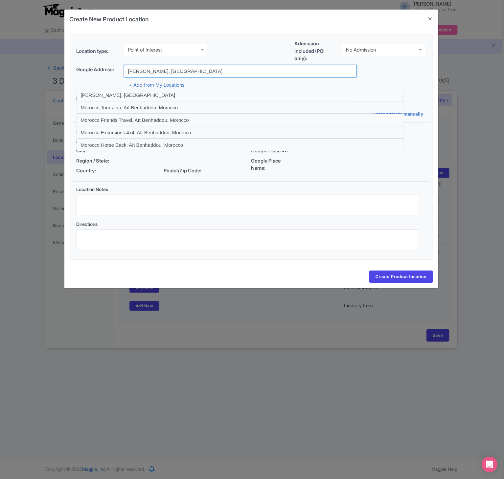
type input "Aït Benhaddou, Morocco"
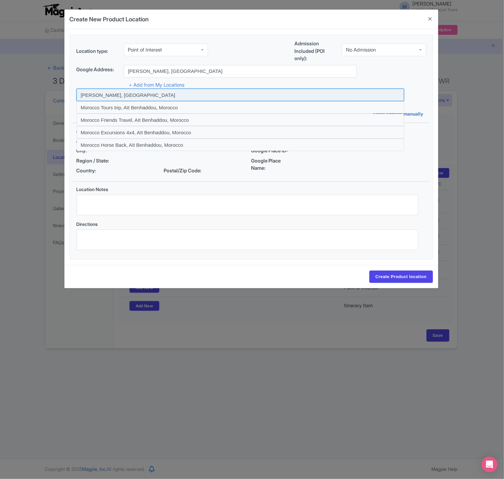
click at [155, 96] on input at bounding box center [240, 95] width 327 height 12
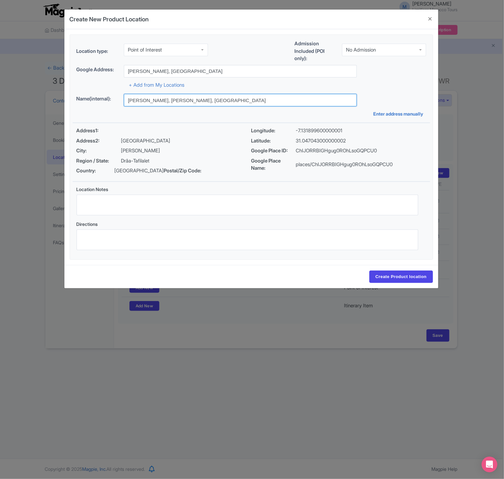
click at [173, 101] on input "Aït Benhaddou, Aït Benhaddou, Morocco" at bounding box center [240, 100] width 233 height 12
paste input "Stop 1 - Kasbah Ait Benhaddou"
type input "Stop 1 - Kasbah Ait Benhaddou"
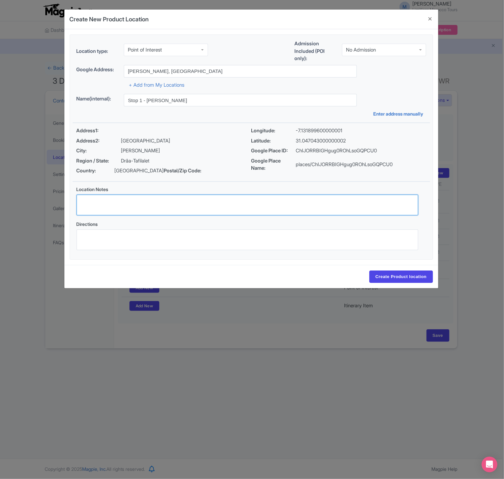
click at [140, 205] on textarea "Location Notes" at bounding box center [248, 205] width 342 height 21
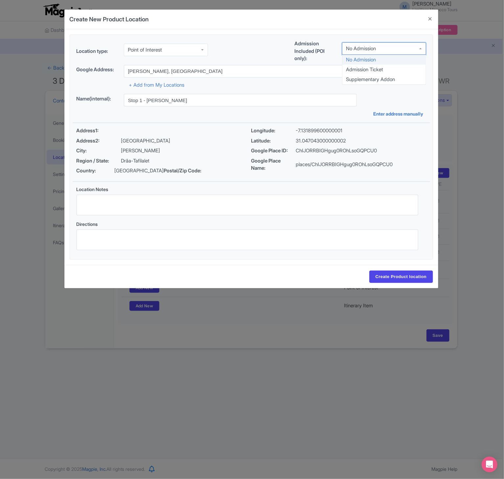
click at [374, 49] on div "No Admission" at bounding box center [361, 49] width 30 height 6
click at [188, 217] on div "Location Notes" at bounding box center [247, 203] width 349 height 35
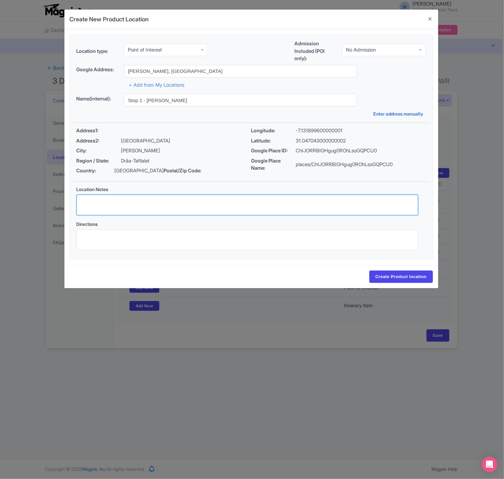
click at [141, 198] on textarea "Location Notes" at bounding box center [248, 205] width 342 height 21
paste textarea "UNESCO World Heritage site famous for its traditional earthen clay architecture…"
type textarea "UNESCO World Heritage site famous for its traditional earthen clay architecture…"
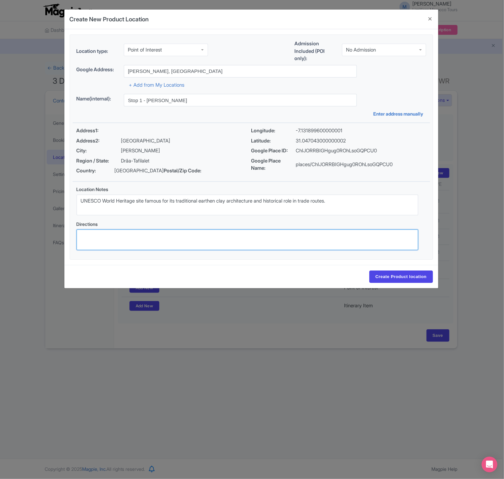
click at [149, 244] on textarea "Directions" at bounding box center [248, 240] width 342 height 21
paste textarea "Located near Ouarzazate. Accessible via main road N9. Parking available near th…"
type textarea "Located near Ouarzazate. Accessible via main road N9. Parking available near th…"
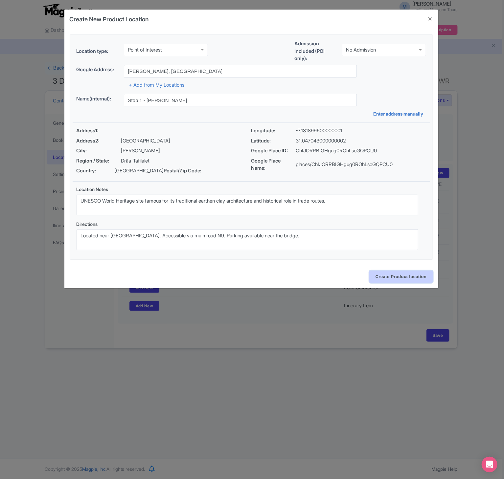
click at [387, 275] on input "Create Product location" at bounding box center [401, 277] width 64 height 12
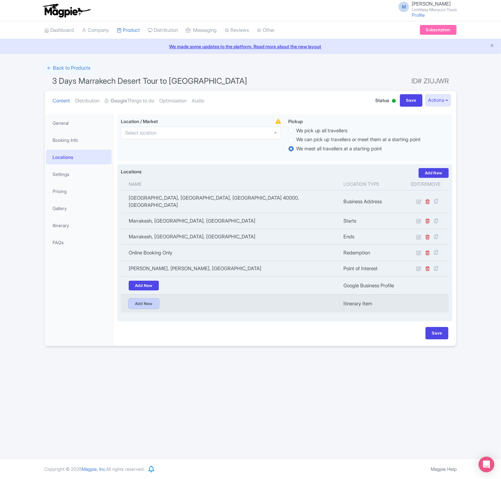
click at [145, 302] on link "Add New" at bounding box center [144, 304] width 30 height 10
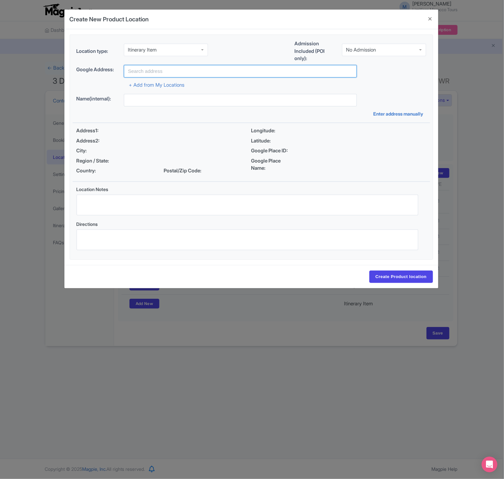
click at [211, 70] on input "text" at bounding box center [240, 71] width 233 height 12
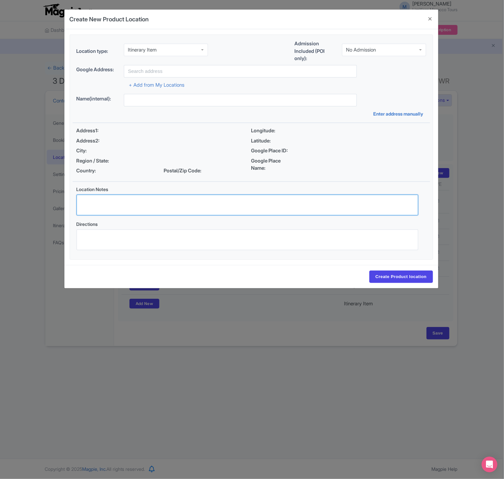
click at [148, 210] on textarea "Location Notes" at bounding box center [248, 205] width 342 height 21
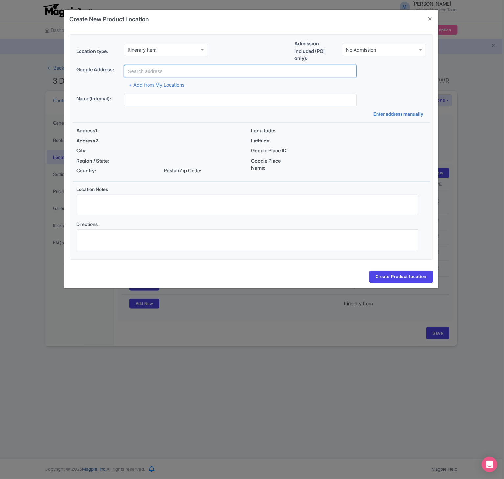
click at [165, 75] on input "text" at bounding box center [240, 71] width 233 height 12
paste input "Aït Benhaddou, Morocco"
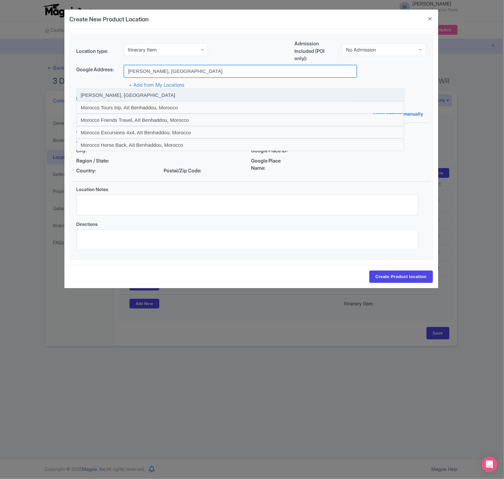
type input "Aït Benhaddou, Morocco"
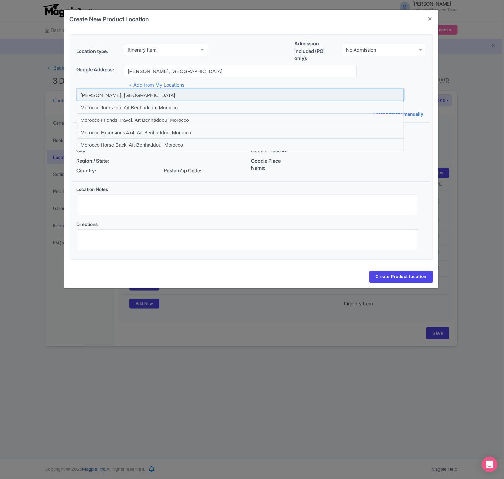
click at [162, 94] on input at bounding box center [240, 95] width 327 height 12
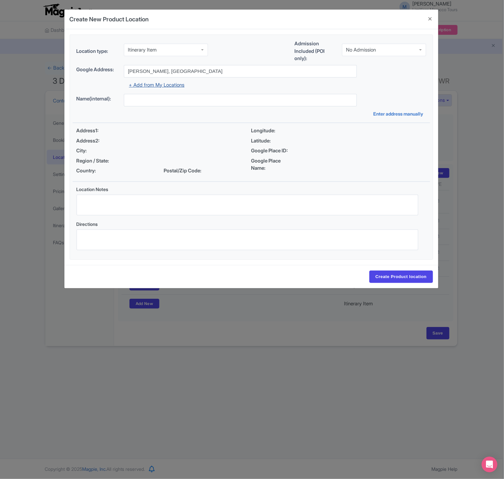
type input "Aït Benhaddou, Aït Benhaddou, Morocco"
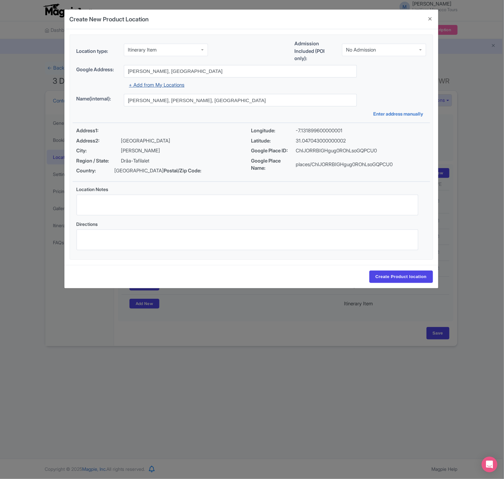
click at [167, 86] on link "+ Add from My Locations" at bounding box center [157, 85] width 56 height 6
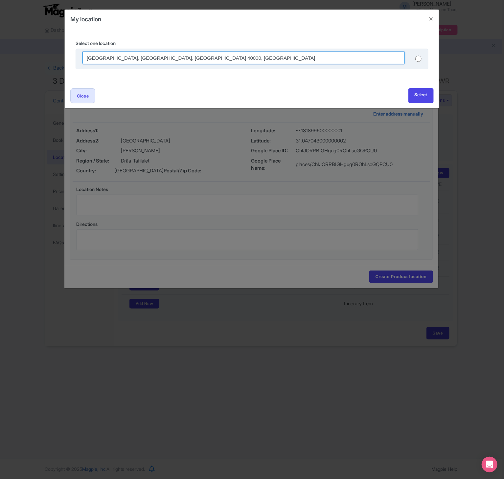
click at [381, 63] on input "Rue Bab Agnaou, Rue Bab Agnaou, Marrakesh 40000, Morocco" at bounding box center [243, 58] width 322 height 12
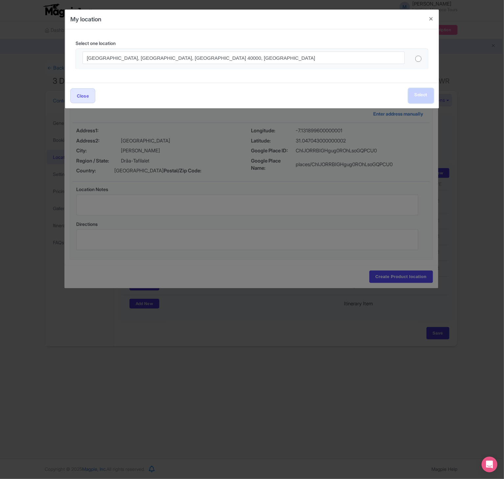
click at [413, 101] on link "Select" at bounding box center [420, 95] width 25 height 15
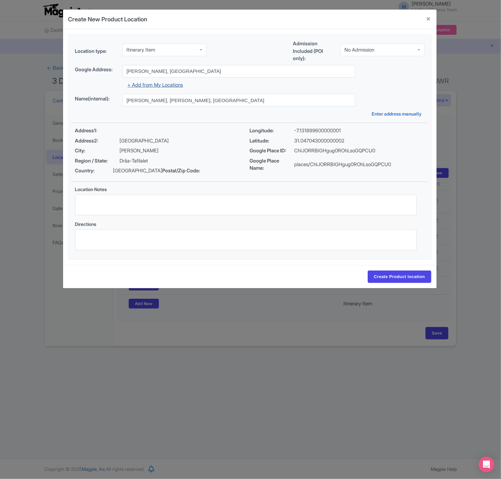
click at [175, 83] on link "+ Add from My Locations" at bounding box center [156, 85] width 56 height 6
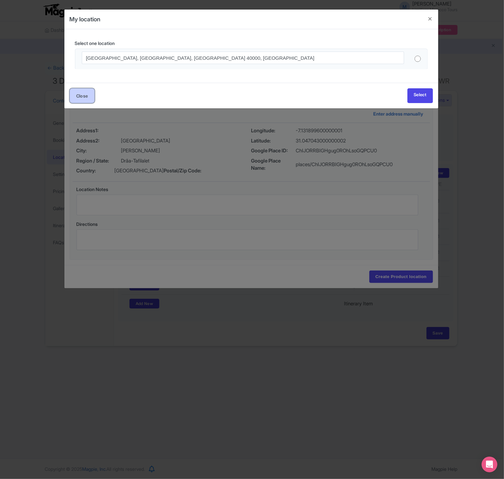
click at [89, 98] on button "Close" at bounding box center [82, 95] width 25 height 15
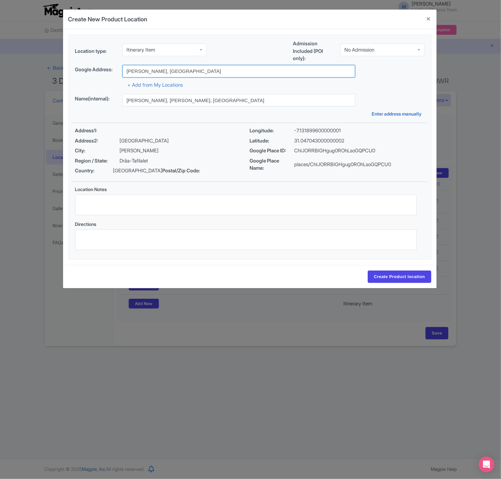
click at [173, 73] on input "Aït Benhaddou, Morocco" at bounding box center [239, 71] width 233 height 12
click at [175, 73] on input "Aït Benhaddou, Morocco" at bounding box center [239, 71] width 233 height 12
paste input "Merzouga"
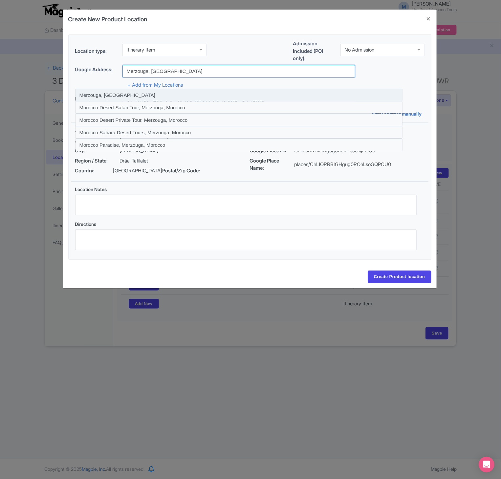
type input "Merzouga, Morocco"
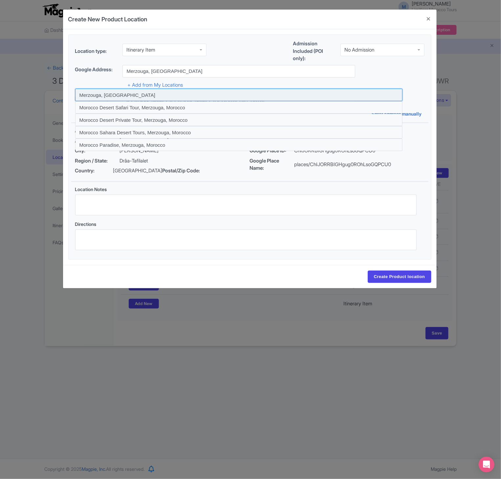
click at [169, 94] on input at bounding box center [238, 95] width 327 height 12
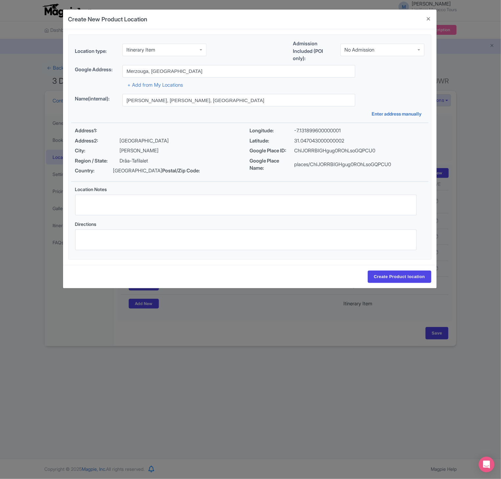
type input "Merzouga, Merzouga, Morocco"
click at [155, 71] on input "Merzouga, Morocco" at bounding box center [239, 71] width 233 height 12
click at [173, 103] on input "Merzouga, Merzouga, Morocco" at bounding box center [239, 100] width 233 height 12
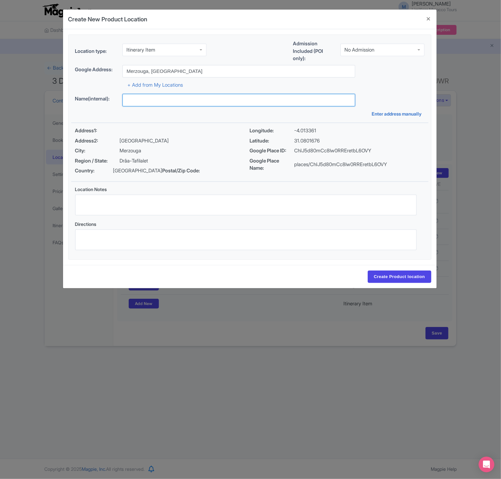
paste input "Merzouga – Sahara Desert Camp"
type input "Merzouga – Sahara Desert Camp"
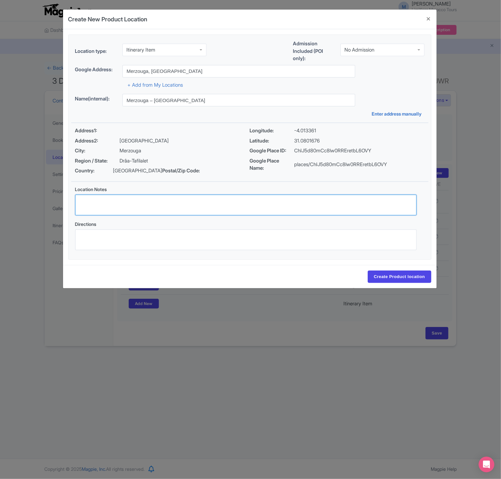
paste textarea "Experience the golden dunes of Erg Chebbi in Merzouga. Enjoy a camel trek at su…"
click at [189, 206] on textarea "Experience the golden dunes of Erg Chebbi in Merzouga. Enjoy a camel trek at su…" at bounding box center [246, 205] width 342 height 21
type textarea "Experience the golden dunes of Erg Chebbi in Merzouga. Enjoy a camel trek at su…"
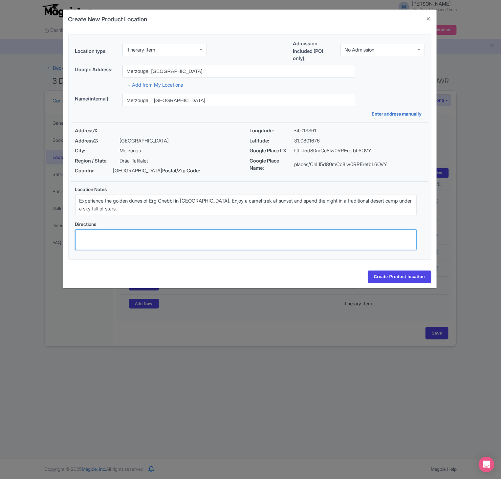
paste textarea "Merzouga is about 35 km southeast of Rissani and 55 km from Erfoud. Accessible …"
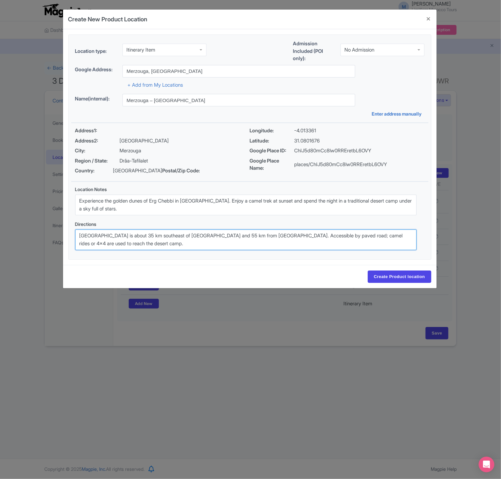
click at [141, 246] on textarea "Merzouga is about 35 km southeast of Rissani and 55 km from Erfoud. Accessible …" at bounding box center [246, 240] width 342 height 21
type textarea "Merzouga is about 35 km southeast of Rissani and 55 km from Erfoud. Accessible …"
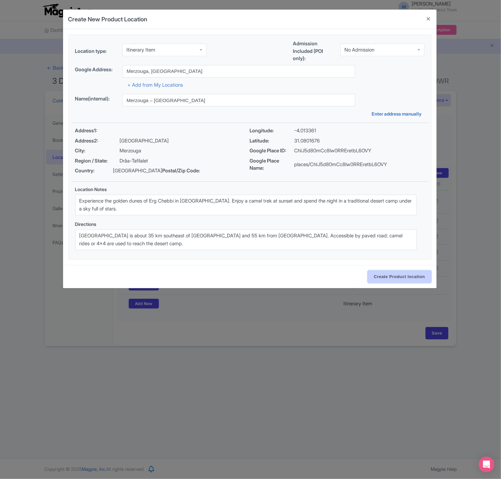
click at [402, 280] on input "Create Product location" at bounding box center [400, 277] width 64 height 12
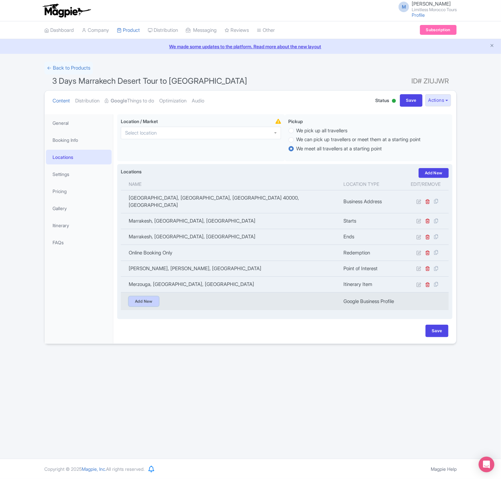
click at [152, 297] on link "Add New" at bounding box center [144, 302] width 30 height 10
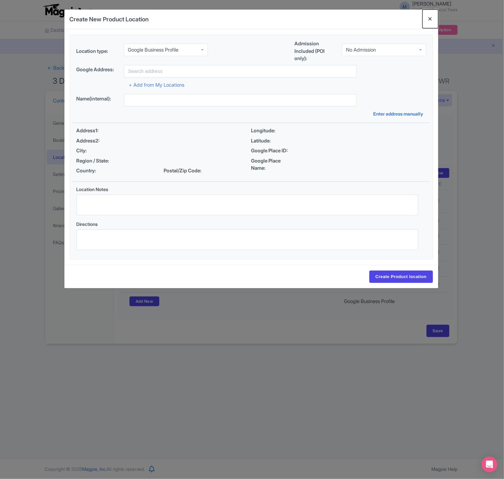
click at [427, 20] on button "Close" at bounding box center [430, 19] width 16 height 19
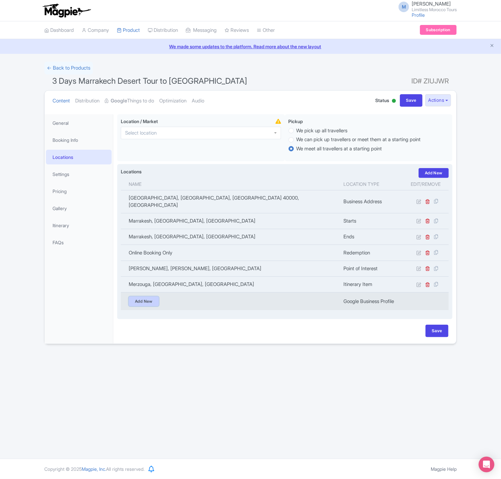
click at [140, 299] on link "Add New" at bounding box center [144, 302] width 30 height 10
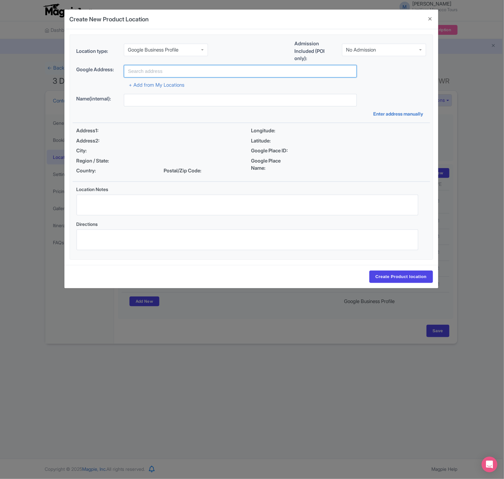
click at [166, 73] on input "text" at bounding box center [240, 71] width 233 height 12
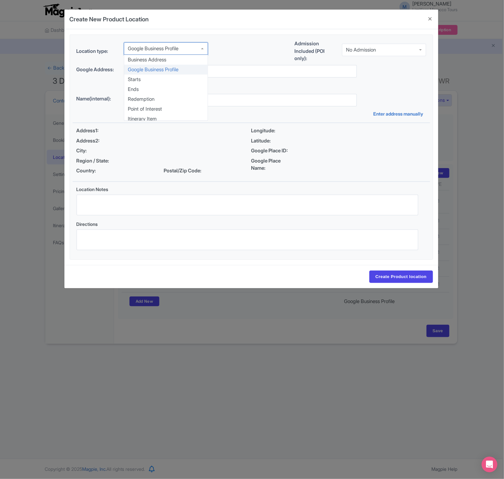
click at [162, 51] on div "Google Business Profile" at bounding box center [153, 49] width 51 height 6
click at [204, 399] on div "Create New Product Location Location type: Google Business Profile Google Busin…" at bounding box center [252, 239] width 504 height 479
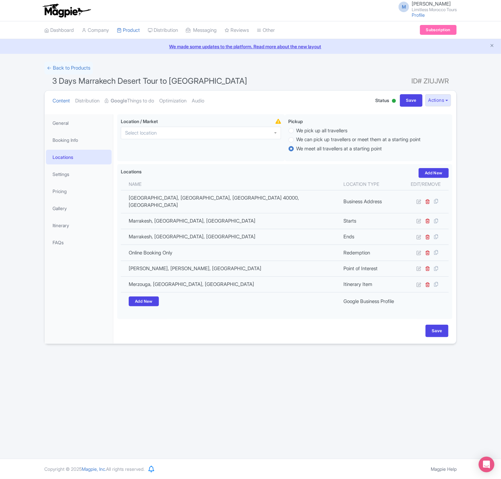
click at [481, 255] on div "Error Point of interest does not exist! ← Back to Products 3 Days Marrakech Des…" at bounding box center [250, 203] width 501 height 282
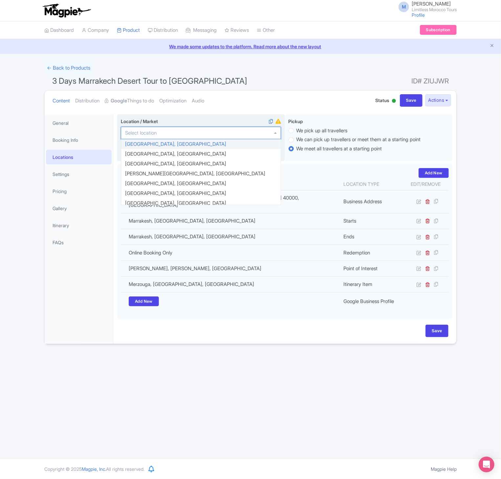
click at [245, 135] on div at bounding box center [201, 133] width 160 height 12
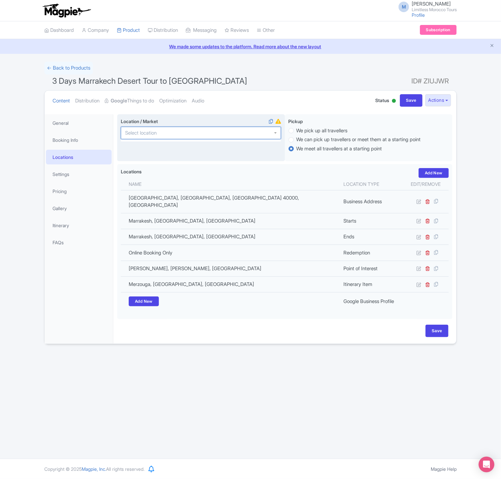
click at [245, 135] on div at bounding box center [201, 133] width 160 height 12
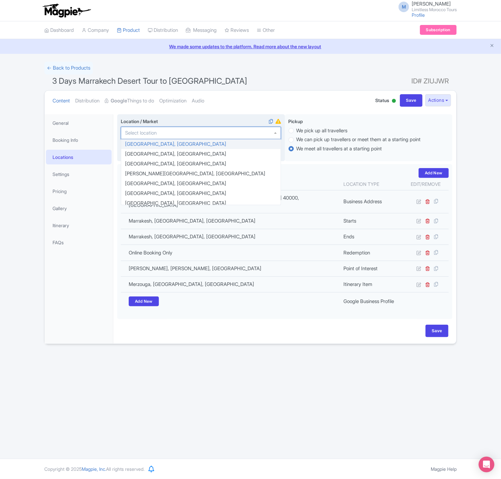
click at [273, 138] on div at bounding box center [201, 133] width 160 height 12
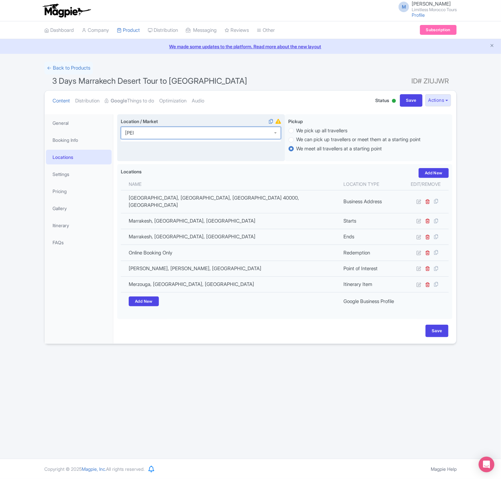
type input "marra"
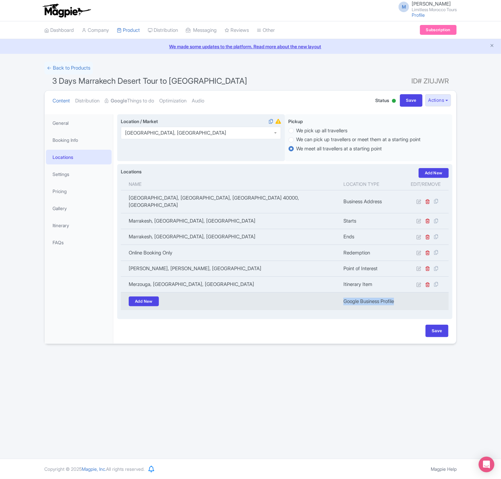
drag, startPoint x: 400, startPoint y: 296, endPoint x: 343, endPoint y: 296, distance: 56.8
click at [343, 296] on td "Google Business Profile" at bounding box center [372, 302] width 64 height 18
copy td "Google Business Profile"
click at [154, 297] on link "Add New" at bounding box center [144, 302] width 30 height 10
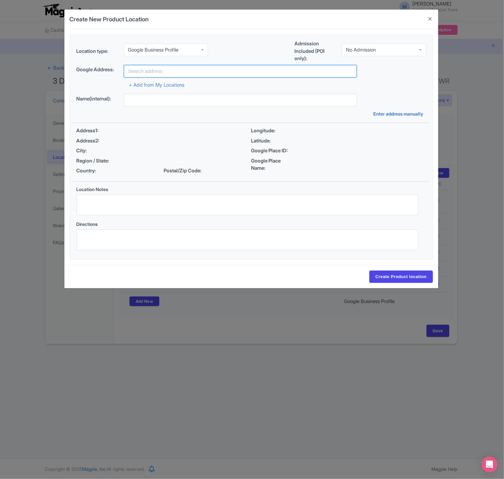
click at [196, 69] on input "text" at bounding box center [240, 71] width 233 height 12
type input "Rue Bab Agnaou, Marrakech, 40000, Morocco"
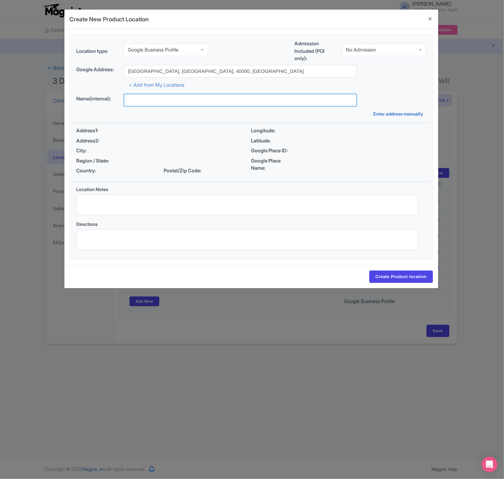
type input "Morocco Tours"
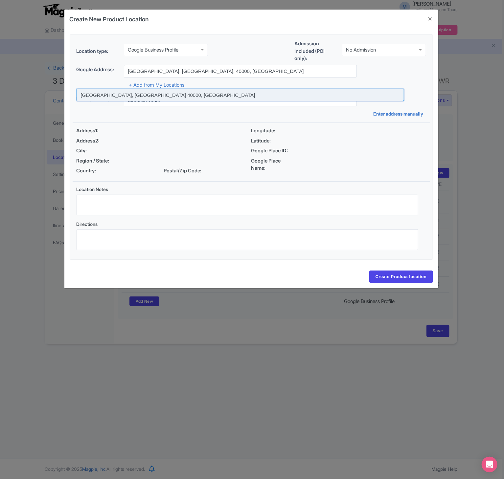
click at [164, 94] on input at bounding box center [240, 95] width 327 height 12
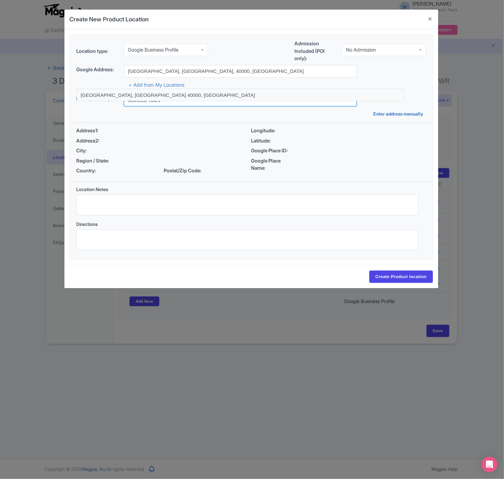
type input "Rue Bab Agnaou, Marrakech 40000, Morocco"
click at [164, 94] on input "Morocco Tours" at bounding box center [240, 100] width 233 height 12
type input "Rue Bab Agnaou, Rue Bab Agnaou, Marrakesh 40000, Morocco"
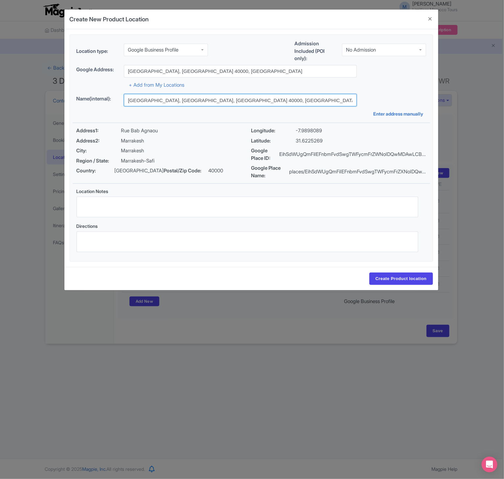
click at [159, 100] on input "Rue Bab Agnaou, Rue Bab Agnaou, Marrakesh 40000, Morocco" at bounding box center [240, 100] width 233 height 12
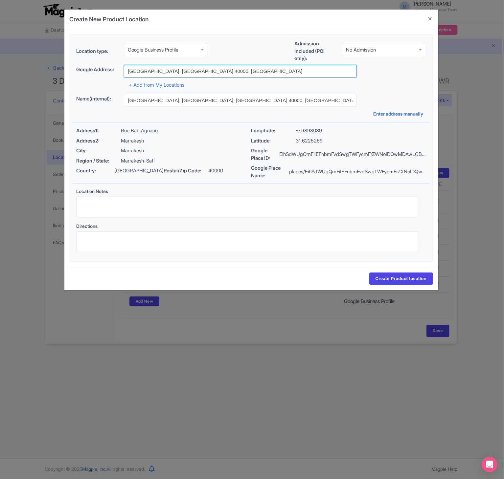
click at [155, 73] on input "Rue Bab Agnaou, Marrakech 40000, Morocco" at bounding box center [240, 71] width 233 height 12
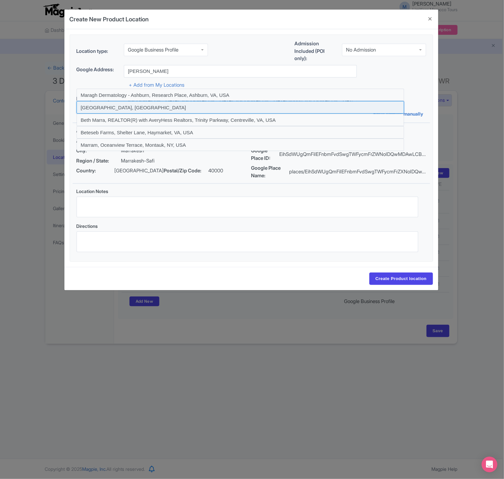
click at [146, 109] on input at bounding box center [240, 107] width 327 height 12
type input "Marrakesh, Morocco"
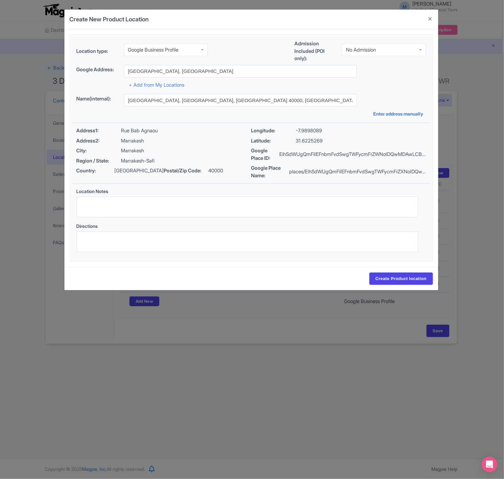
type input "Marrakesh, Marrakesh, Morocco"
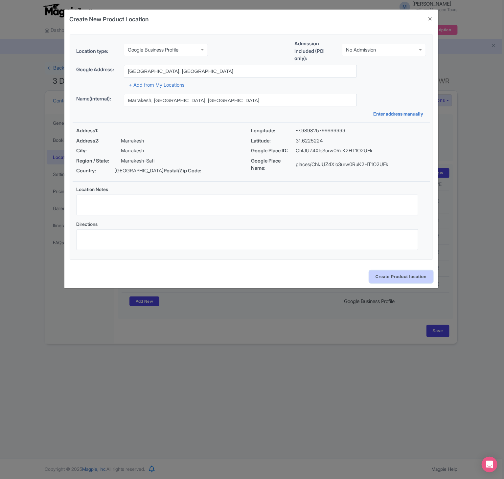
click at [406, 278] on input "Create Product location" at bounding box center [401, 277] width 64 height 12
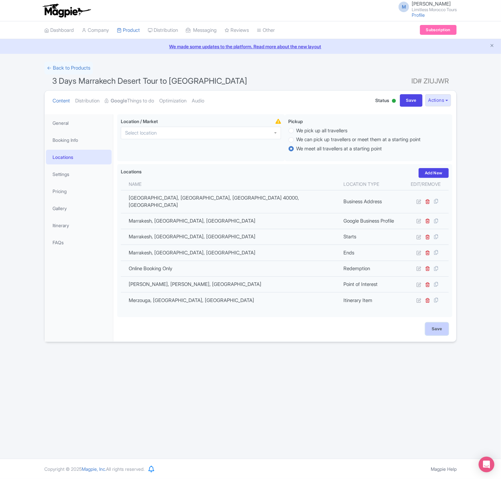
click at [437, 323] on input "Save" at bounding box center [437, 329] width 23 height 12
type input "Update Product"
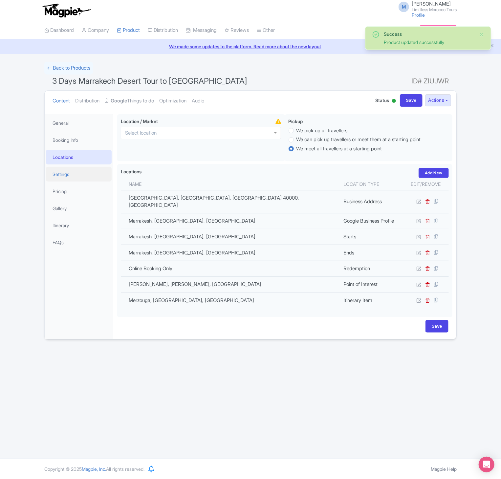
click at [70, 172] on link "Settings" at bounding box center [79, 174] width 66 height 15
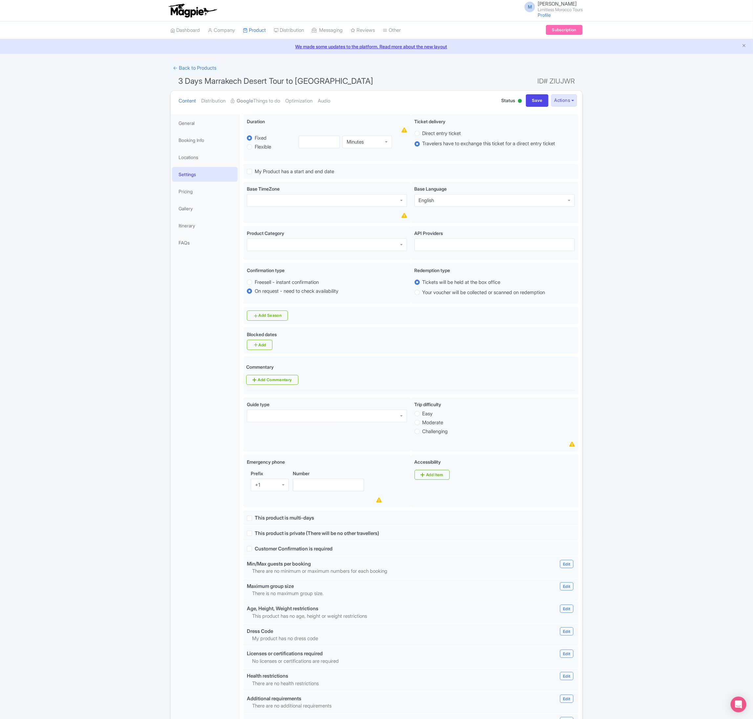
drag, startPoint x: 481, startPoint y: 3, endPoint x: 113, endPoint y: 486, distance: 607.4
click at [113, 479] on div "Success Product updated successfully ← Back to Products 3 Days Marrakech Desert…" at bounding box center [376, 452] width 753 height 780
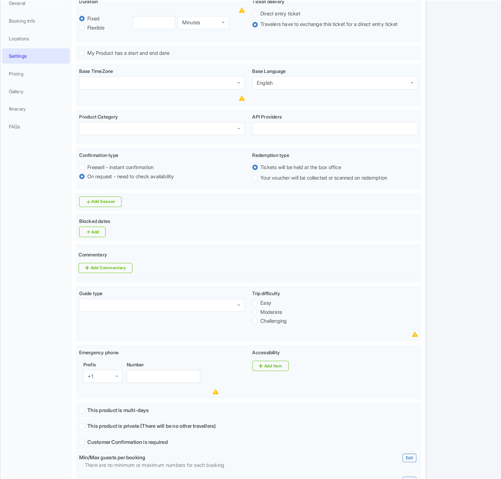
scroll to position [23, 0]
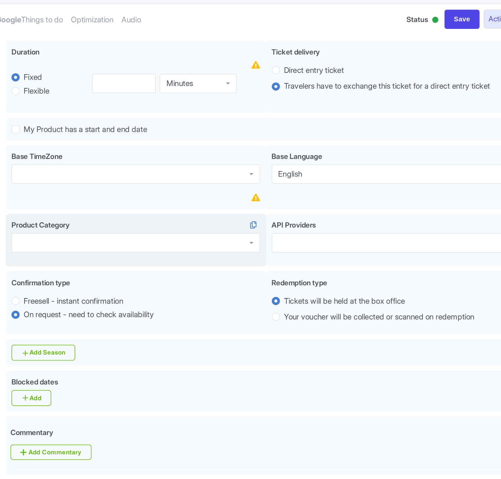
drag, startPoint x: 642, startPoint y: 97, endPoint x: 239, endPoint y: 236, distance: 426.8
click at [239, 236] on div "Product Category" at bounding box center [201, 220] width 168 height 34
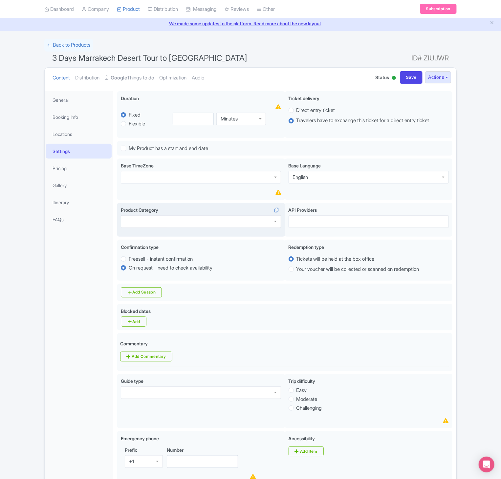
scroll to position [0, 0]
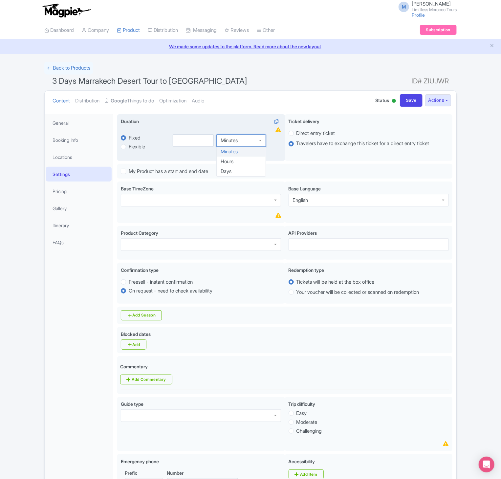
click at [229, 139] on div "Minutes" at bounding box center [229, 141] width 17 height 6
drag, startPoint x: 195, startPoint y: 148, endPoint x: 193, endPoint y: 145, distance: 4.5
click at [193, 145] on input "number" at bounding box center [193, 142] width 41 height 12
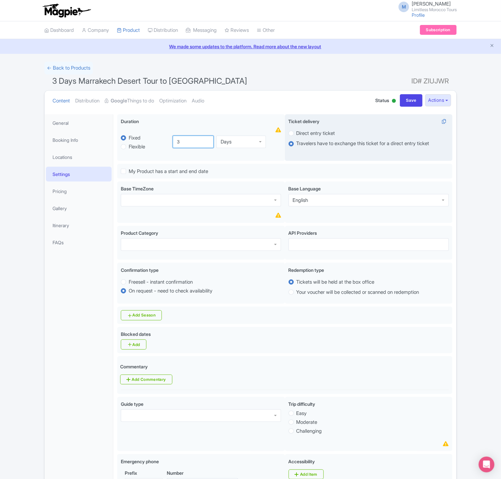
type input "3"
click at [296, 136] on label "Direct entry ticket" at bounding box center [369, 133] width 160 height 8
click at [297, 136] on input "Direct entry ticket" at bounding box center [300, 132] width 7 height 7
radio input "true"
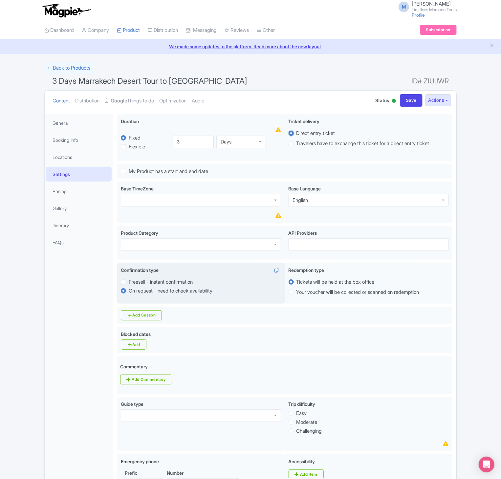
scroll to position [50, 0]
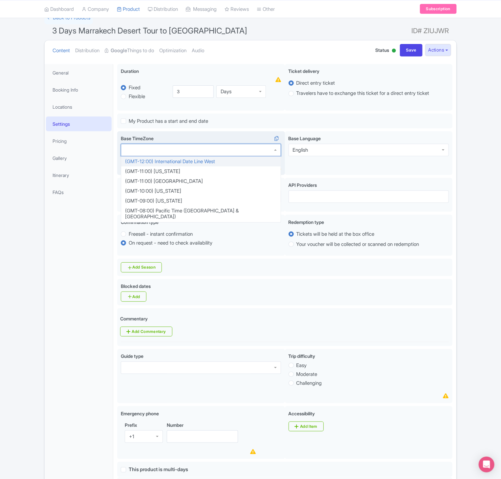
click at [188, 151] on div at bounding box center [201, 150] width 160 height 12
type input "casa"
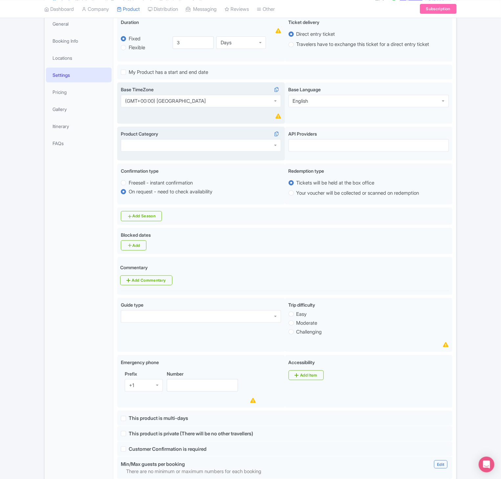
scroll to position [100, 0]
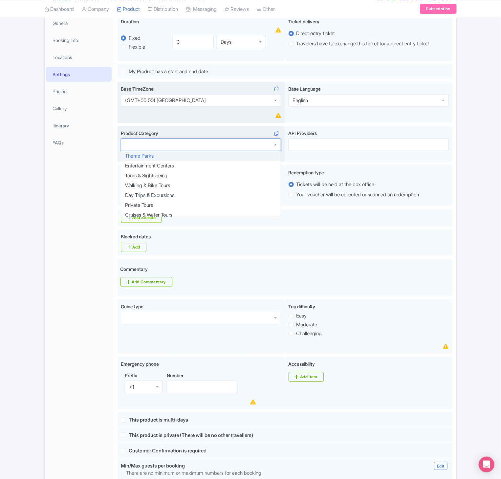
click at [183, 151] on div at bounding box center [201, 145] width 160 height 12
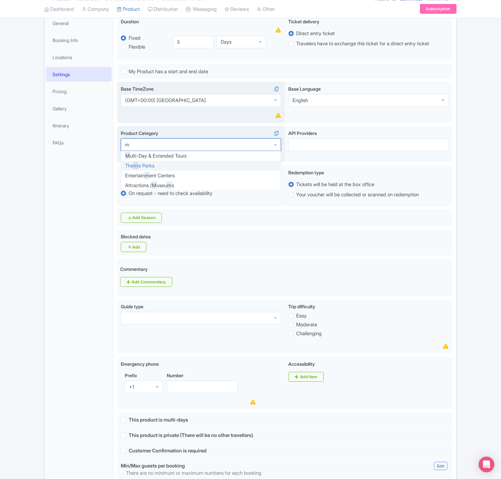
type input "mu"
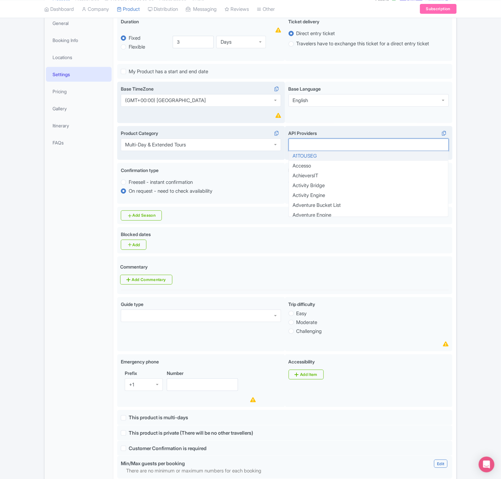
click at [355, 148] on div at bounding box center [369, 145] width 160 height 12
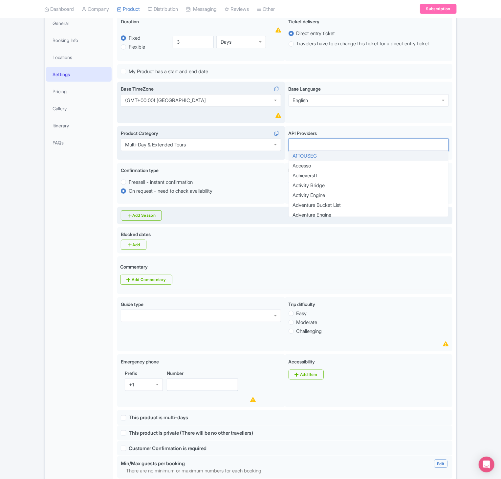
scroll to position [143, 0]
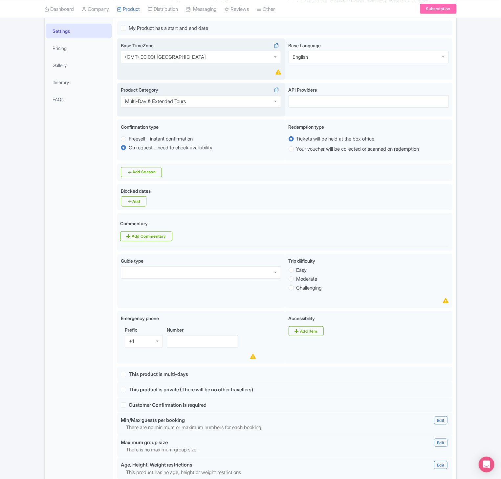
click at [62, 180] on div "General Booking Info Locations Settings Pricing Gallery Itinerary FAQs" at bounding box center [79, 334] width 69 height 727
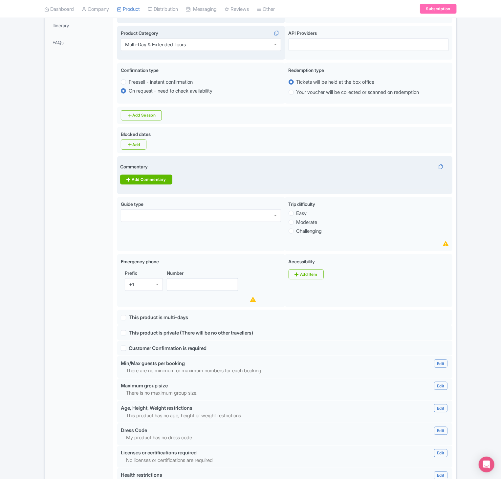
scroll to position [209, 0]
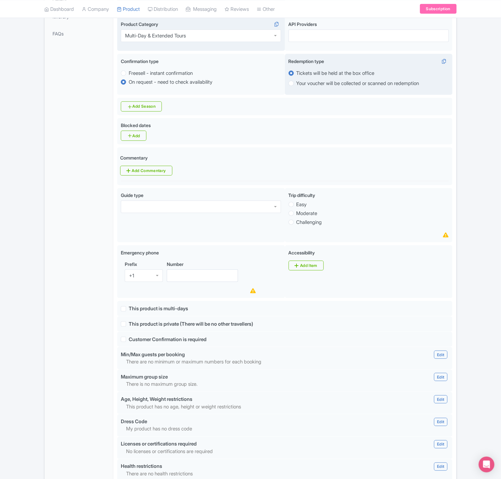
click at [309, 85] on label "Your voucher will be collected or scanned on redemption" at bounding box center [358, 84] width 123 height 8
click at [303, 85] on input "Your voucher will be collected or scanned on redemption" at bounding box center [300, 82] width 7 height 7
radio input "true"
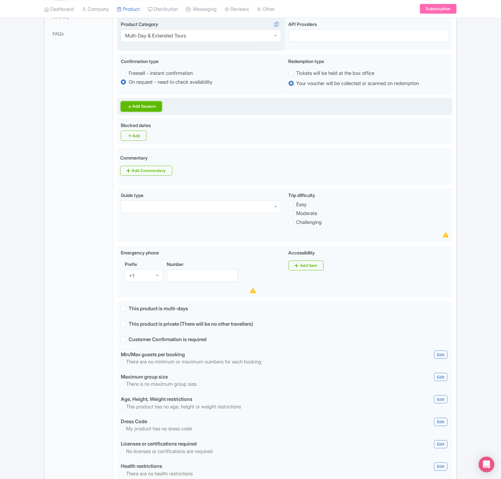
click at [151, 106] on link "Add Season" at bounding box center [141, 106] width 41 height 10
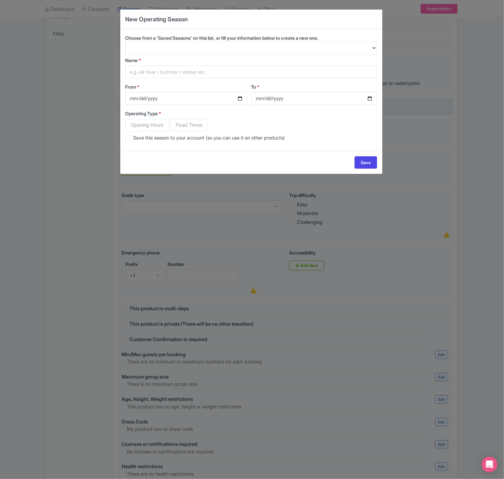
click at [445, 74] on div "New Operating Season Choose from a 'Saved Seasons' on this list, or fill your i…" at bounding box center [252, 239] width 504 height 479
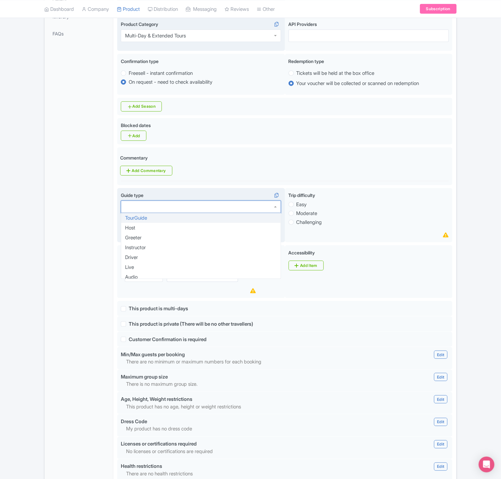
click at [247, 213] on div at bounding box center [201, 207] width 160 height 12
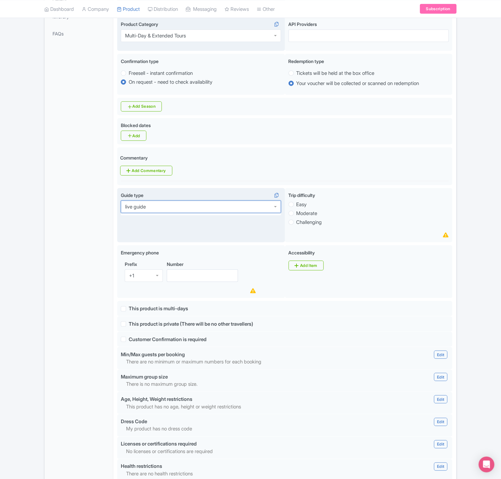
type input "live guide"
type input "Saving..."
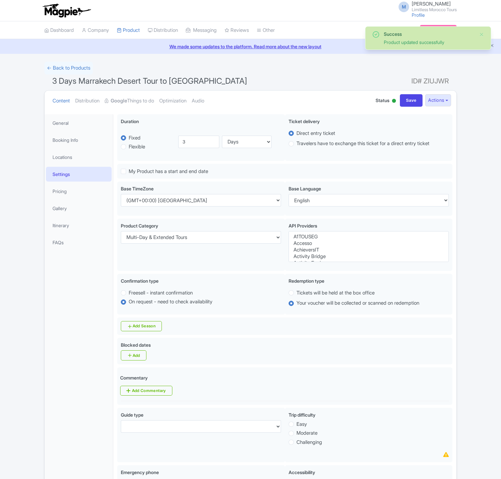
select select
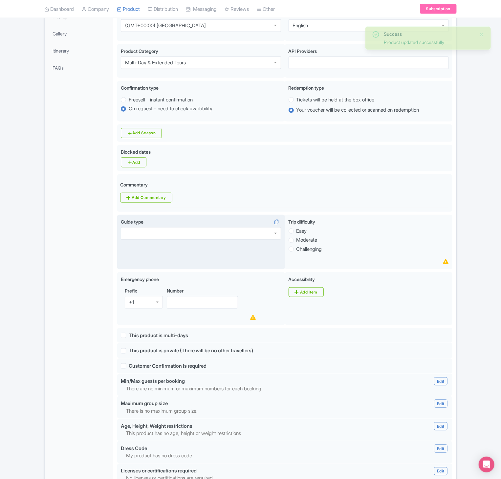
scroll to position [175, 0]
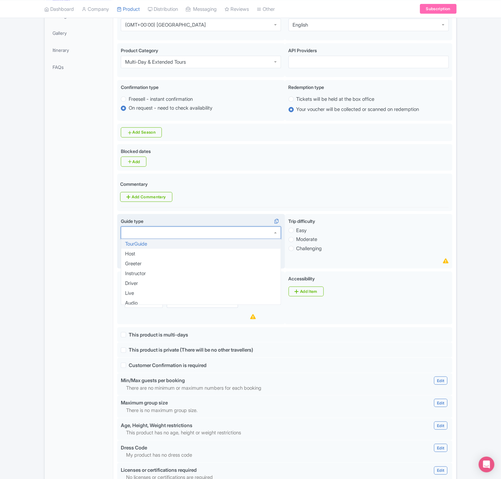
click at [233, 238] on div at bounding box center [201, 233] width 160 height 12
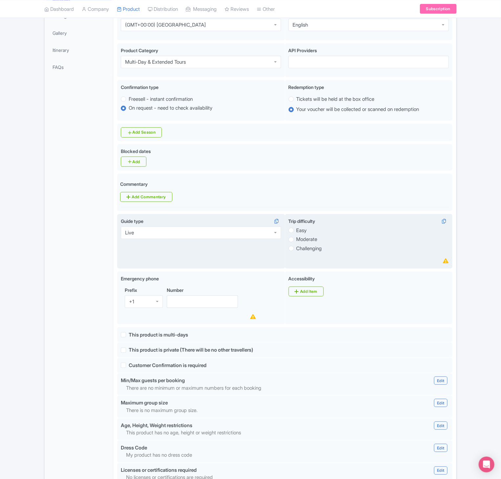
click at [297, 235] on label "Easy" at bounding box center [302, 231] width 11 height 8
click at [297, 233] on input "Easy" at bounding box center [300, 230] width 7 height 7
radio input "true"
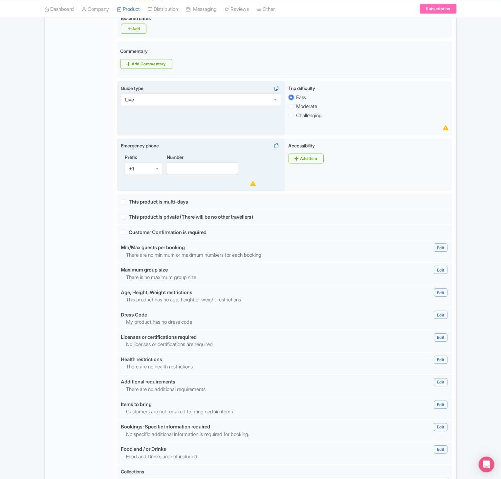
scroll to position [311, 0]
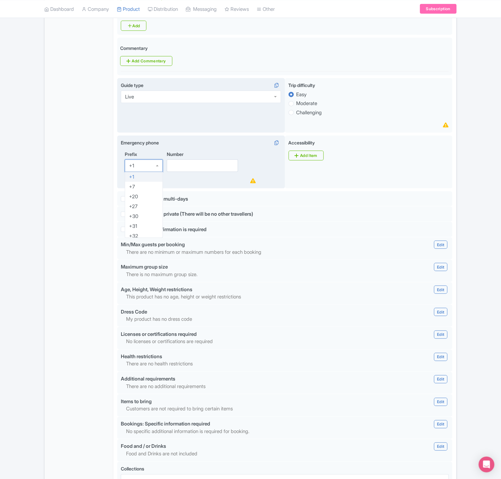
click at [151, 171] on div "+1" at bounding box center [144, 166] width 38 height 12
type input "212"
click at [194, 165] on input "Number" at bounding box center [202, 166] width 71 height 12
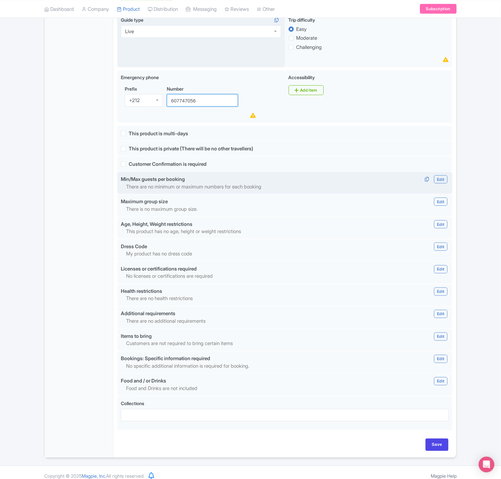
scroll to position [394, 0]
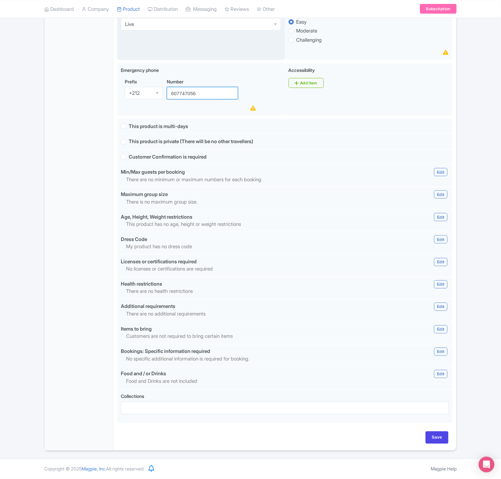
type input "607747056"
click at [499, 149] on div "Success Data saved automatically ← Back to Products 3 Days Marrakech Desert Tou…" at bounding box center [250, 64] width 501 height 773
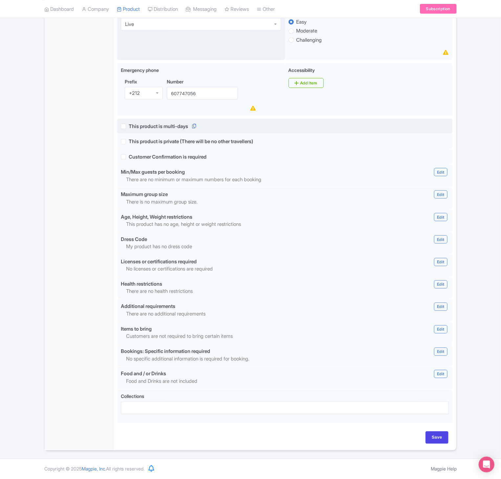
click at [129, 125] on label "This product is multi-days" at bounding box center [158, 127] width 59 height 8
click at [129, 125] on input "This product is multi-days" at bounding box center [131, 125] width 4 height 4
checkbox input "true"
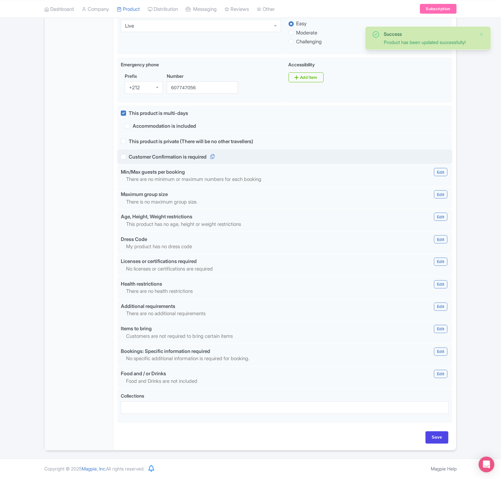
scroll to position [392, 0]
click at [129, 155] on label "Customer Confirmation is required" at bounding box center [168, 157] width 78 height 8
click at [129, 155] on input "Customer Confirmation is required" at bounding box center [131, 155] width 4 height 4
checkbox input "true"
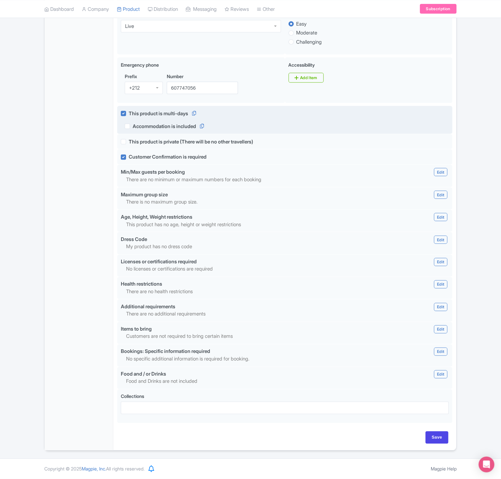
click at [133, 123] on label "Accommodation is included" at bounding box center [164, 127] width 63 height 8
click at [133, 123] on input "Accommodation is included" at bounding box center [135, 125] width 4 height 4
checkbox input "true"
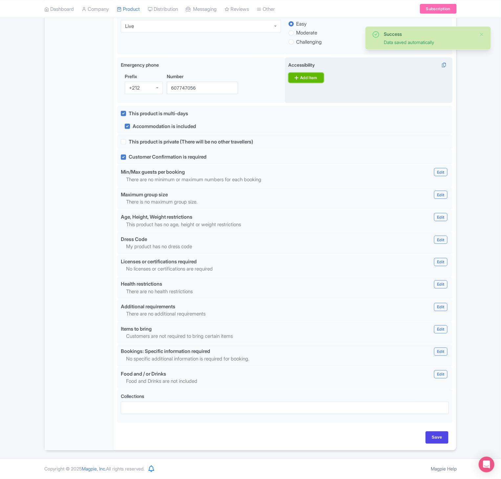
click at [315, 75] on link "Add Item" at bounding box center [306, 78] width 35 height 10
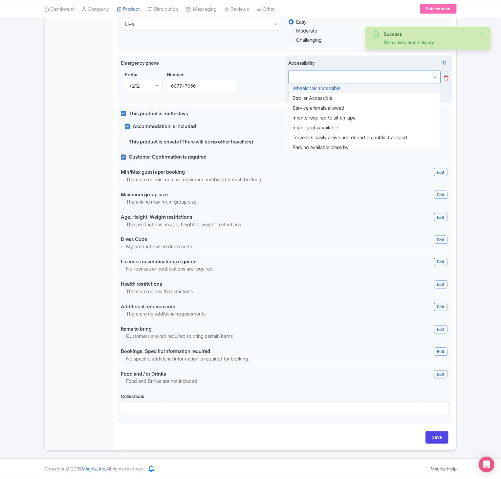
click at [314, 76] on div at bounding box center [365, 77] width 152 height 12
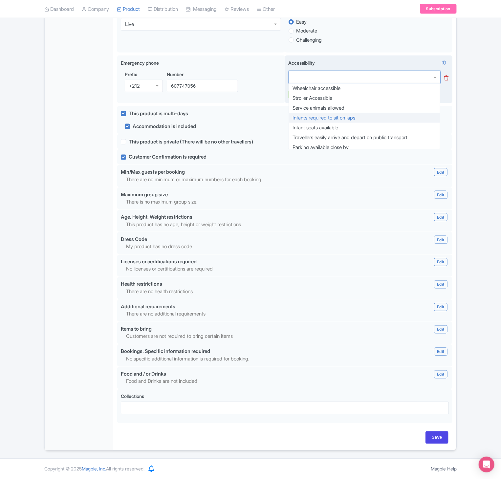
scroll to position [3, 0]
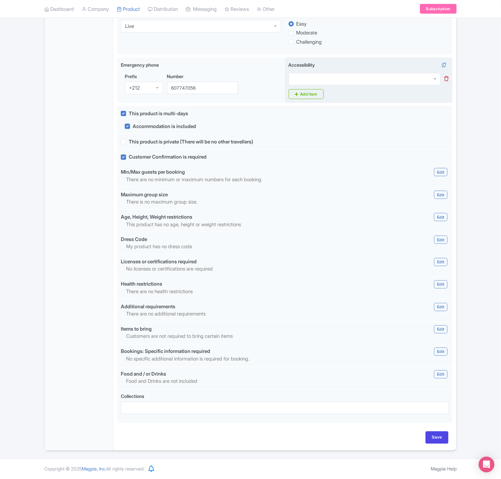
click at [447, 77] on link at bounding box center [447, 79] width 4 height 8
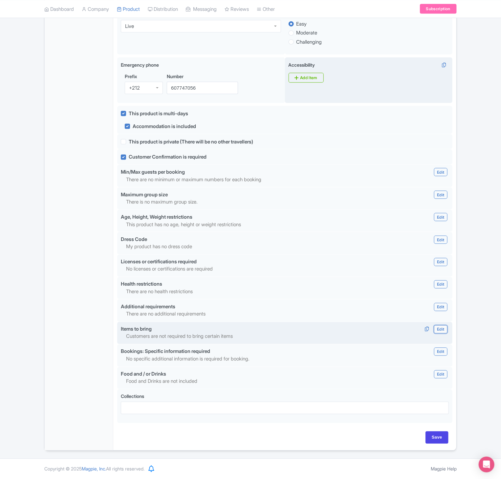
click at [441, 329] on link "Edit" at bounding box center [440, 329] width 13 height 8
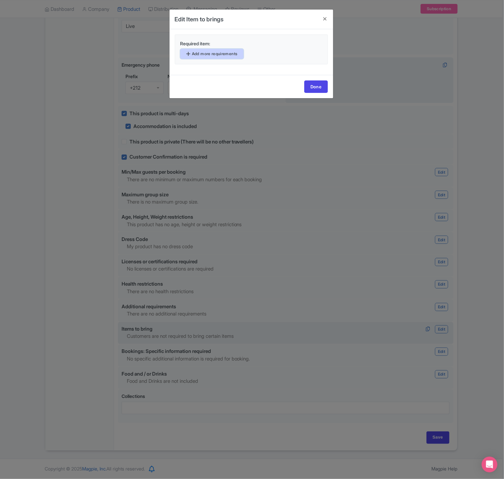
click at [218, 53] on link "Add more requirements" at bounding box center [211, 54] width 63 height 10
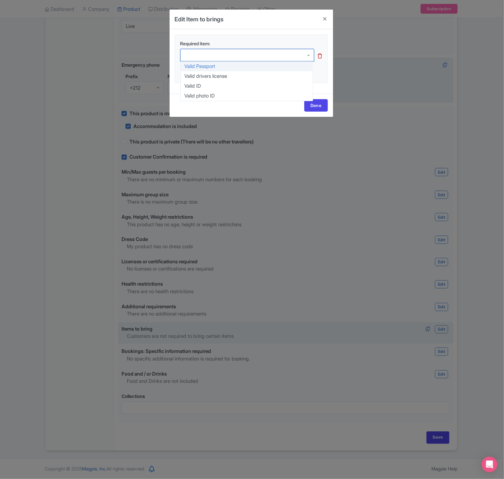
click at [219, 57] on div at bounding box center [247, 55] width 134 height 12
type input "camera"
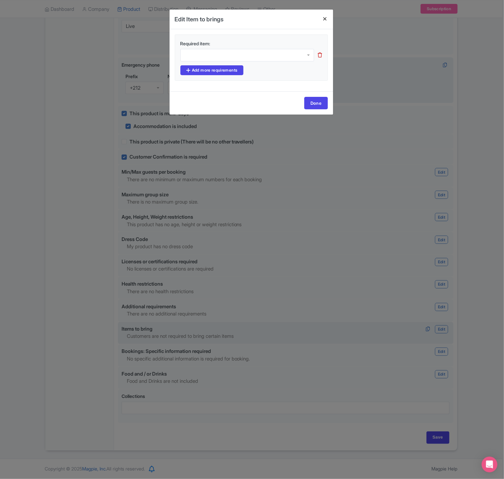
click at [325, 19] on h4 at bounding box center [325, 19] width 16 height 19
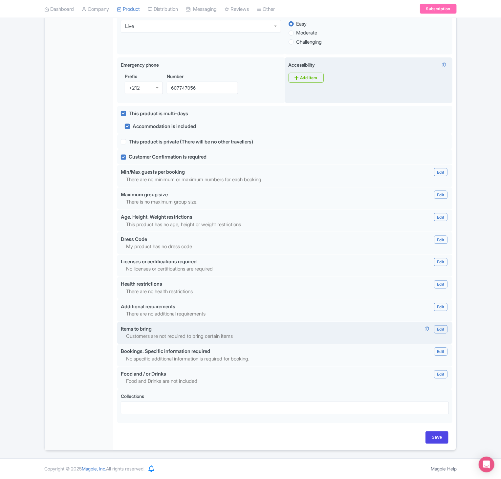
click at [167, 333] on p "Customers are not required to bring certain items" at bounding box center [257, 337] width 262 height 8
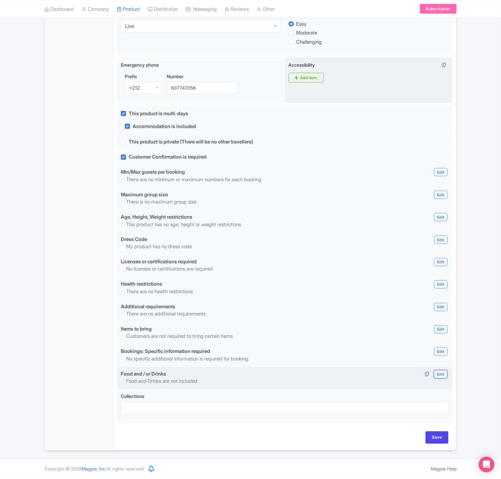
click at [442, 374] on link "Edit" at bounding box center [440, 374] width 13 height 8
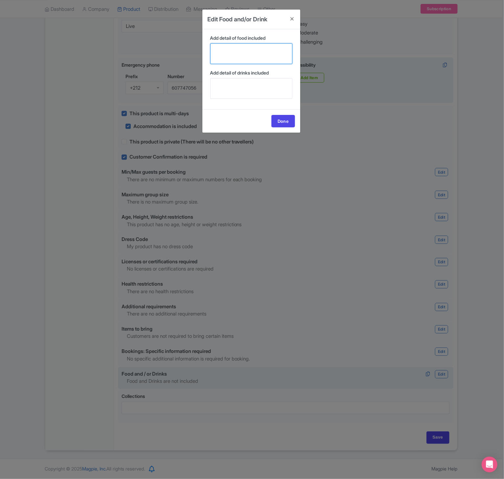
click at [256, 61] on textarea "Add detail of food included" at bounding box center [251, 53] width 82 height 21
click at [259, 55] on textarea "Add detail of food included" at bounding box center [251, 53] width 82 height 21
paste textarea "Breakfast included in the riad and also in the desert camp."
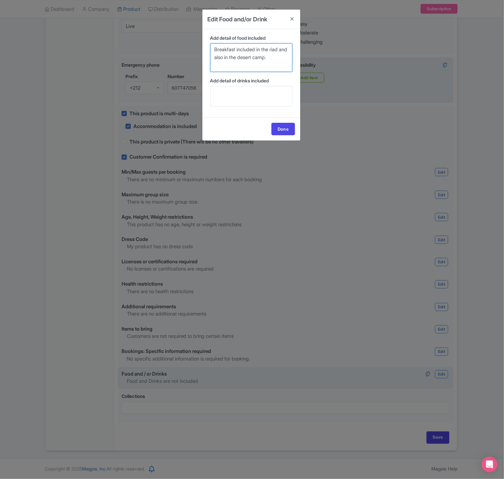
type textarea "Breakfast included in the riad and also in the desert camp."
paste textarea "Drinks are not included."
click at [248, 100] on textarea "Drinks are not included." at bounding box center [251, 96] width 82 height 21
type textarea "Drinks are not included."
click at [290, 127] on link "Done" at bounding box center [283, 129] width 24 height 12
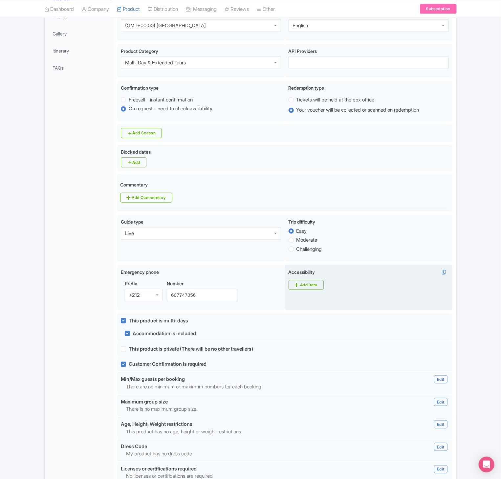
scroll to position [0, 0]
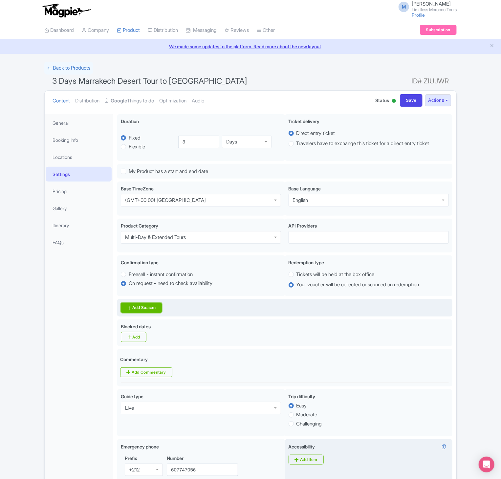
click at [144, 312] on link "Add Season" at bounding box center [141, 308] width 41 height 10
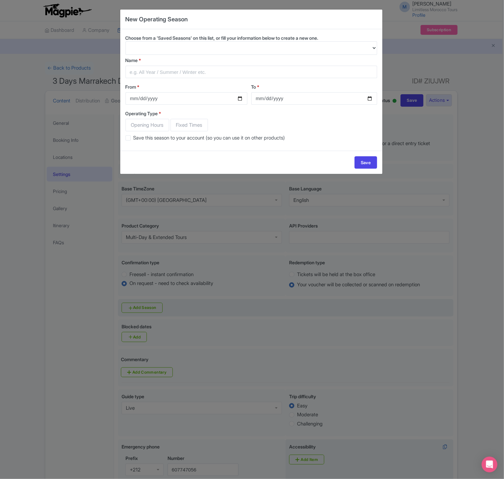
click at [481, 230] on div "New Operating Season Choose from a 'Saved Seasons' on this list, or fill your i…" at bounding box center [252, 239] width 504 height 479
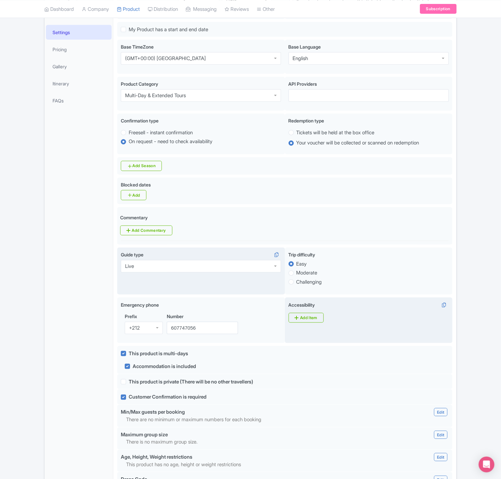
scroll to position [137, 0]
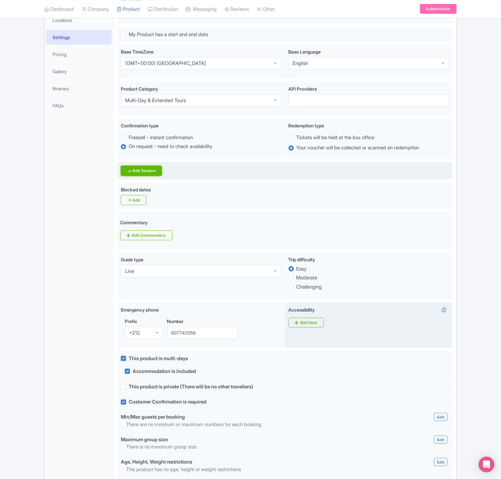
click at [146, 176] on link "Add Season" at bounding box center [141, 171] width 41 height 10
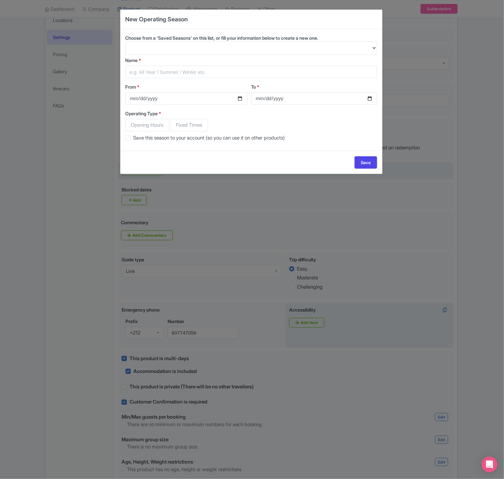
click at [167, 48] on select "Choose from a 'Saved Seasons' on this list, or fill your information below to c…" at bounding box center [251, 47] width 252 height 13
click at [354, 49] on select "Choose from a 'Saved Seasons' on this list, or fill your information below to c…" at bounding box center [251, 47] width 252 height 13
click at [238, 48] on select "Choose from a 'Saved Seasons' on this list, or fill your information below to c…" at bounding box center [251, 47] width 252 height 13
click at [125, 42] on select "Choose from a 'Saved Seasons' on this list, or fill your information below to c…" at bounding box center [251, 47] width 252 height 13
click at [253, 48] on select "Choose from a 'Saved Seasons' on this list, or fill your information below to c…" at bounding box center [251, 47] width 252 height 13
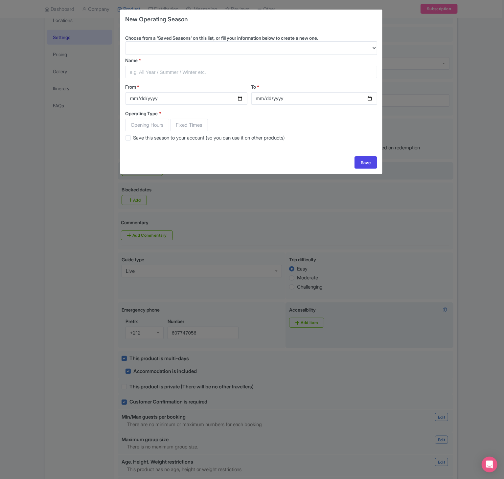
click at [373, 48] on select "Choose from a 'Saved Seasons' on this list, or fill your information below to c…" at bounding box center [251, 47] width 252 height 13
click at [225, 69] on input "Name *" at bounding box center [251, 72] width 252 height 12
type input "All year"
click at [200, 98] on input "From *" at bounding box center [186, 98] width 122 height 12
type input "2025-01-01"
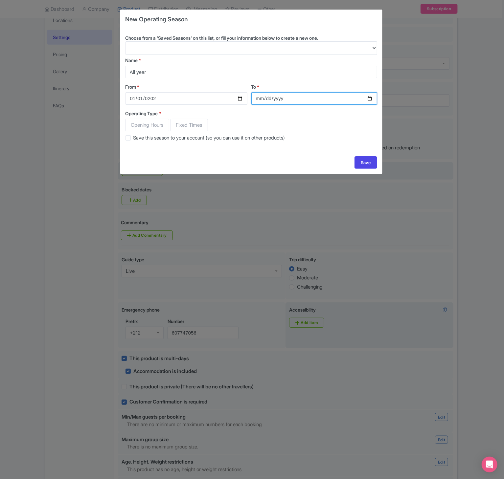
click at [279, 101] on input "To *" at bounding box center [314, 98] width 126 height 12
type input "0220-03-11"
type input "2025-03-11"
click at [142, 127] on span "Opening Hours" at bounding box center [147, 125] width 44 height 12
click at [132, 125] on input "Opening Hours" at bounding box center [128, 122] width 7 height 7
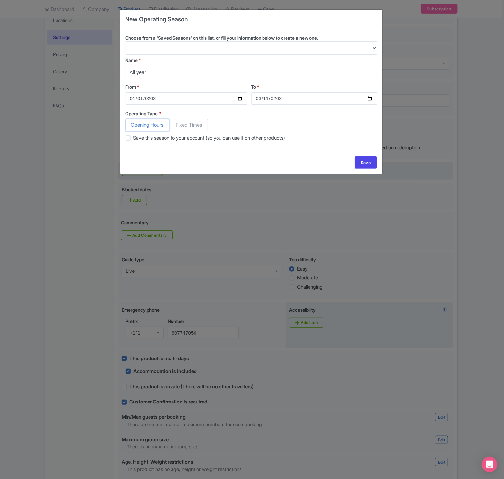
radio input "true"
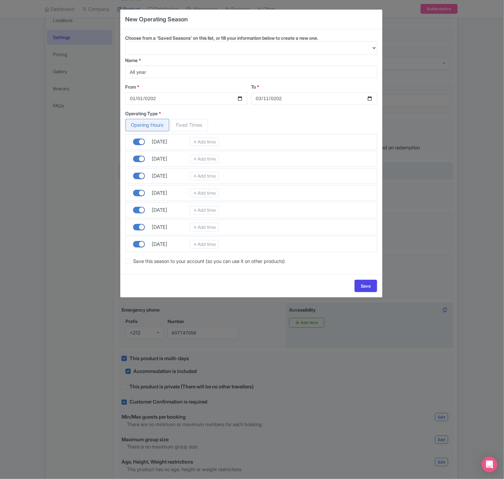
click at [194, 123] on span "Fixed Times" at bounding box center [188, 125] width 37 height 12
click at [177, 123] on input "Fixed Times" at bounding box center [173, 122] width 7 height 7
radio input "true"
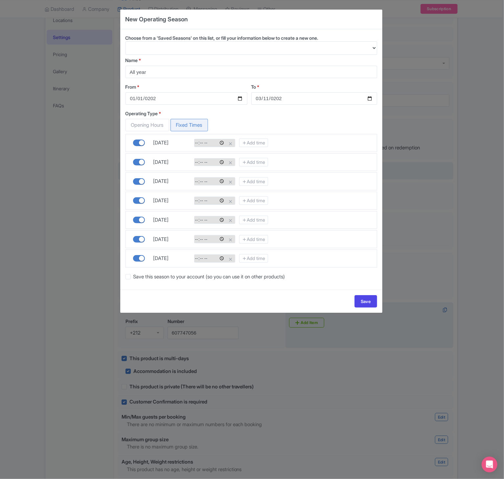
click at [209, 145] on input "time" at bounding box center [210, 143] width 31 height 7
click at [150, 125] on span "Opening Hours" at bounding box center [147, 125] width 44 height 12
click at [132, 125] on input "Opening Hours" at bounding box center [128, 122] width 7 height 7
radio input "true"
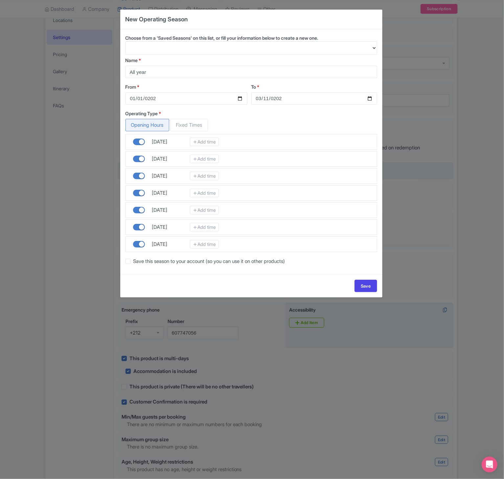
click at [190, 123] on span "Fixed Times" at bounding box center [188, 125] width 37 height 12
click at [177, 123] on input "Fixed Times" at bounding box center [173, 122] width 7 height 7
radio input "true"
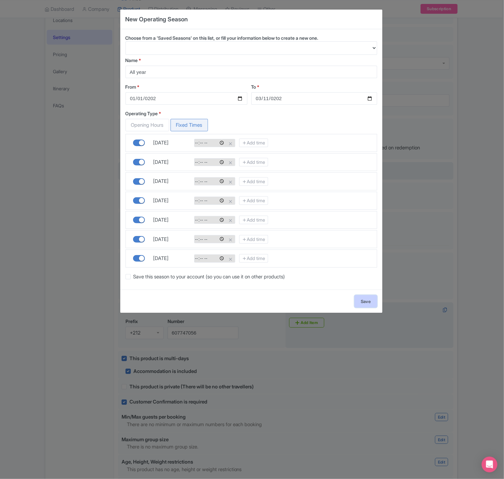
click at [362, 303] on link "Save" at bounding box center [365, 301] width 23 height 12
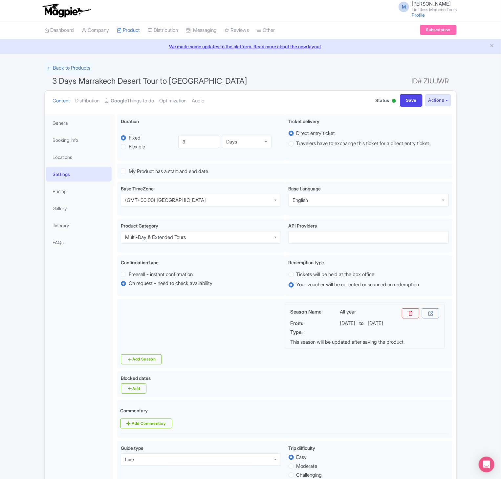
scroll to position [452, 0]
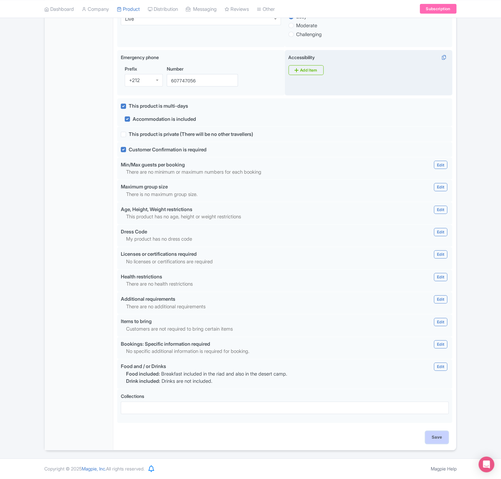
click at [440, 436] on input "Save" at bounding box center [437, 438] width 23 height 12
type input "Update Product"
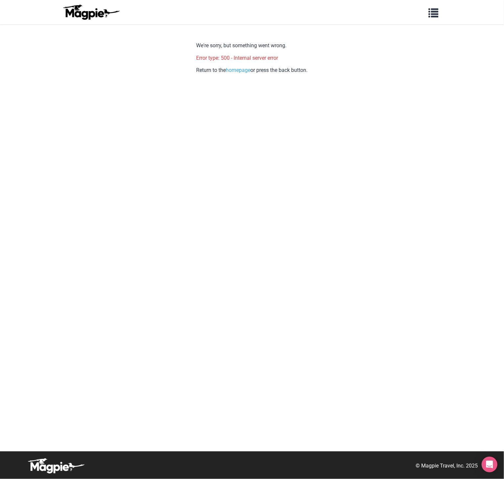
click at [26, 268] on body "Problems we solve Products Content Management and Distribution Magpie for Resel…" at bounding box center [252, 239] width 504 height 479
click at [238, 74] on p "Return to the homepage or press the back button." at bounding box center [251, 70] width 111 height 9
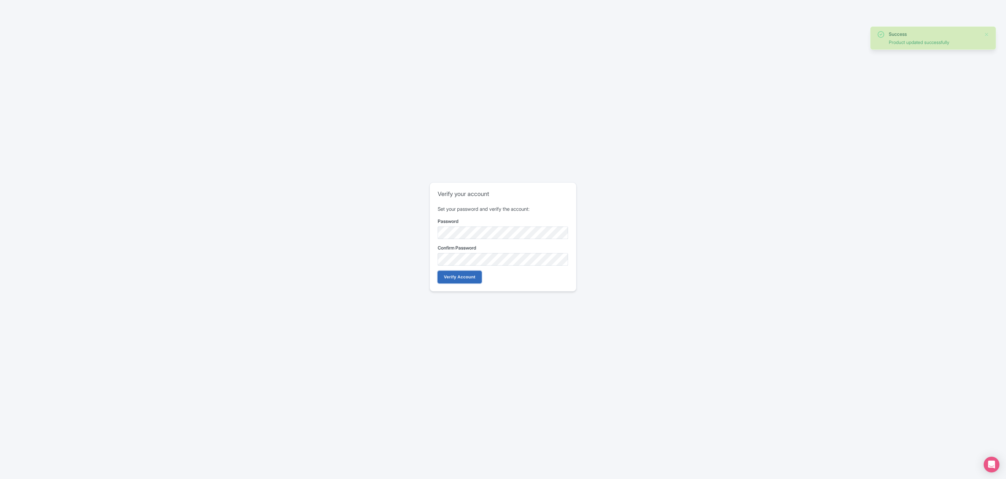
click at [464, 283] on input "Verify Account" at bounding box center [460, 277] width 44 height 12
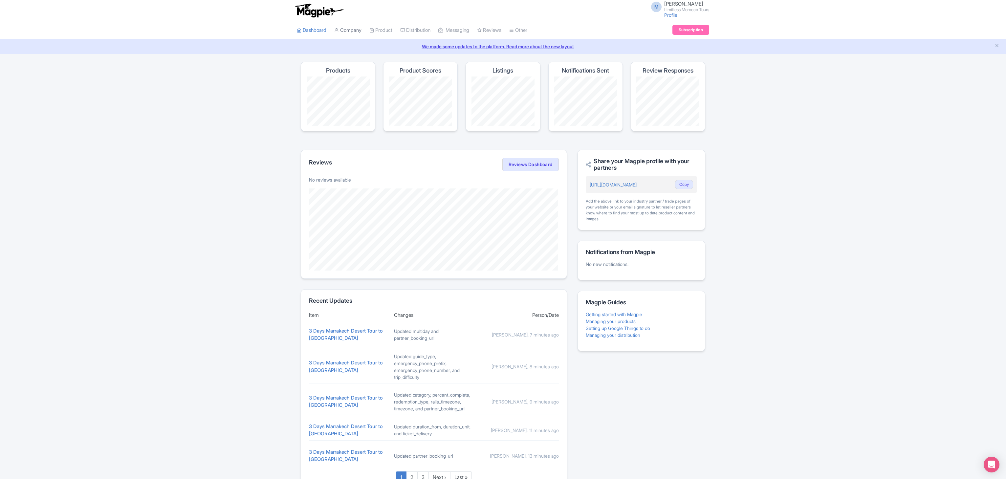
click at [350, 31] on link "Company" at bounding box center [347, 30] width 27 height 18
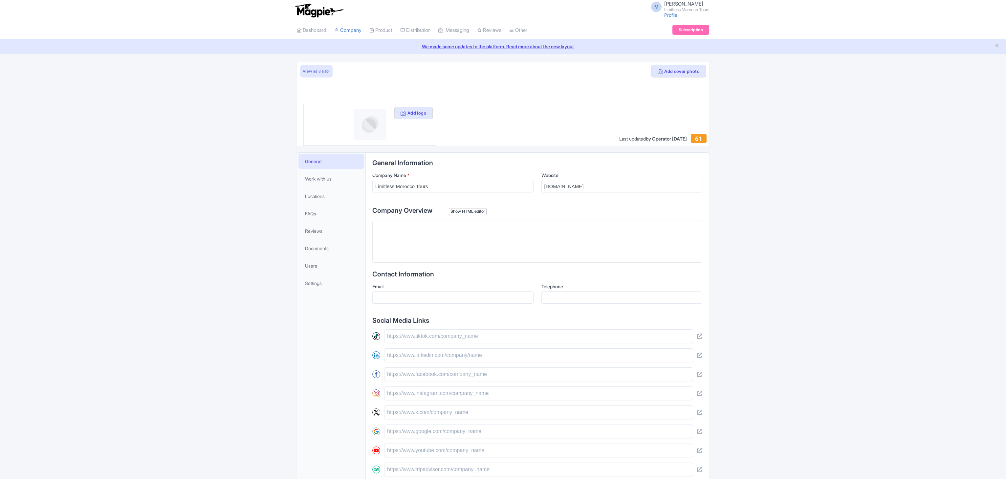
scroll to position [67, 0]
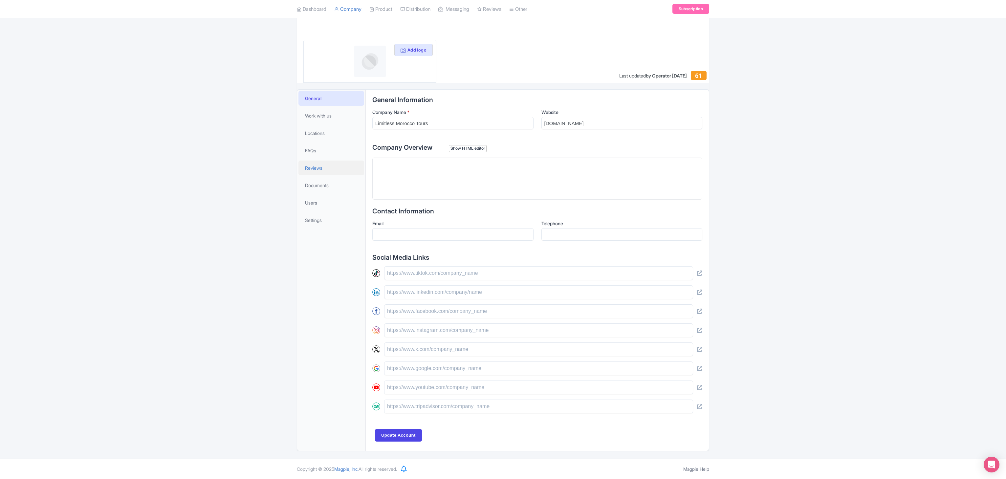
click at [322, 165] on span "Reviews" at bounding box center [313, 168] width 17 height 7
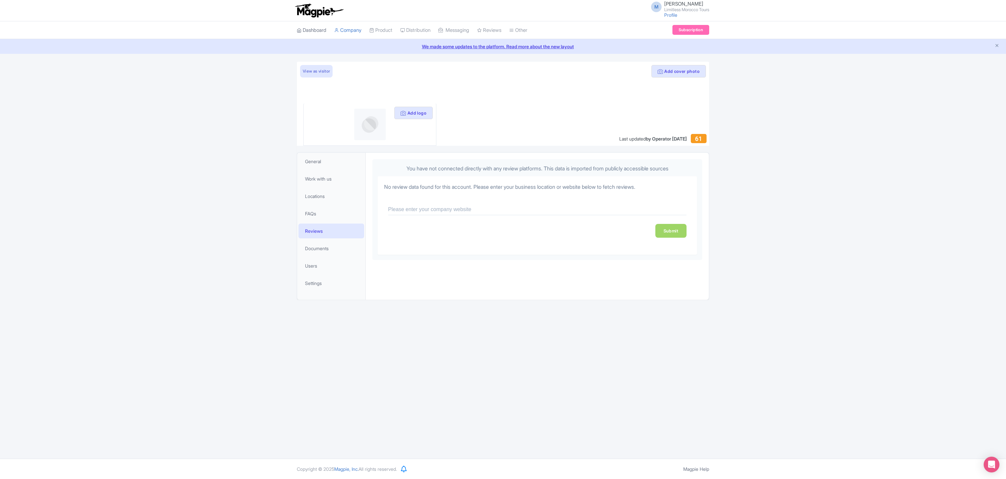
click at [311, 24] on link "Dashboard" at bounding box center [312, 30] width 30 height 18
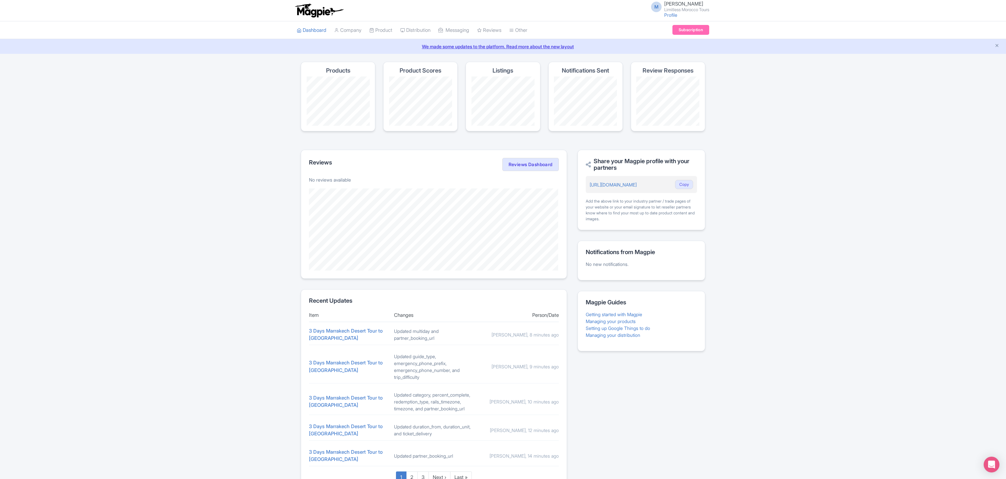
click at [378, 31] on link "Product" at bounding box center [380, 30] width 23 height 18
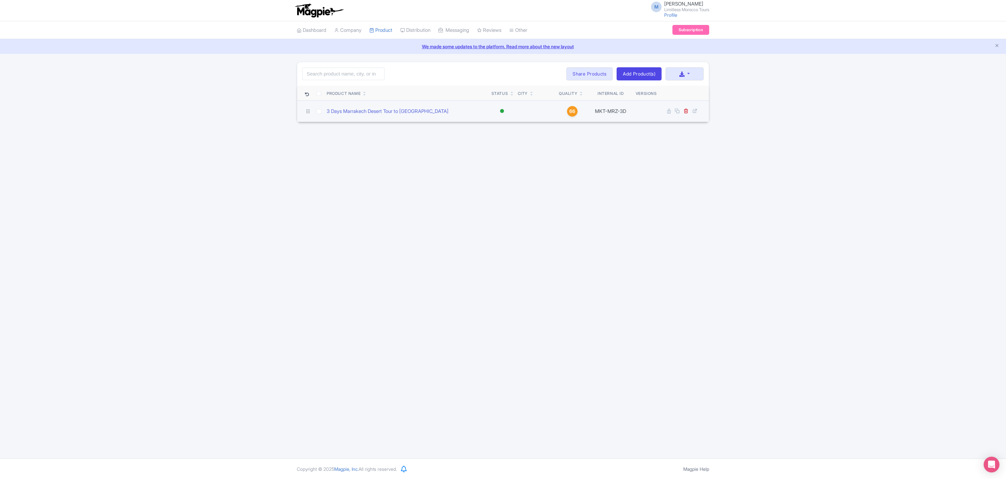
click at [444, 118] on td "3 Days Marrakech Desert Tour to [GEOGRAPHIC_DATA]" at bounding box center [406, 111] width 165 height 21
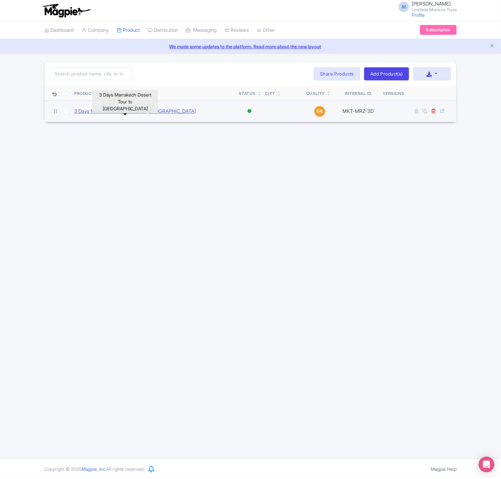
click at [159, 109] on link "3 Days Marrakech Desert Tour to [GEOGRAPHIC_DATA]" at bounding box center [135, 112] width 122 height 8
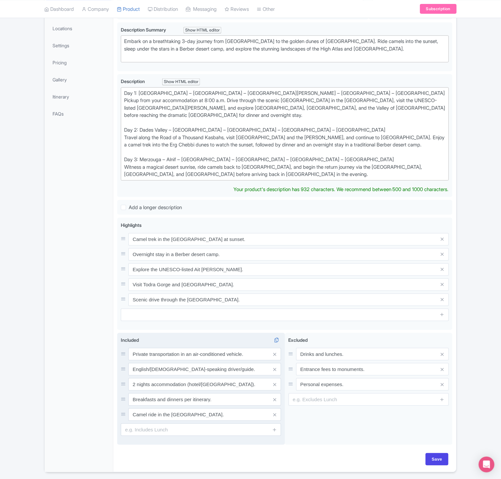
scroll to position [128, 0]
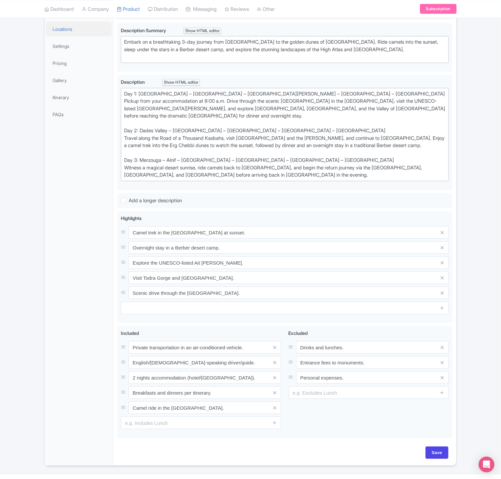
click at [71, 34] on link "Locations" at bounding box center [79, 29] width 66 height 15
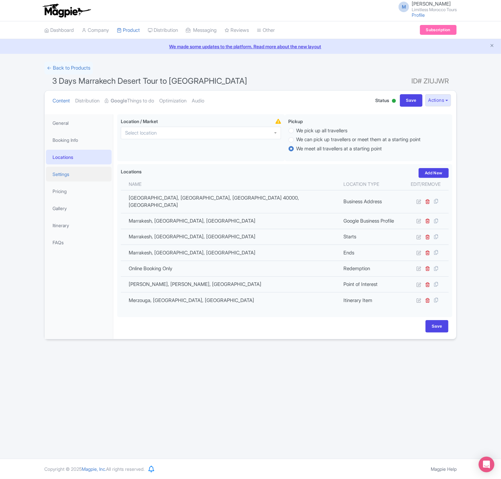
click at [60, 169] on link "Settings" at bounding box center [79, 174] width 66 height 15
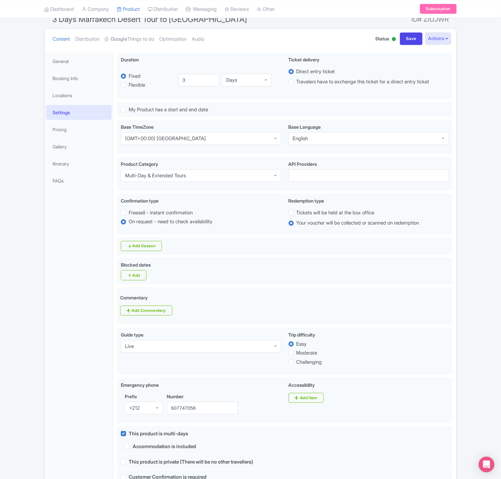
scroll to position [60, 0]
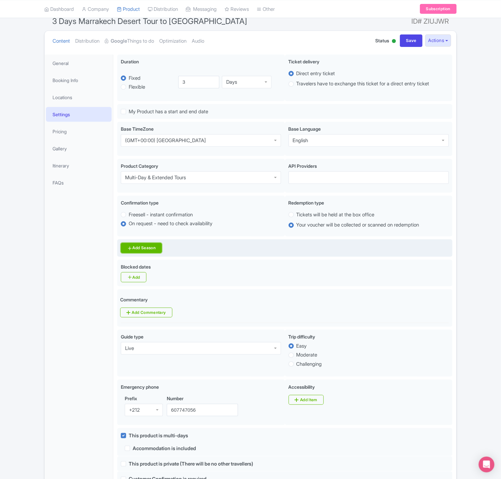
click at [157, 250] on link "Add Season" at bounding box center [141, 248] width 41 height 10
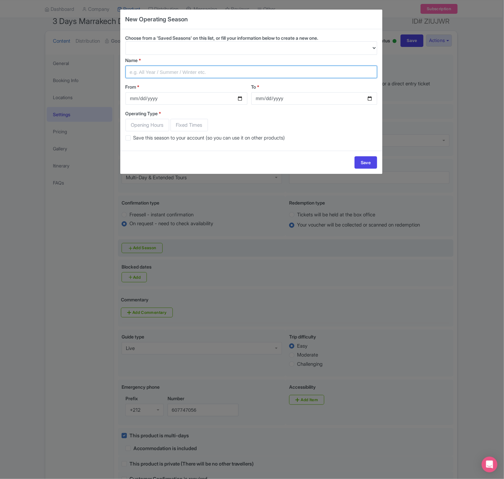
click at [167, 75] on input "Name *" at bounding box center [251, 72] width 252 height 12
type input "All year"
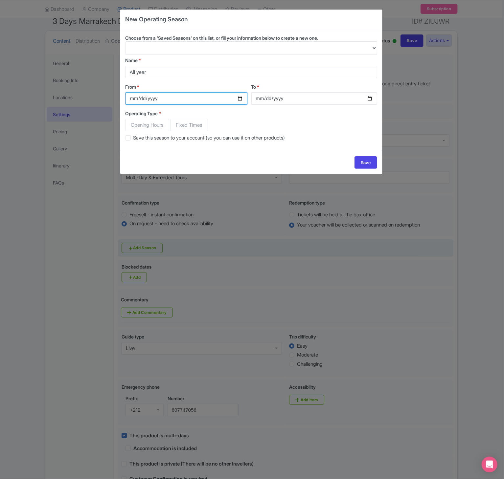
click at [181, 101] on input "From *" at bounding box center [186, 98] width 122 height 12
type input "[DATE]"
click at [287, 101] on input "To *" at bounding box center [314, 98] width 126 height 12
type input "0220-02-11"
click at [265, 99] on input "To *" at bounding box center [314, 98] width 126 height 12
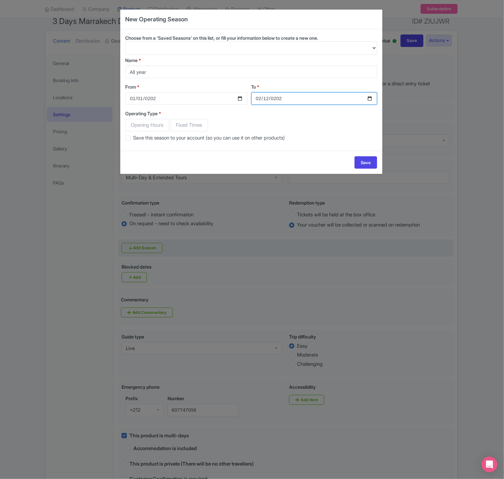
type input "[DATE]"
click at [189, 122] on span "Fixed Times" at bounding box center [188, 125] width 37 height 12
click at [177, 122] on input "Fixed Times" at bounding box center [173, 122] width 7 height 7
radio input "true"
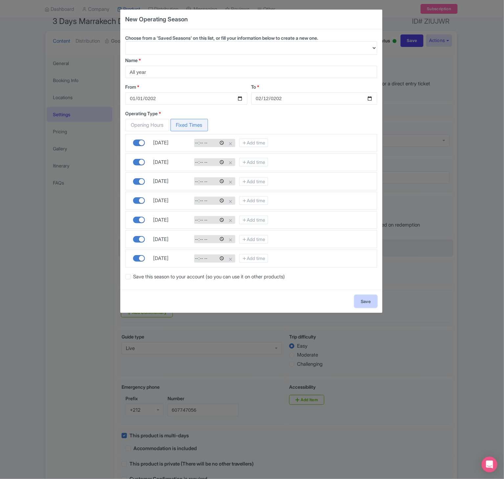
click at [362, 308] on link "Save" at bounding box center [365, 301] width 23 height 12
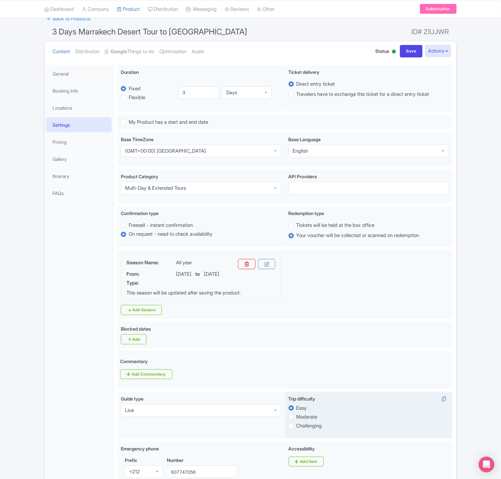
scroll to position [445, 0]
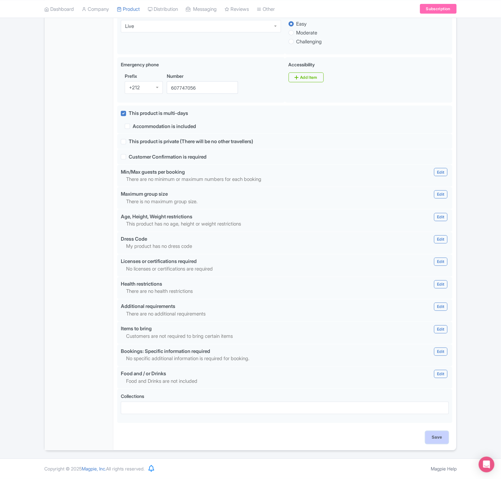
click at [443, 432] on input "Save" at bounding box center [437, 438] width 23 height 12
type input "Saving..."
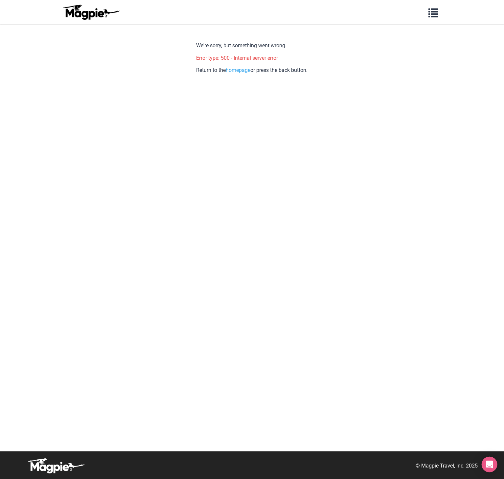
click at [252, 283] on div "We're sorry, but something went wrong. Error type: 500 - Internal server error …" at bounding box center [251, 244] width 111 height 414
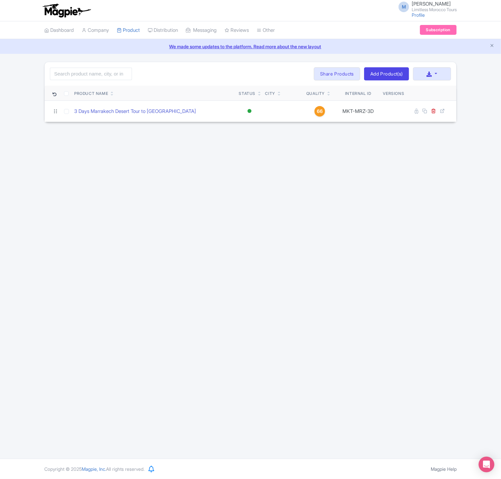
click at [12, 278] on div "M [PERSON_NAME] Limitless Morocco Tours Profile Users Settings Sign out Dashboa…" at bounding box center [250, 229] width 501 height 459
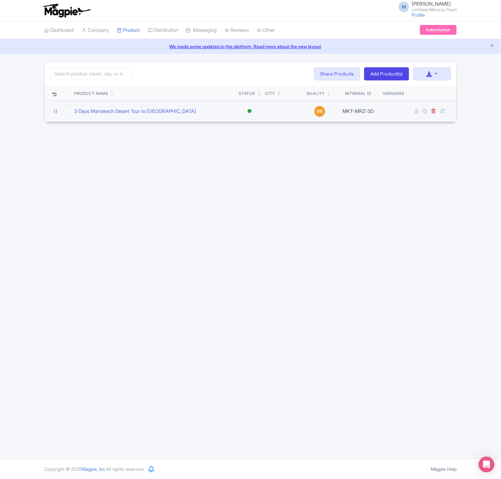
click at [183, 107] on td "3 Days Marrakech Desert Tour to [GEOGRAPHIC_DATA]" at bounding box center [154, 111] width 165 height 21
click at [163, 109] on link "3 Days Marrakech Desert Tour to [GEOGRAPHIC_DATA]" at bounding box center [135, 112] width 122 height 8
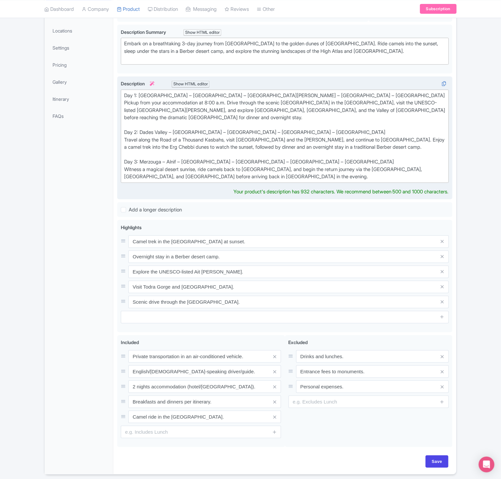
scroll to position [131, 0]
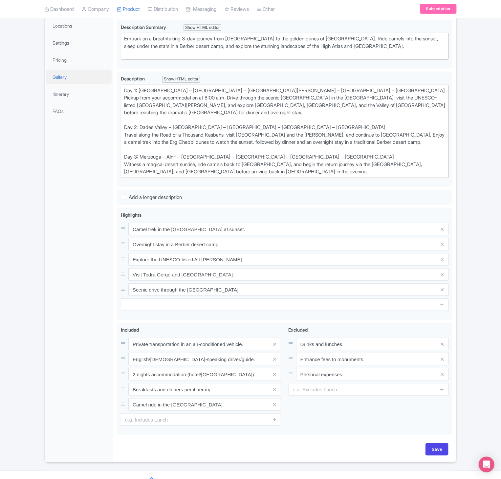
click at [67, 75] on link "Gallery" at bounding box center [79, 77] width 66 height 15
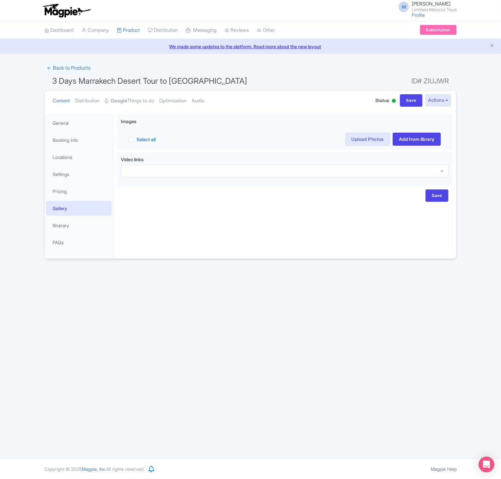
click at [148, 364] on div "M Mohamed Achabou Limitless Morocco Tours Profile Users Settings Sign out Dashb…" at bounding box center [250, 229] width 501 height 459
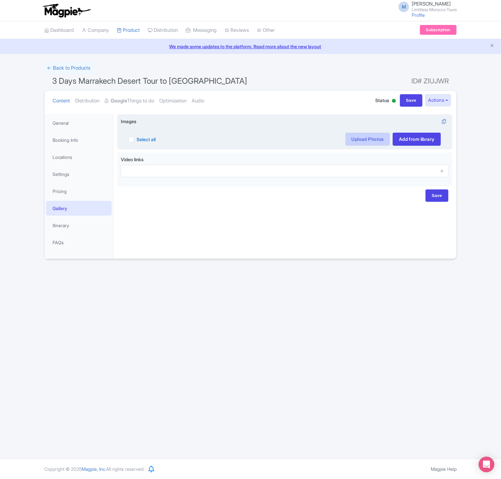
click at [364, 143] on link "Upload Photos" at bounding box center [368, 139] width 45 height 13
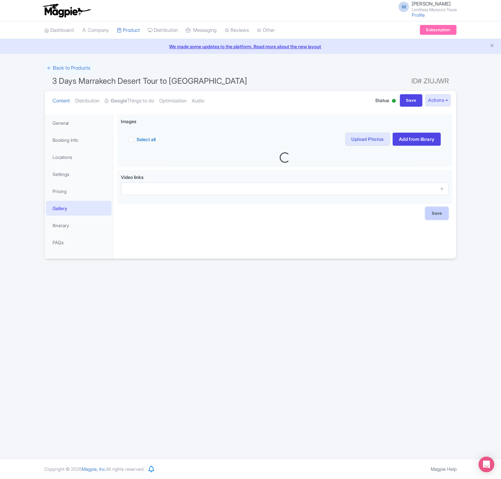
click at [437, 213] on input "Save" at bounding box center [437, 213] width 23 height 12
type input "Saving..."
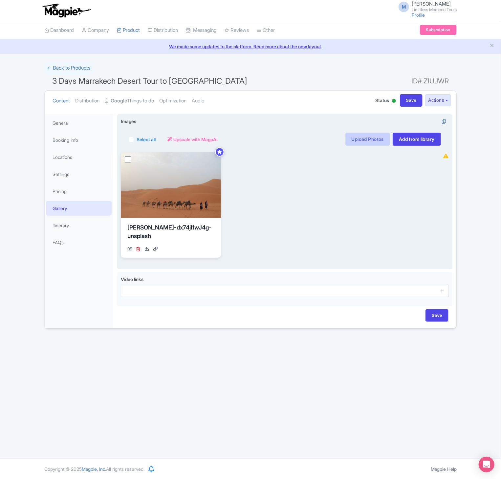
click at [366, 140] on link "Upload Photos" at bounding box center [368, 139] width 45 height 13
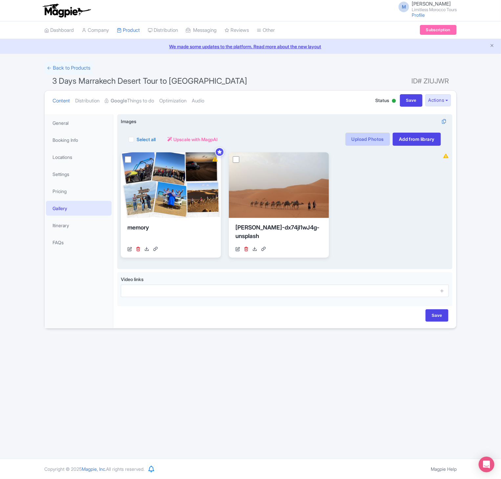
click at [365, 139] on link "Upload Photos" at bounding box center [368, 139] width 45 height 13
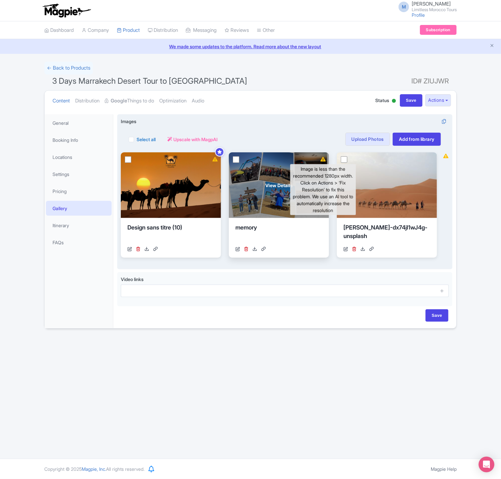
click at [324, 159] on icon at bounding box center [323, 159] width 5 height 5
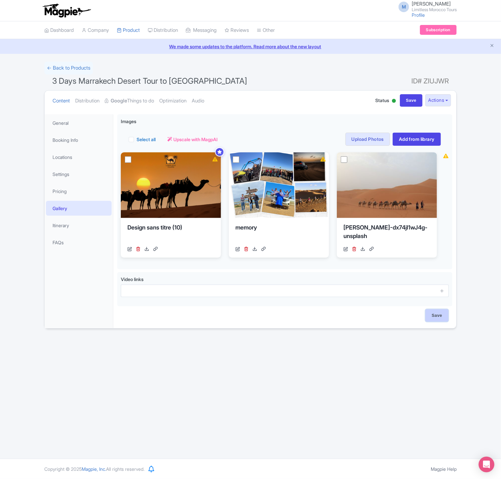
click at [436, 321] on input "Save" at bounding box center [437, 315] width 23 height 12
type input "Saving..."
click at [233, 367] on div "M [PERSON_NAME] Limitless Morocco Tours Profile Users Settings Sign out Dashboa…" at bounding box center [250, 229] width 501 height 459
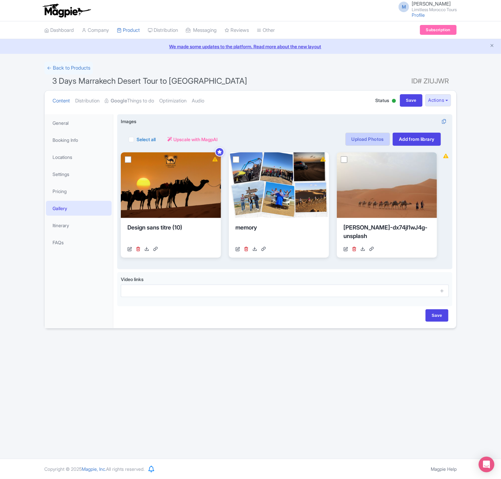
click at [368, 140] on link "Upload Photos" at bounding box center [368, 139] width 45 height 13
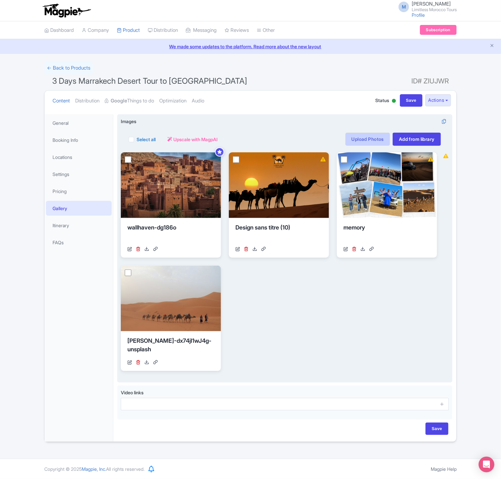
click at [369, 140] on link "Upload Photos" at bounding box center [368, 139] width 45 height 13
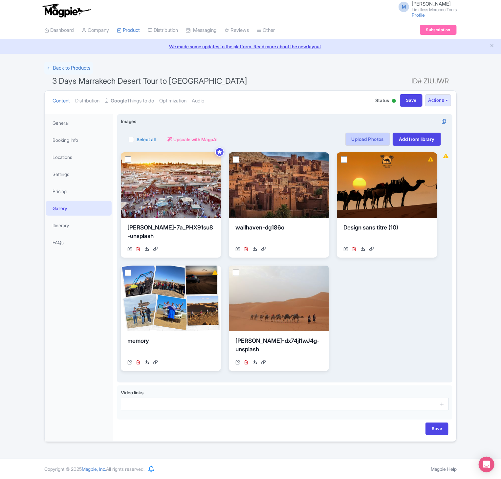
click at [367, 137] on link "Upload Photos" at bounding box center [368, 139] width 45 height 13
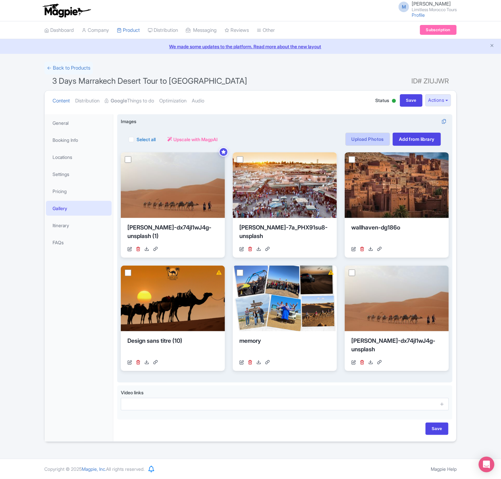
click at [367, 144] on link "Upload Photos" at bounding box center [368, 139] width 45 height 13
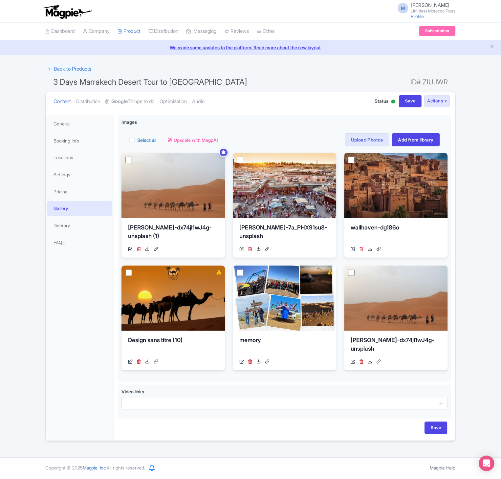
scroll to position [107, 0]
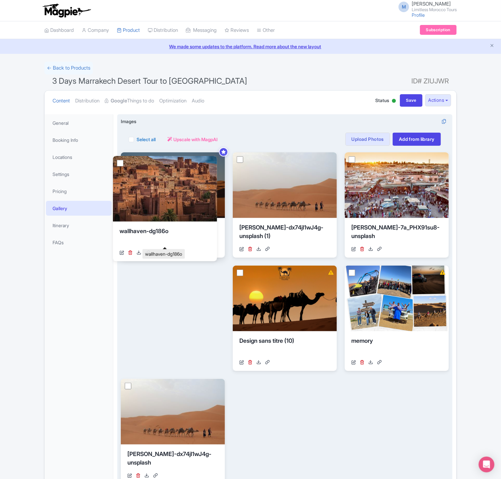
drag, startPoint x: 200, startPoint y: 337, endPoint x: 193, endPoint y: 226, distance: 111.2
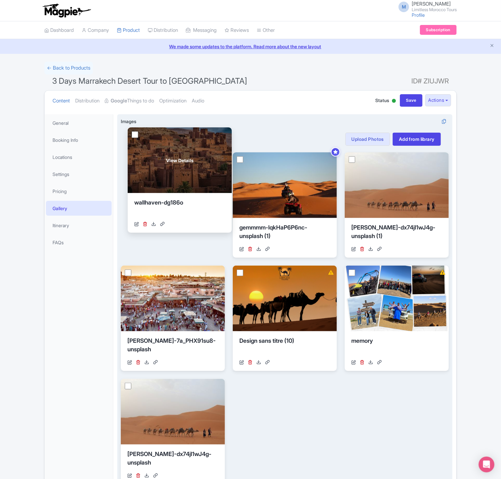
drag, startPoint x: 196, startPoint y: 286, endPoint x: 203, endPoint y: 148, distance: 138.8
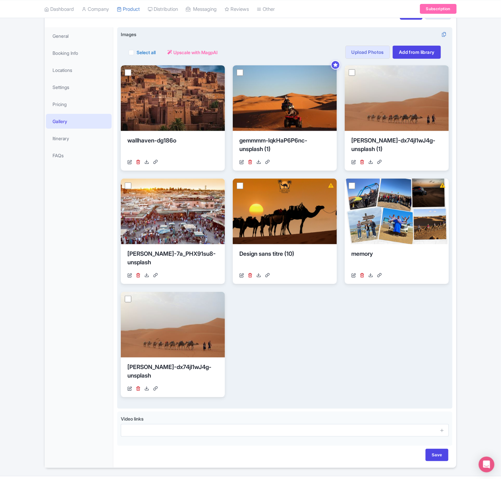
scroll to position [93, 0]
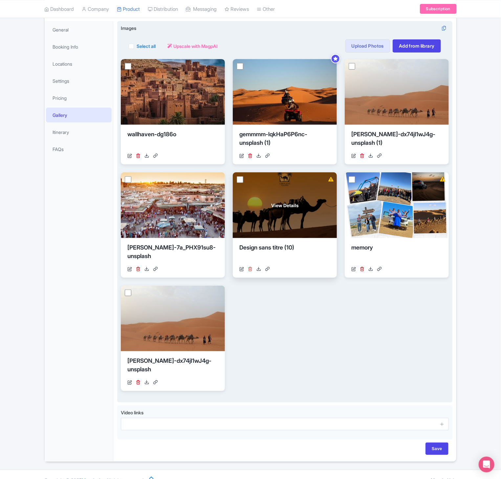
click at [251, 269] on icon at bounding box center [250, 269] width 5 height 5
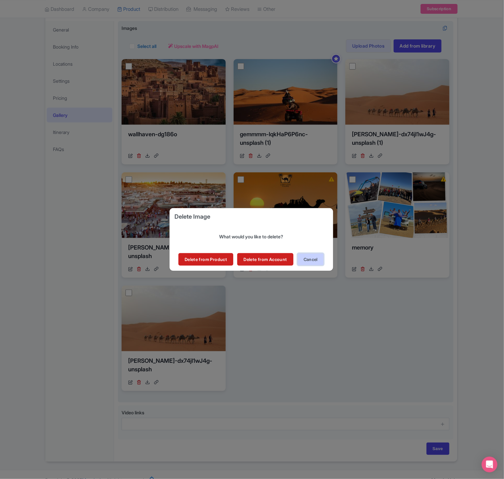
click at [324, 259] on button "Cancel" at bounding box center [310, 259] width 27 height 12
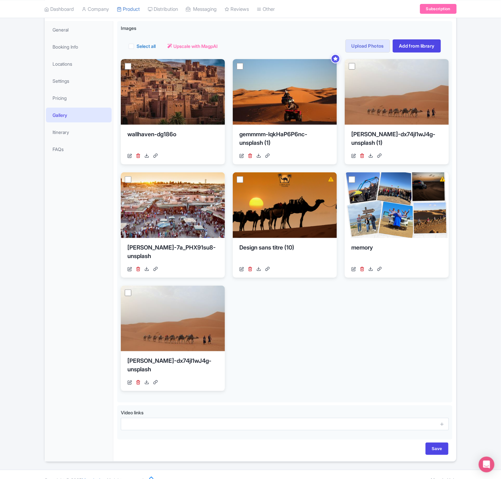
click at [436, 457] on div "Save" at bounding box center [284, 452] width 335 height 19
click at [439, 444] on input "Save" at bounding box center [437, 449] width 23 height 12
type input "Saving..."
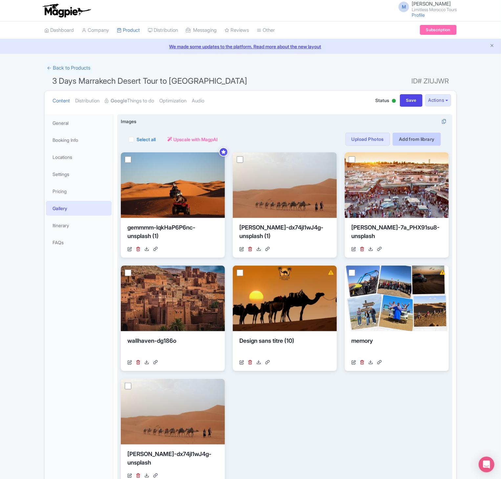
scroll to position [0, 0]
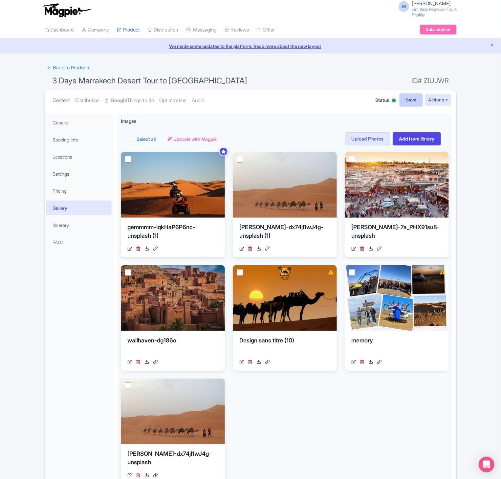
click at [407, 94] on input "Save" at bounding box center [411, 100] width 23 height 12
type input "Saving..."
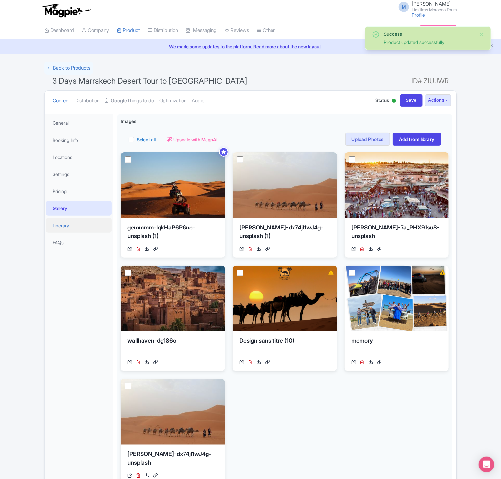
click at [62, 220] on link "Itinerary" at bounding box center [79, 225] width 66 height 15
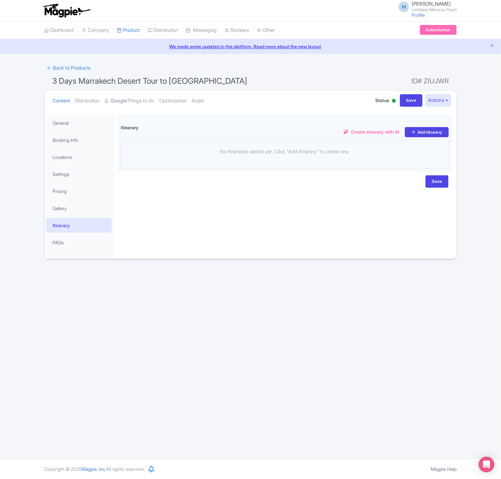
click at [192, 262] on div "M Mohamed Achabou Limitless Morocco Tours Profile Users Settings Sign out Dashb…" at bounding box center [250, 229] width 501 height 459
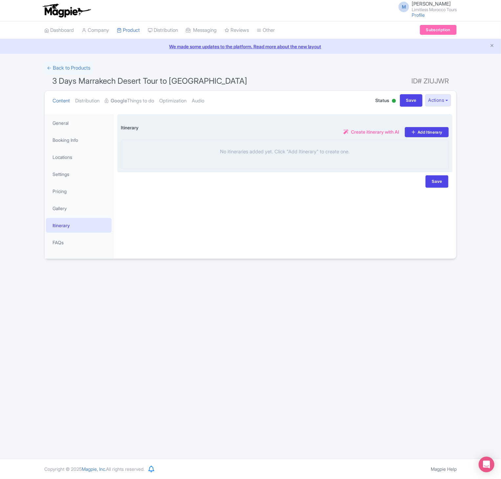
click at [337, 161] on div "No itineraries added yet. Click "Add Itinerary" to create one." at bounding box center [285, 154] width 328 height 29
click at [361, 146] on div "No itineraries added yet. Click "Add Itinerary" to create one." at bounding box center [285, 154] width 328 height 29
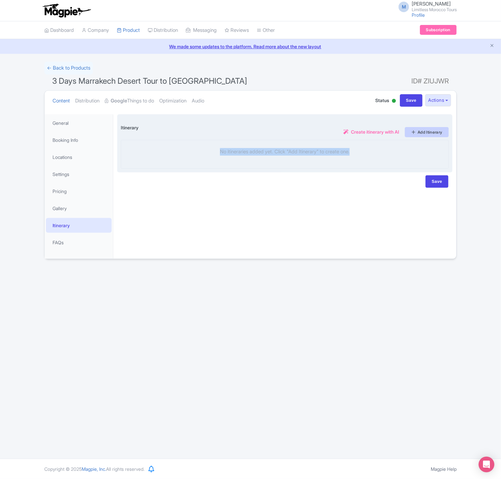
drag, startPoint x: 361, startPoint y: 146, endPoint x: 421, endPoint y: 134, distance: 61.7
click at [421, 134] on div "Itinerary i Create itinerary with AI Add Itinerary No itineraries added yet. Cl…" at bounding box center [284, 143] width 335 height 58
click at [424, 134] on link "Add Itinerary" at bounding box center [427, 132] width 44 height 10
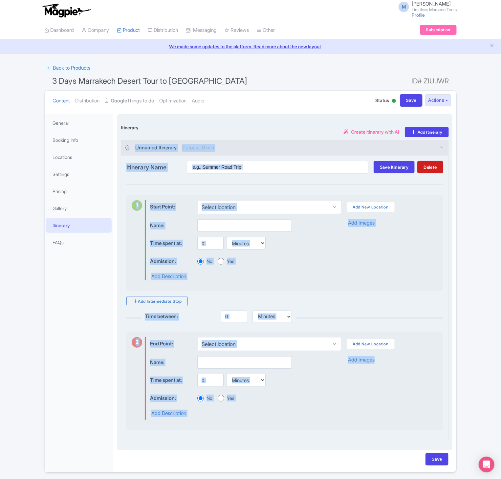
click at [388, 268] on div "Name: Time spent at: 0 Minutes Hours Days Admission: No Yes Add Description Add…" at bounding box center [294, 249] width 288 height 61
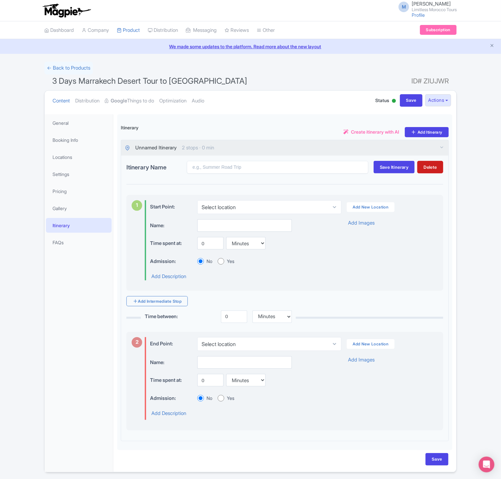
click at [56, 383] on div "General Booking Info Locations Settings Pricing Gallery Itinerary FAQs" at bounding box center [79, 293] width 69 height 358
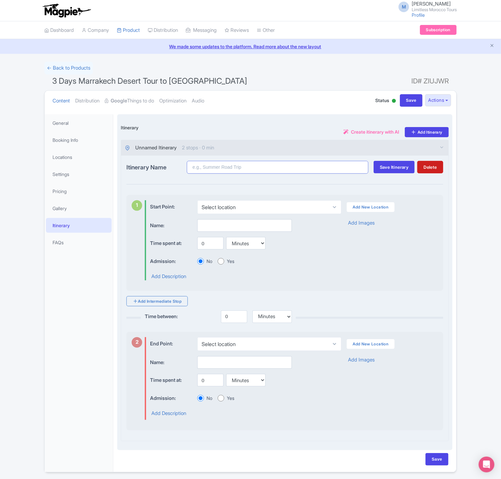
click at [244, 171] on input "Itinerary Name" at bounding box center [278, 167] width 182 height 13
click at [274, 175] on div "Itinerary Name Save Itinerary Delete 1 Start Point: Select location Marrakesh, …" at bounding box center [284, 298] width 327 height 285
click at [265, 165] on input "Itinerary Name" at bounding box center [278, 167] width 182 height 13
paste input "3 Days Marrakech Desert Tour to [GEOGRAPHIC_DATA]"
type input "3 Days Marrakech Desert Tour to [GEOGRAPHIC_DATA]"
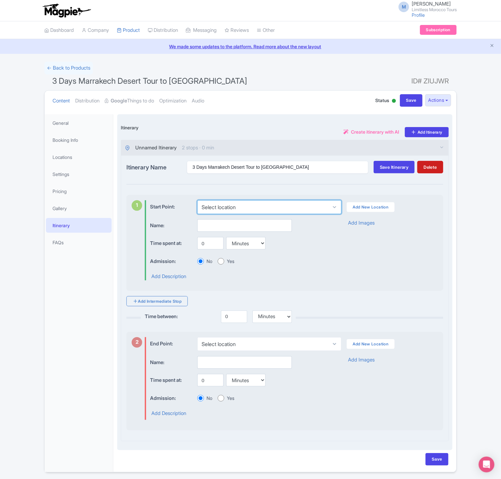
click at [248, 209] on select "Select location Marrakesh, Marrakesh, Morocco" at bounding box center [269, 207] width 144 height 14
select select "7ee9ae0a-a189-4ba0-aed6-152dc4226e36"
click at [197, 202] on select "Select location Marrakesh, Marrakesh, Morocco" at bounding box center [269, 207] width 144 height 14
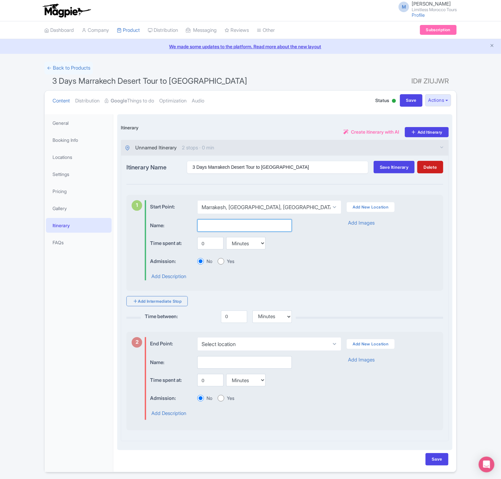
click at [232, 226] on input "text" at bounding box center [244, 225] width 95 height 12
paste input "Marrakech – Departure"
click at [216, 229] on input "Marrakech – Departure" at bounding box center [244, 225] width 95 height 12
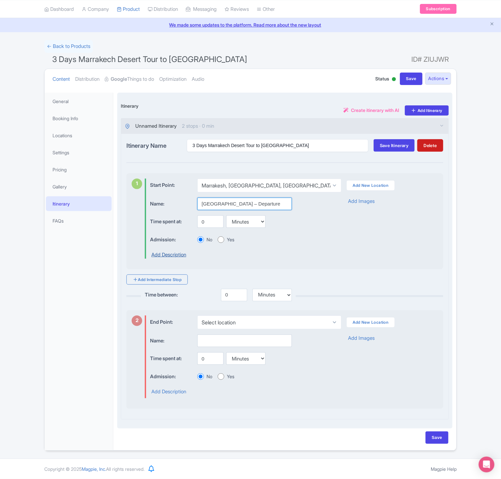
type input "Marrakech – Departure"
click at [178, 255] on link "Add Description" at bounding box center [168, 255] width 35 height 8
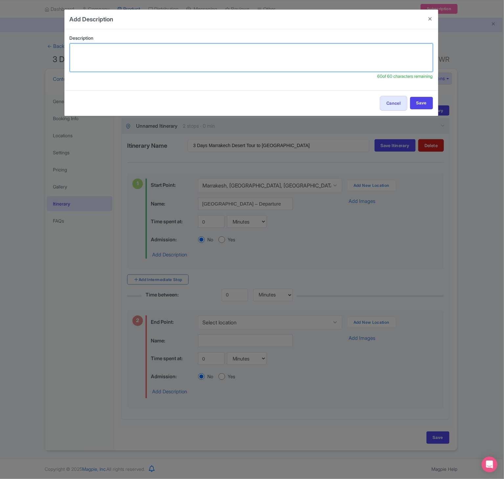
paste textarea "Departure from Marrakech early morning, crossing the High At"
type textarea "Departure from Marrakech early morning, crossing the High At"
click at [152, 51] on textarea "Departure from Marrakech early morning, crossing the High At" at bounding box center [251, 57] width 363 height 29
click at [211, 51] on textarea "Departure from Marrakech early morning, crossing the High At" at bounding box center [251, 57] width 363 height 29
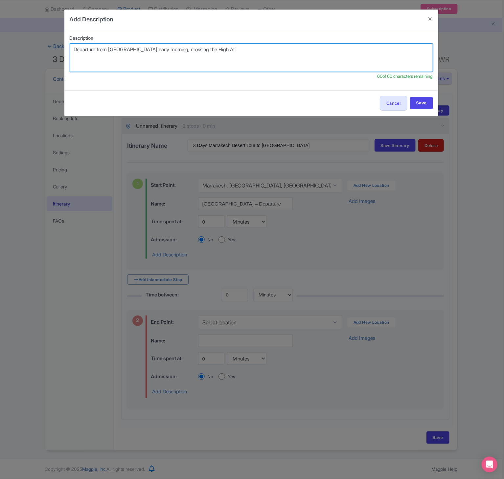
click at [211, 51] on textarea "Departure from Marrakech early morning, crossing the High At" at bounding box center [251, 57] width 363 height 29
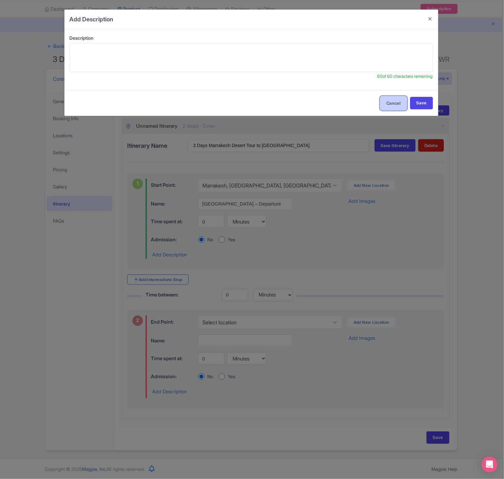
click at [387, 101] on button "Cancel" at bounding box center [394, 103] width 28 height 15
click at [418, 103] on input "Save" at bounding box center [421, 103] width 23 height 12
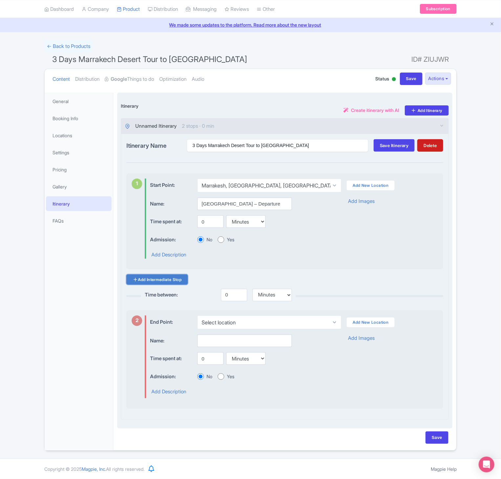
click at [169, 282] on link "Add Intermediate Stop" at bounding box center [156, 280] width 61 height 10
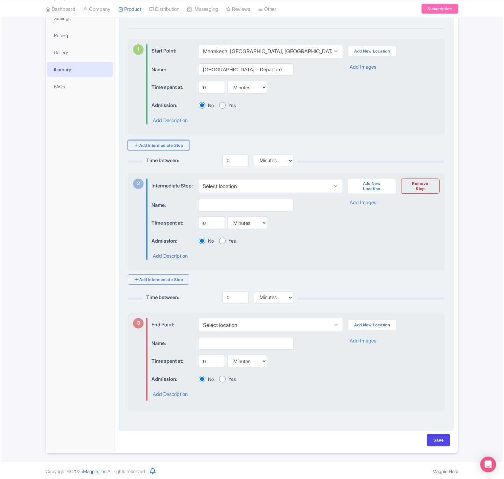
scroll to position [158, 0]
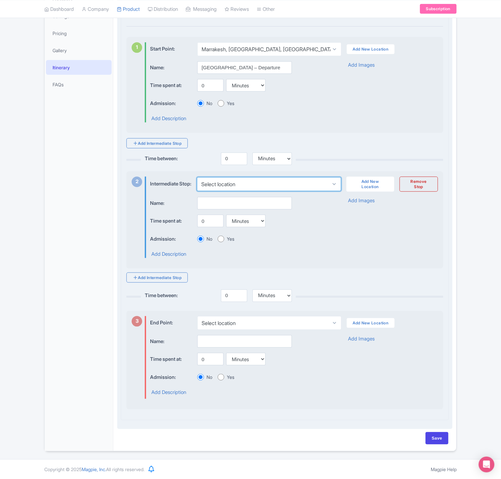
click at [264, 191] on select "Select location Merzouga, Merzouga, Morocco" at bounding box center [269, 184] width 144 height 14
click at [254, 191] on select "Select location Merzouga, Merzouga, Morocco" at bounding box center [269, 184] width 144 height 14
click at [247, 191] on select "Select location Merzouga, Merzouga, Morocco" at bounding box center [269, 184] width 144 height 14
click at [379, 189] on link "Add New Location" at bounding box center [371, 184] width 48 height 15
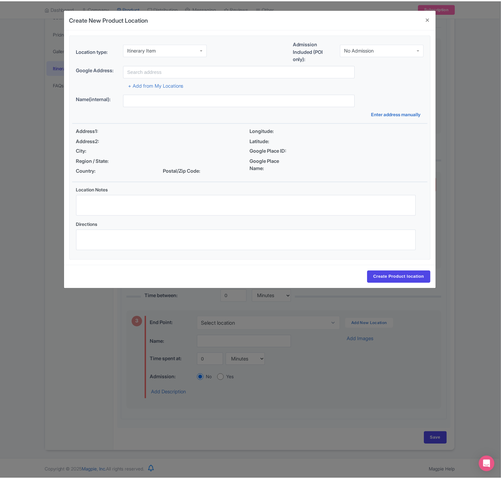
scroll to position [3, 0]
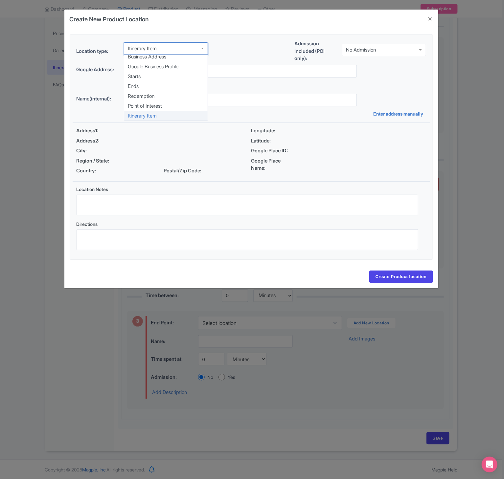
click at [169, 51] on div "Itinerary Item" at bounding box center [166, 48] width 84 height 12
click at [169, 51] on div "Itinerary Item" at bounding box center [166, 50] width 84 height 12
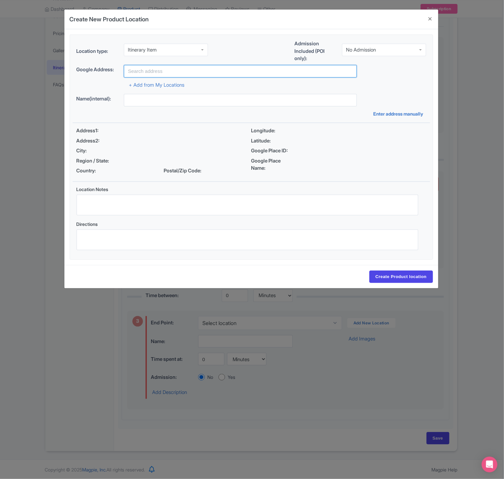
click at [272, 72] on input "text" at bounding box center [240, 71] width 233 height 12
click at [431, 19] on button "Close" at bounding box center [430, 19] width 16 height 19
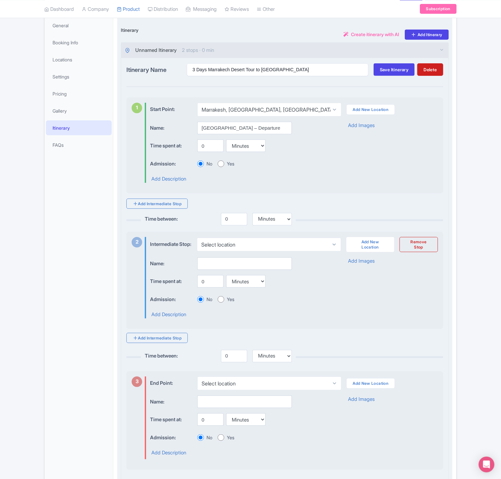
scroll to position [168, 0]
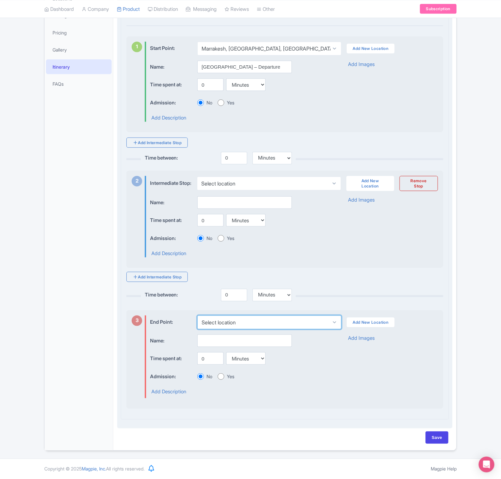
click at [253, 324] on select "Select location Marrakesh, Marrakesh, Morocco" at bounding box center [269, 323] width 144 height 14
select select "e6d3c7fc-5f79-4b55-95c1-b8766a53a084"
click at [197, 316] on select "Select location Marrakesh, Marrakesh, Morocco" at bounding box center [269, 323] width 144 height 14
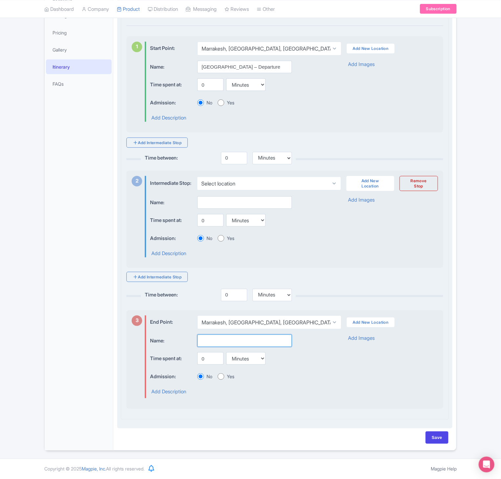
click at [233, 340] on input "text" at bounding box center [244, 341] width 95 height 12
paste input "Arrival in Marrakech"
type input "Arrival in Marrakech"
click at [352, 340] on link "Add Images" at bounding box center [361, 339] width 27 height 8
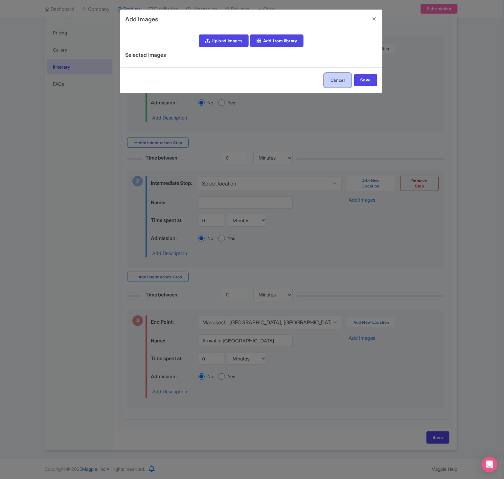
click at [334, 85] on button "Cancel" at bounding box center [338, 80] width 28 height 15
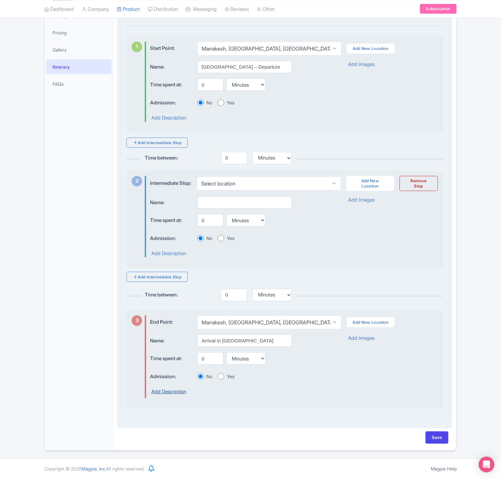
click at [173, 391] on link "Add Description" at bounding box center [168, 392] width 35 height 8
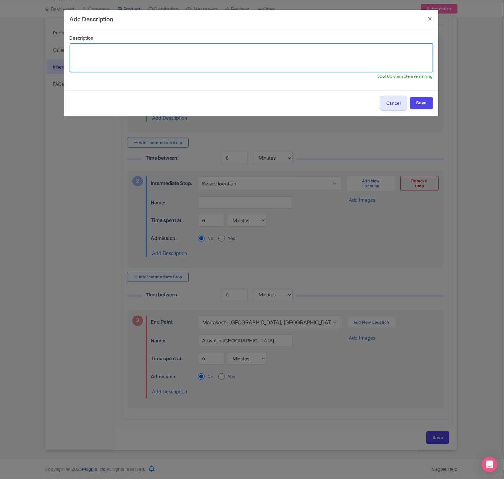
paste textarea "Evening arrival in Marrakech, marking the end of the desert"
click at [211, 49] on textarea at bounding box center [251, 57] width 363 height 29
type textarea "Evening arrival in Marrakech, marking the end of the desert"
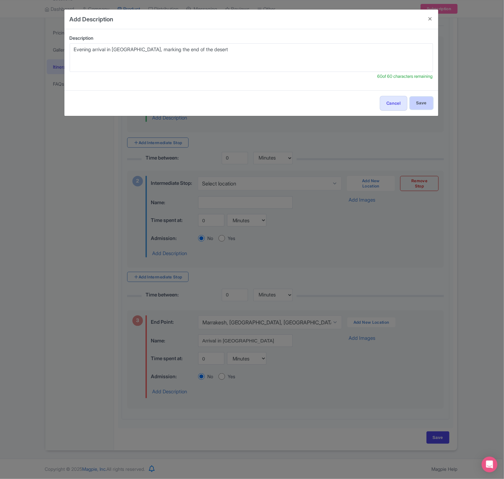
click at [426, 102] on input "Save" at bounding box center [421, 103] width 23 height 12
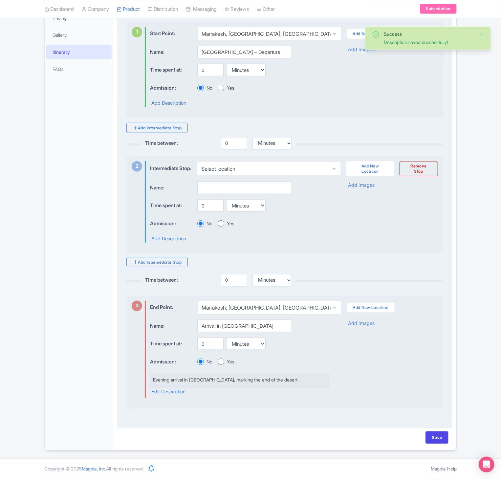
scroll to position [182, 0]
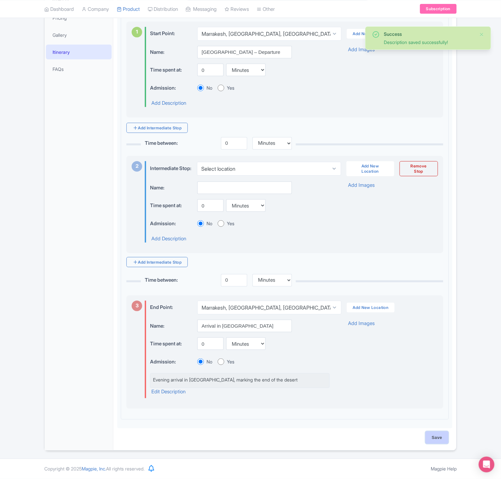
click at [444, 443] on input "Save" at bounding box center [437, 438] width 23 height 12
type input "Saving..."
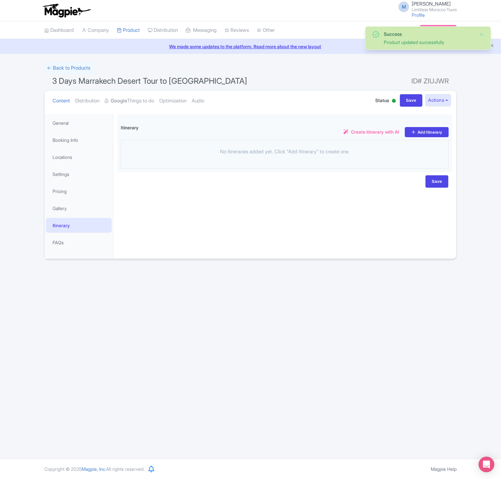
click at [87, 224] on link "Itinerary" at bounding box center [79, 225] width 66 height 15
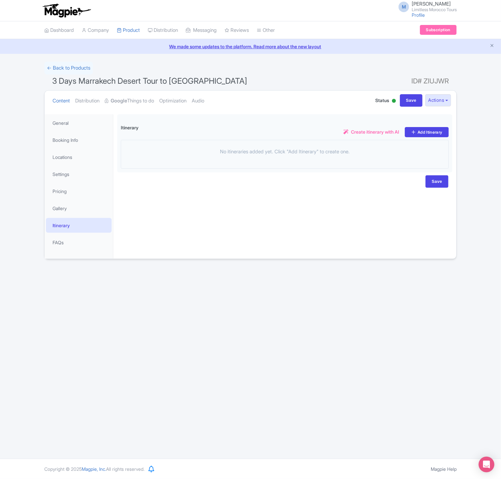
click at [87, 224] on link "Itinerary" at bounding box center [79, 225] width 66 height 15
click at [87, 224] on div at bounding box center [79, 226] width 53 height 8
click at [131, 27] on link "Product" at bounding box center [128, 30] width 23 height 18
